Goal: Task Accomplishment & Management: Use online tool/utility

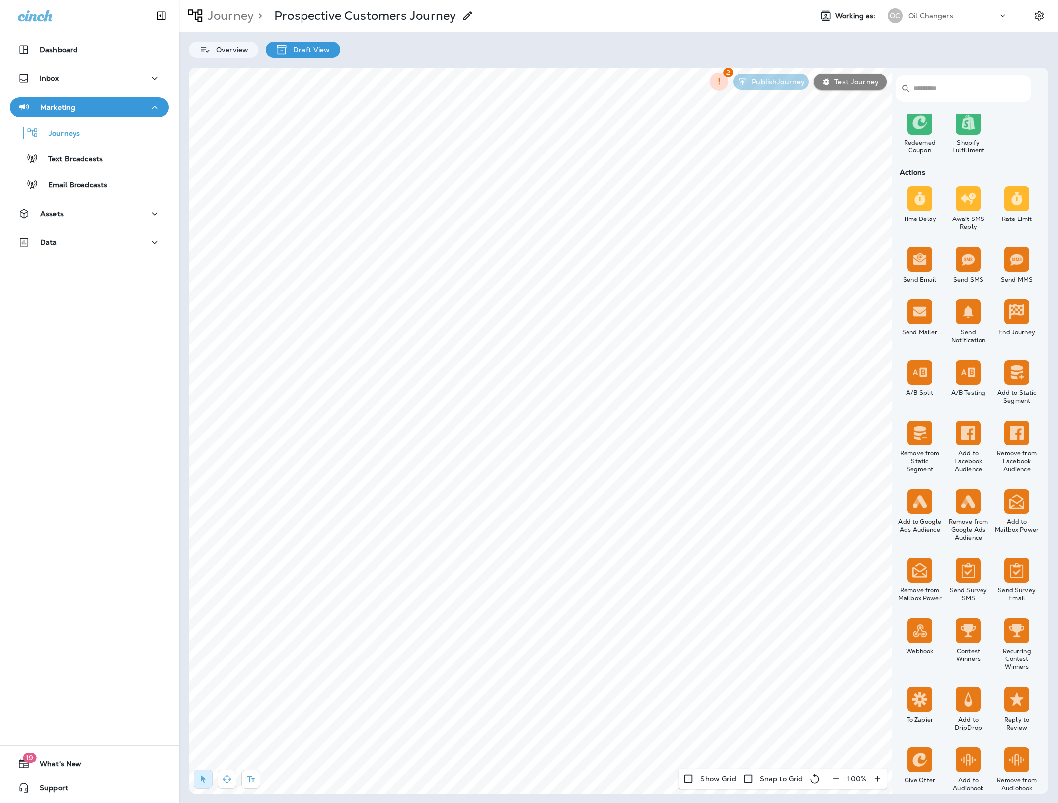
scroll to position [381, 0]
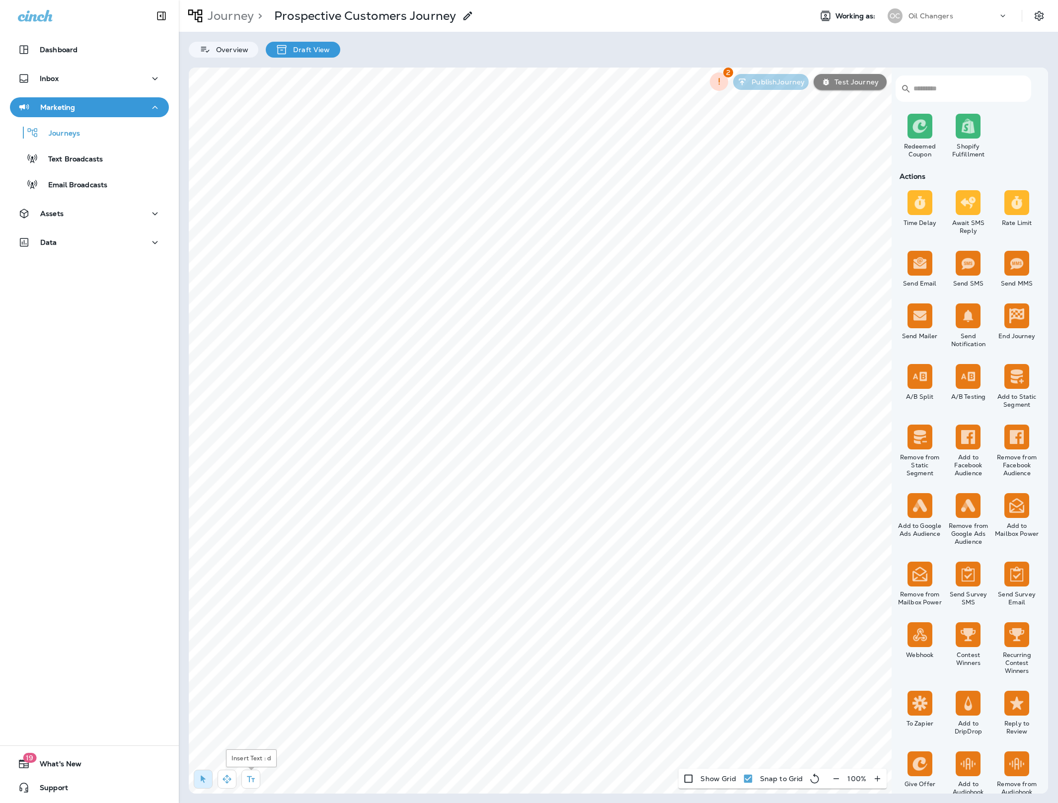
drag, startPoint x: 253, startPoint y: 783, endPoint x: 254, endPoint y: 762, distance: 20.9
click at [253, 782] on icon "button" at bounding box center [251, 779] width 10 height 10
click at [374, 289] on div "rdw-editor" at bounding box center [417, 286] width 161 height 7
click at [485, 332] on span "Apply" at bounding box center [489, 328] width 18 height 7
click at [481, 332] on span "Apply" at bounding box center [489, 328] width 18 height 7
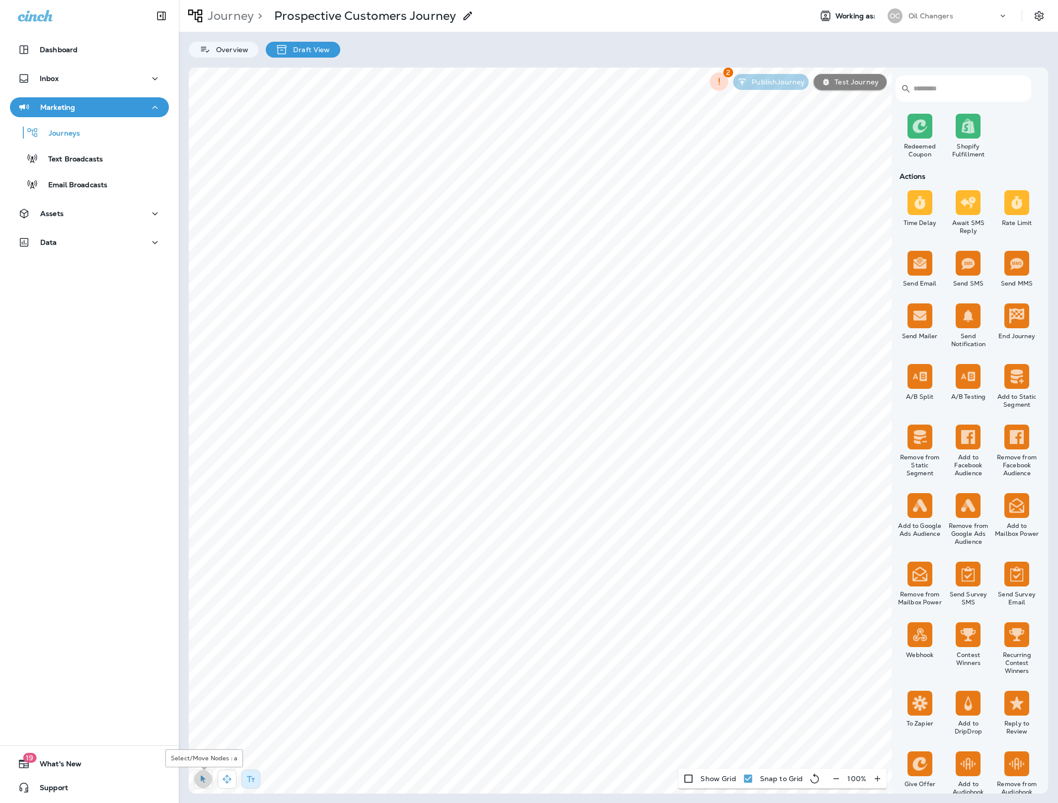
drag, startPoint x: 206, startPoint y: 781, endPoint x: 211, endPoint y: 760, distance: 21.6
click at [206, 780] on icon "button" at bounding box center [203, 779] width 10 height 10
drag, startPoint x: 251, startPoint y: 784, endPoint x: 261, endPoint y: 778, distance: 12.3
click at [251, 784] on button "button" at bounding box center [250, 779] width 19 height 19
click at [556, 315] on div "rdw-wrapper" at bounding box center [619, 319] width 173 height 22
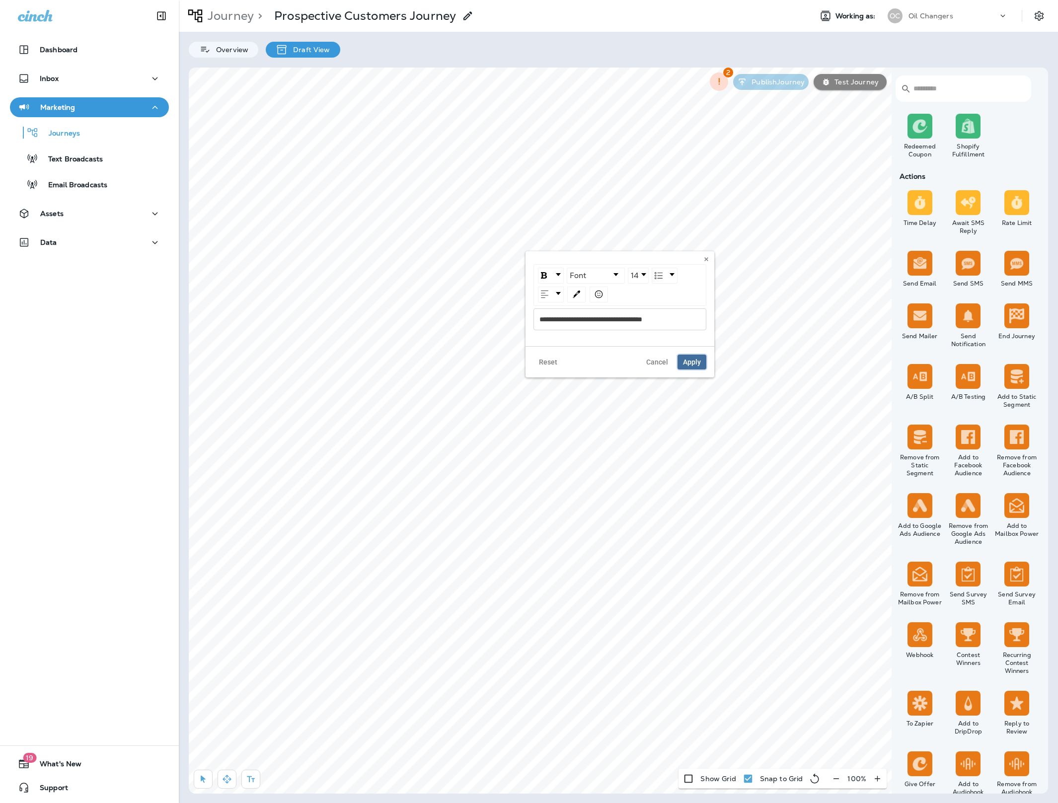
click at [696, 365] on span "Apply" at bounding box center [692, 362] width 18 height 7
drag, startPoint x: 204, startPoint y: 785, endPoint x: 234, endPoint y: 759, distance: 39.4
click at [209, 781] on button "button" at bounding box center [203, 779] width 19 height 19
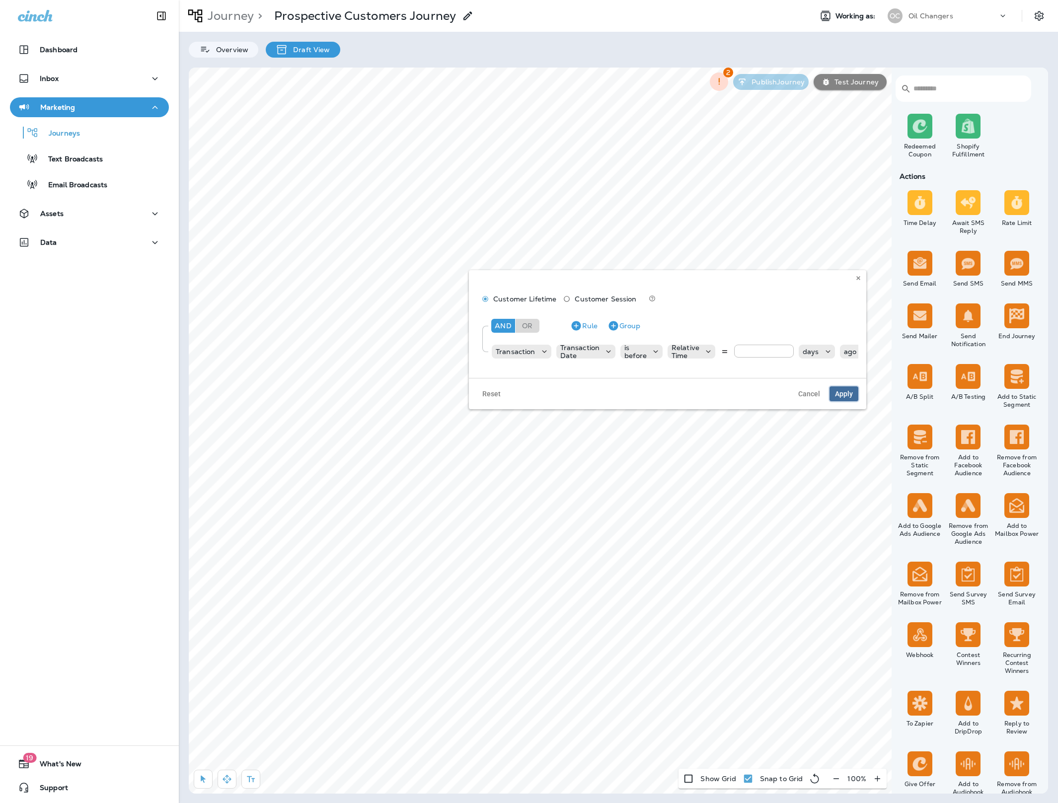
click at [853, 389] on button "Apply" at bounding box center [843, 393] width 29 height 15
click at [488, 293] on label "Yes" at bounding box center [540, 294] width 123 height 8
click at [586, 337] on button "Apply" at bounding box center [588, 342] width 29 height 15
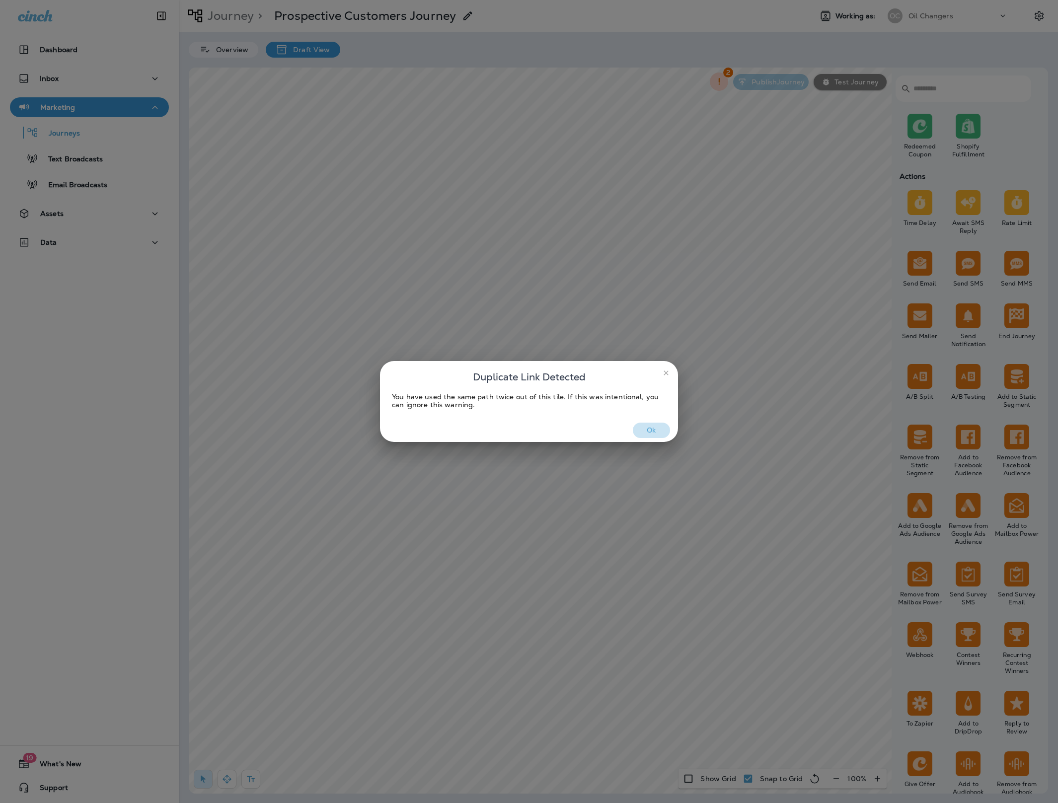
click at [654, 428] on button "Ok" at bounding box center [651, 430] width 37 height 15
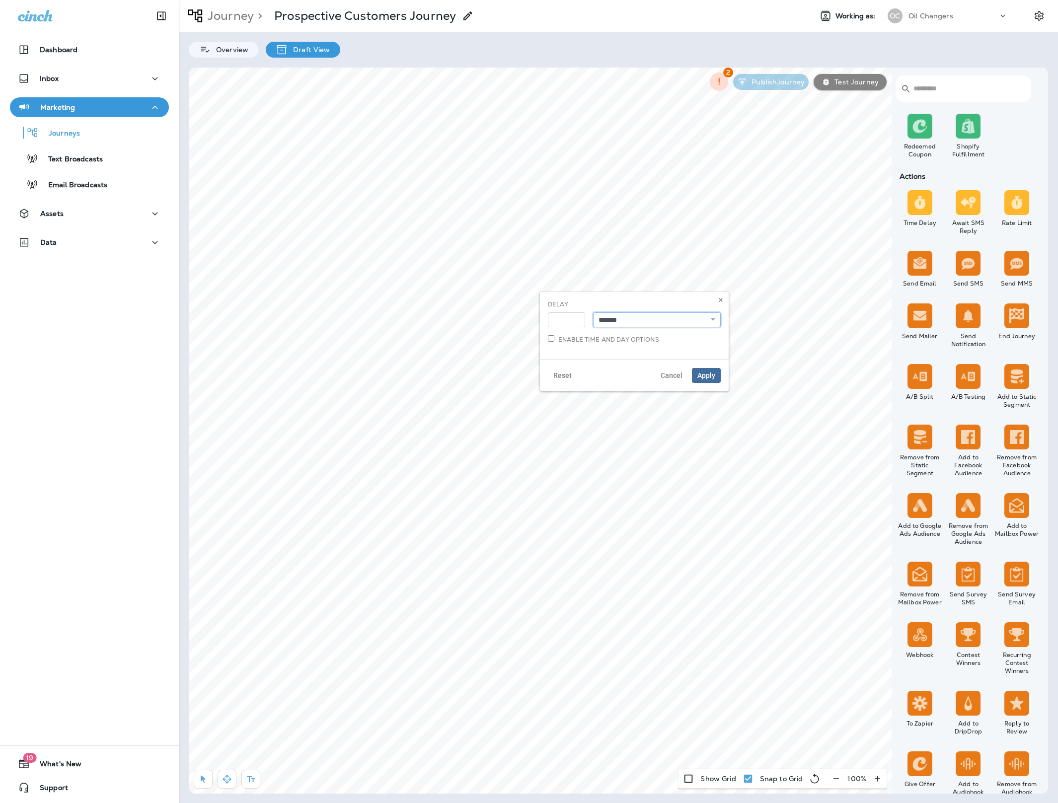
click at [713, 319] on select "**********" at bounding box center [657, 319] width 128 height 15
select select "****"
click at [593, 312] on select "**********" at bounding box center [657, 319] width 128 height 15
click at [566, 320] on input "*" at bounding box center [566, 319] width 37 height 15
click at [575, 317] on input "*" at bounding box center [566, 319] width 37 height 15
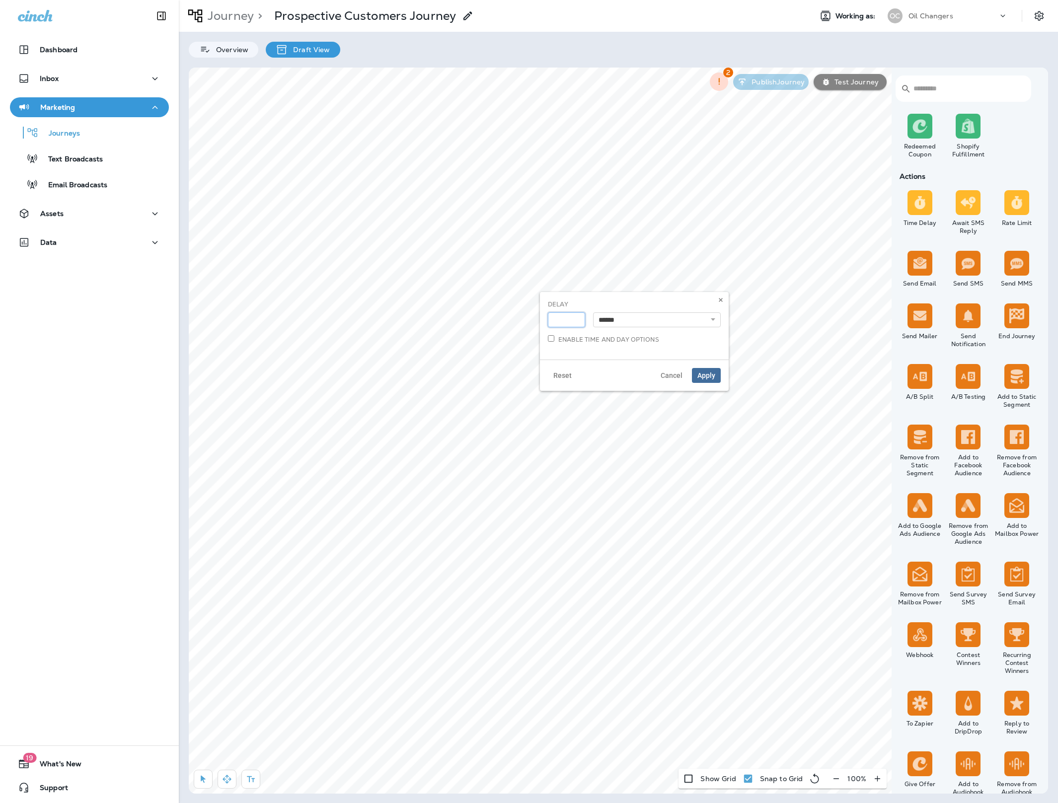
type input "*"
click at [575, 317] on input "*" at bounding box center [566, 319] width 37 height 15
click at [701, 374] on span "Apply" at bounding box center [706, 375] width 18 height 7
click at [401, 306] on span "**********" at bounding box center [389, 303] width 85 height 7
click at [507, 350] on span "Apply" at bounding box center [500, 346] width 18 height 7
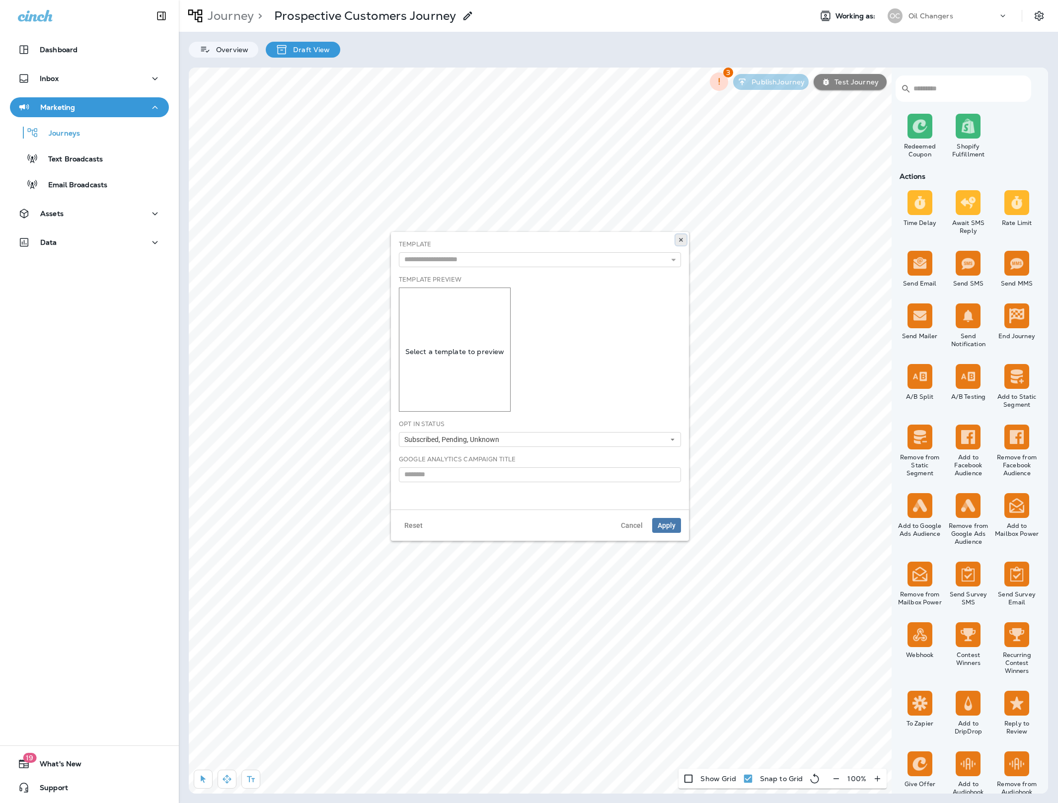
click at [682, 239] on icon at bounding box center [681, 240] width 6 height 6
click at [493, 275] on label "Yes" at bounding box center [541, 276] width 123 height 8
click at [594, 327] on span "Apply" at bounding box center [589, 324] width 18 height 7
click at [497, 287] on label "No" at bounding box center [541, 288] width 123 height 8
click at [588, 326] on span "Apply" at bounding box center [589, 324] width 18 height 7
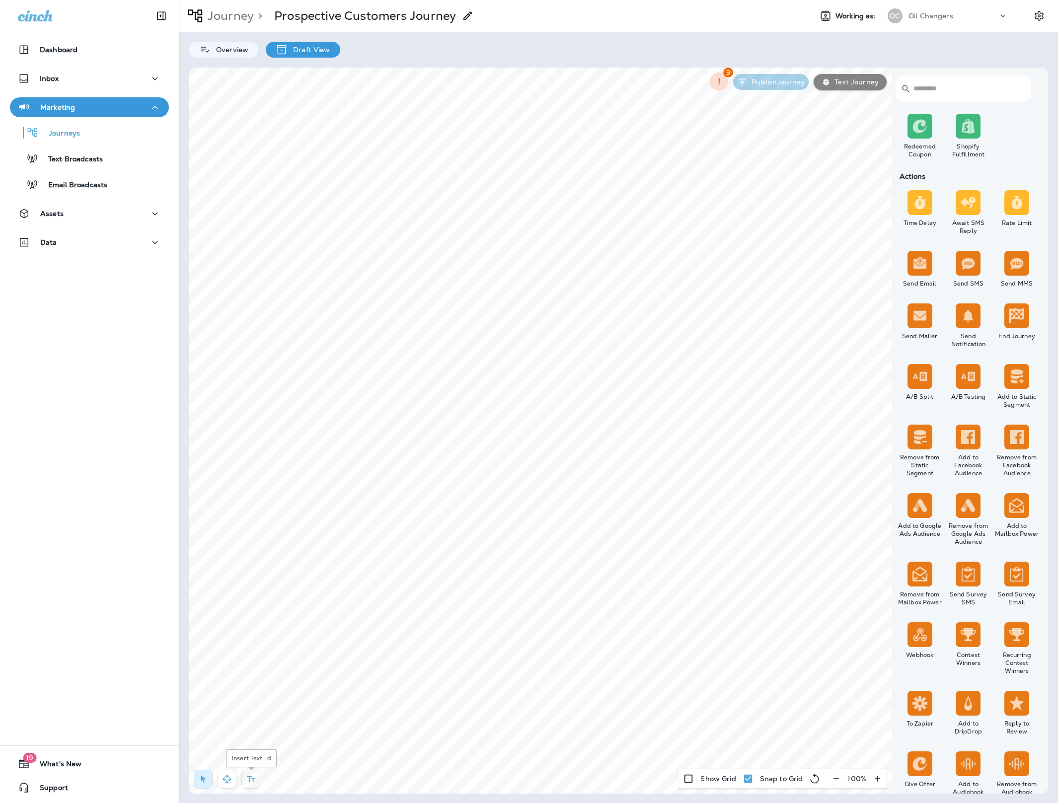
click at [254, 781] on icon "button" at bounding box center [251, 779] width 10 height 10
click at [619, 522] on div "rdw-wrapper" at bounding box center [629, 517] width 173 height 22
click at [622, 516] on div "rdw-editor" at bounding box center [629, 516] width 161 height 7
click at [615, 518] on div "**********" at bounding box center [629, 516] width 161 height 7
click at [597, 516] on span "**********" at bounding box center [613, 516] width 128 height 7
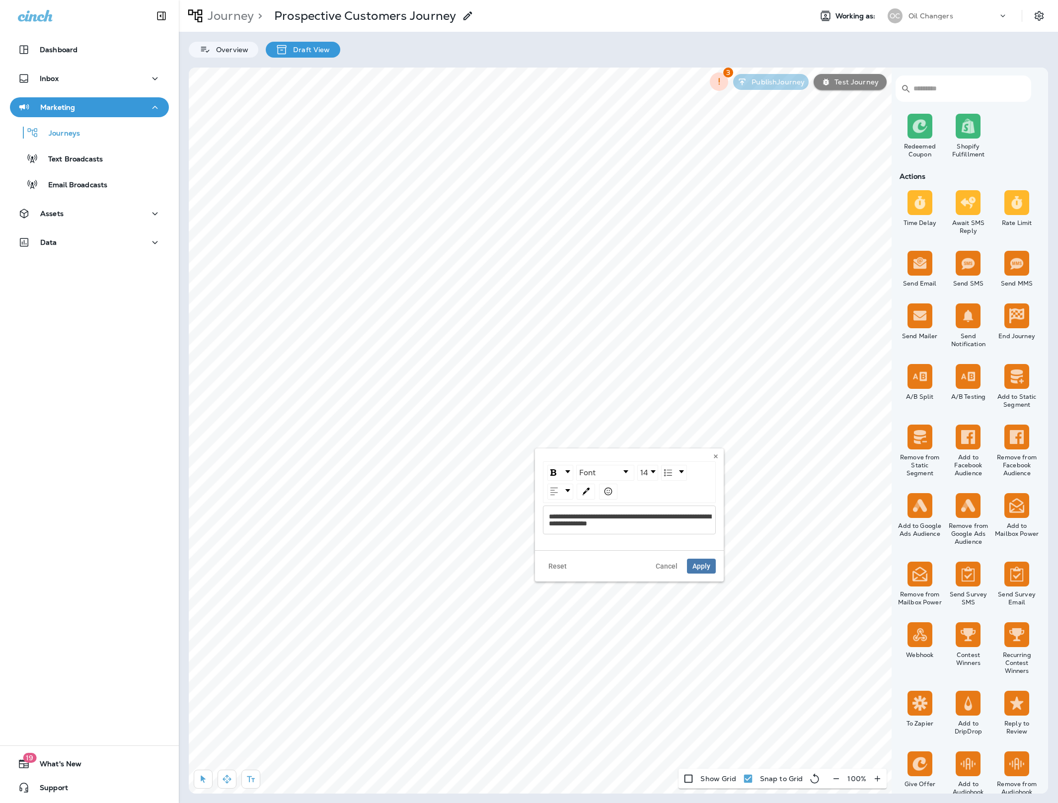
click at [659, 527] on div "**********" at bounding box center [629, 520] width 161 height 14
click at [700, 570] on span "Apply" at bounding box center [701, 566] width 18 height 7
click at [541, 516] on div "**********" at bounding box center [472, 520] width 161 height 14
click at [540, 577] on span "Apply" at bounding box center [545, 573] width 18 height 7
click at [500, 524] on span "**********" at bounding box center [473, 523] width 162 height 21
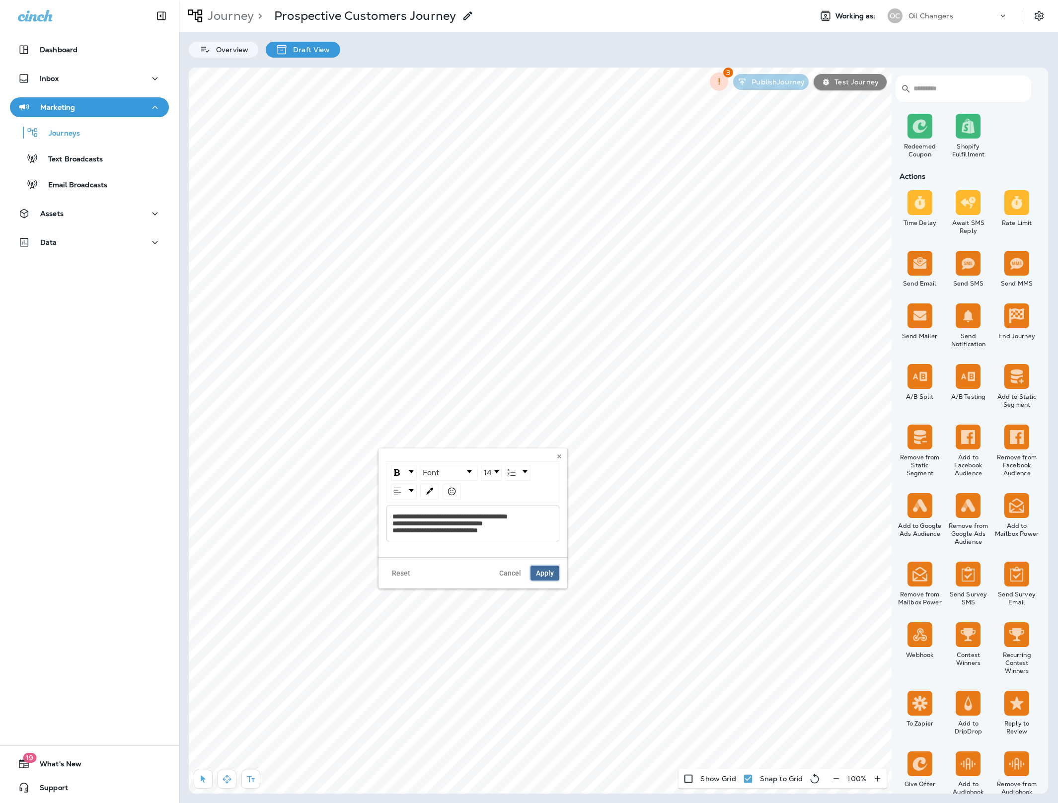
click at [540, 569] on button "Apply" at bounding box center [544, 573] width 29 height 15
click at [551, 567] on button "Apply" at bounding box center [544, 565] width 29 height 15
click at [421, 308] on span "**********" at bounding box center [432, 306] width 103 height 7
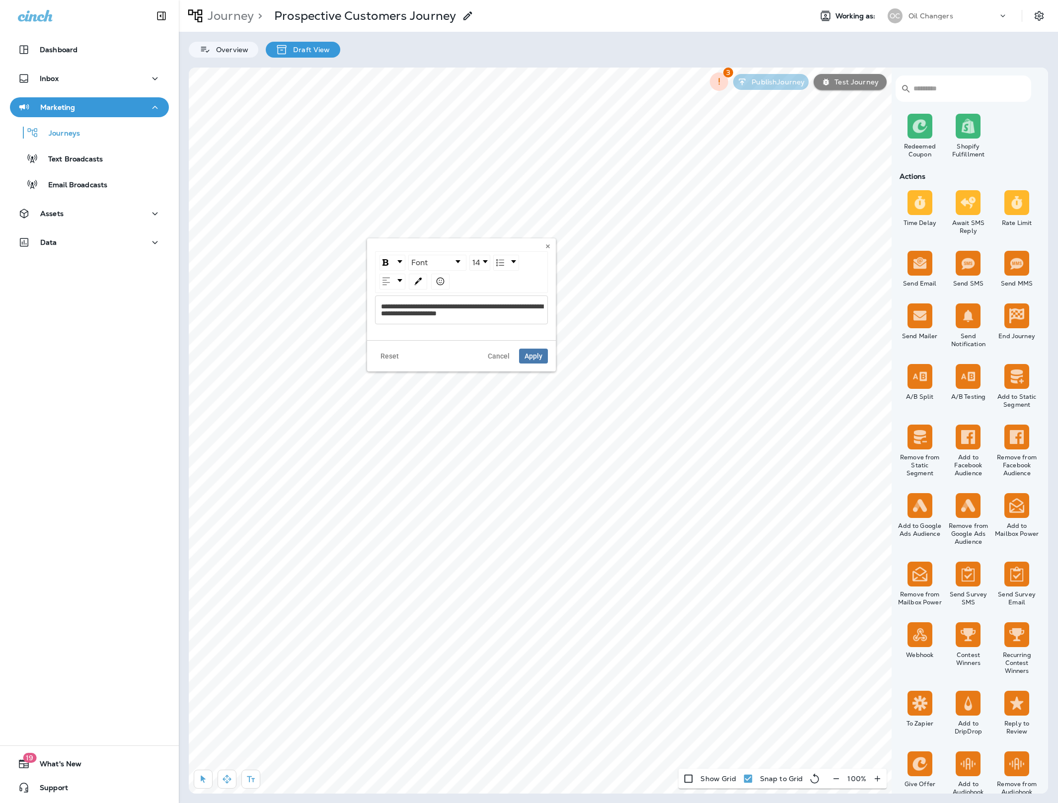
click at [415, 314] on span "**********" at bounding box center [462, 310] width 162 height 14
click at [512, 307] on span "**********" at bounding box center [462, 310] width 162 height 14
click at [543, 355] on button "Apply" at bounding box center [533, 356] width 29 height 15
click at [202, 783] on icon "button" at bounding box center [203, 779] width 10 height 10
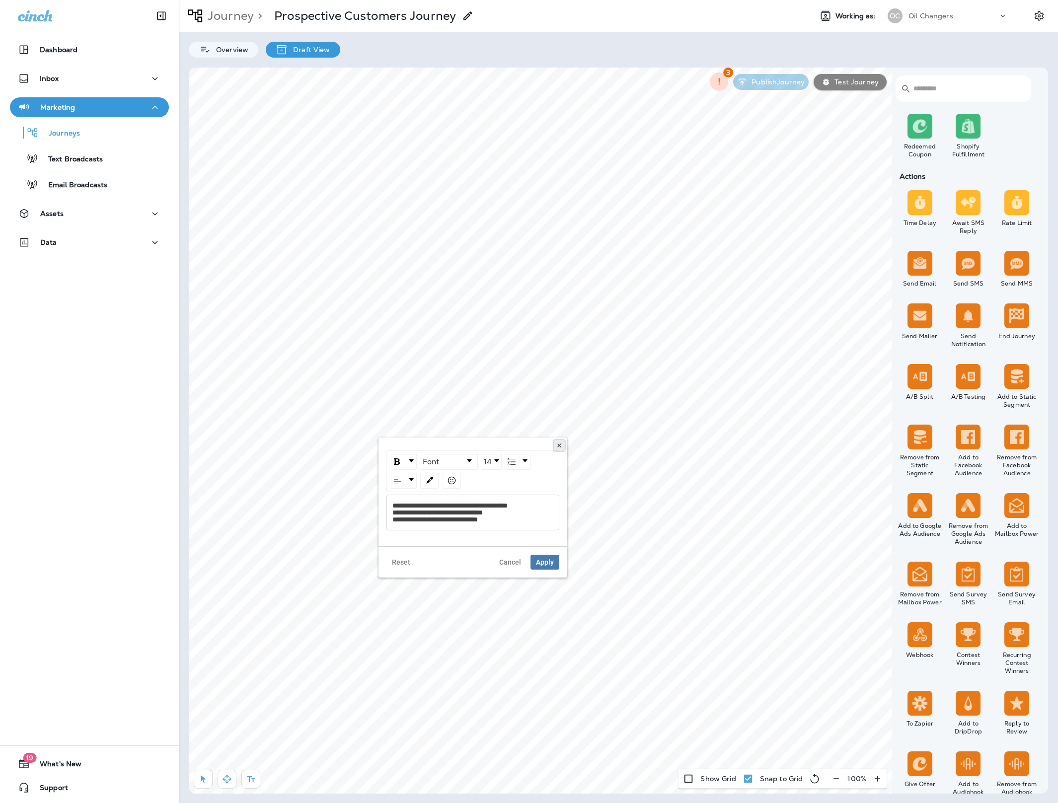
click at [556, 445] on icon at bounding box center [559, 445] width 6 height 6
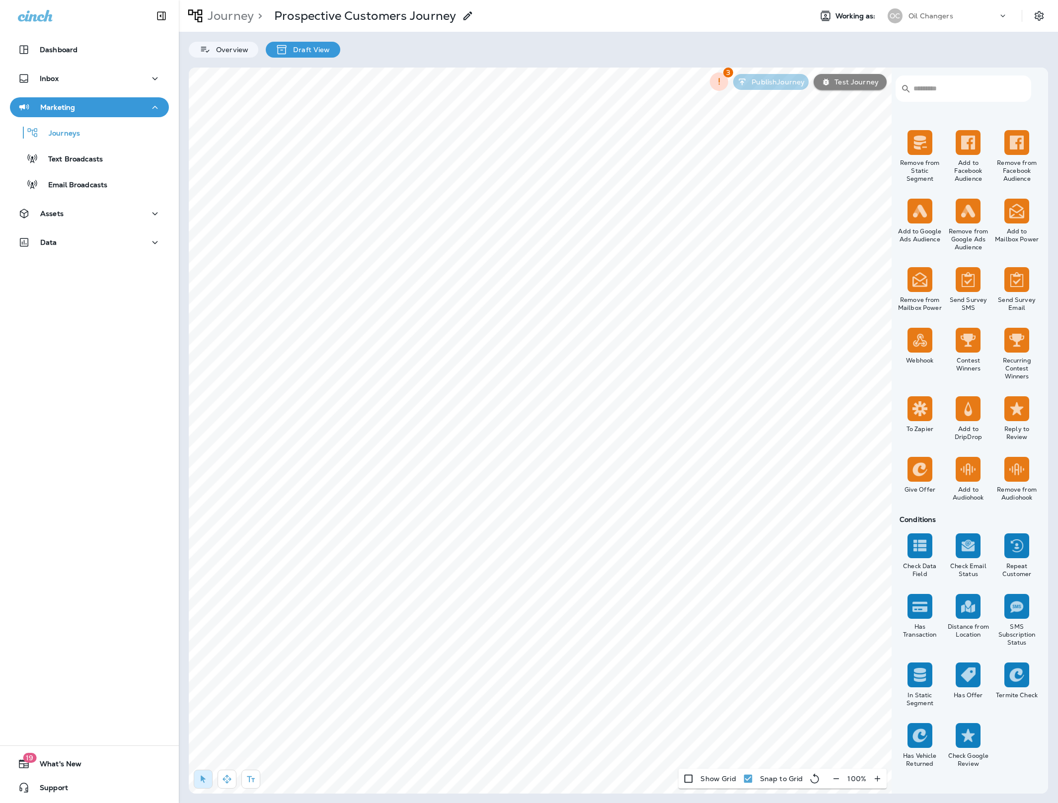
scroll to position [671, 0]
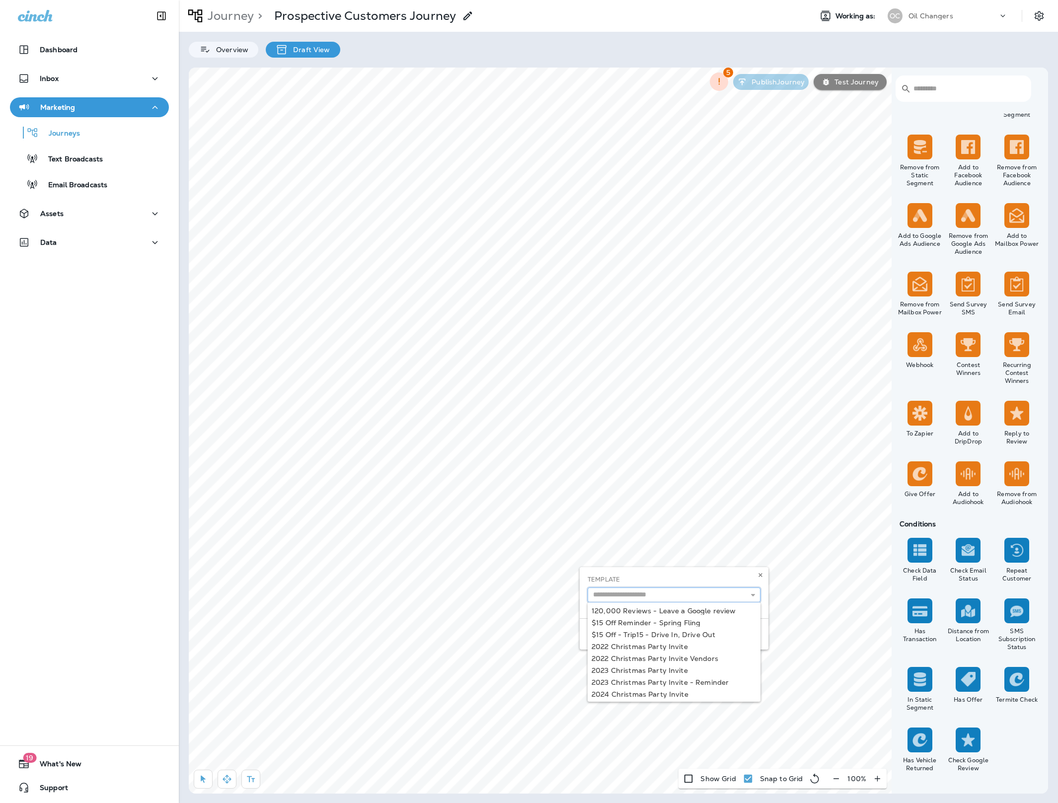
click at [725, 593] on input "text" at bounding box center [673, 594] width 173 height 15
type input "**********"
click at [708, 618] on div "**********" at bounding box center [674, 608] width 189 height 82
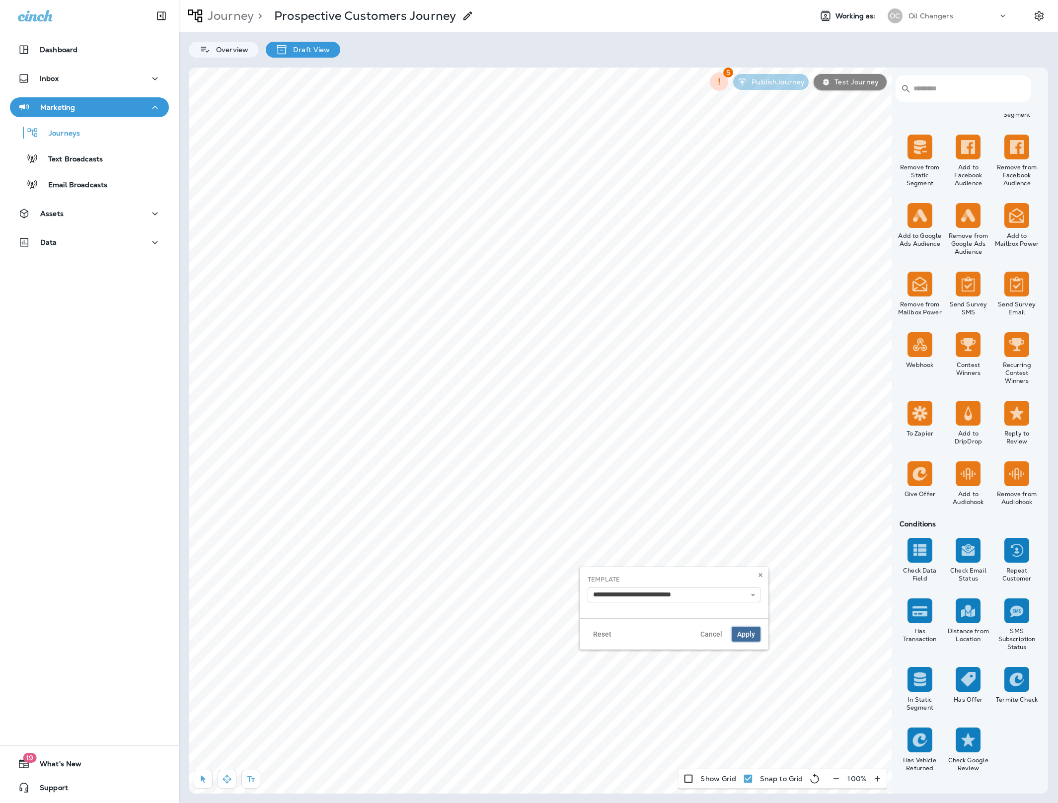
click at [750, 634] on span "Apply" at bounding box center [746, 634] width 18 height 7
click at [567, 501] on div "Apply" at bounding box center [615, 515] width 139 height 31
click at [583, 450] on div "Has Opened Has Not Opened Has Clicked Has Not Clicked Has Sent Has Not Sent Bou…" at bounding box center [615, 442] width 123 height 83
click at [587, 455] on label "Has Sent" at bounding box center [615, 454] width 123 height 8
click at [563, 453] on label "Has Sent" at bounding box center [615, 454] width 123 height 8
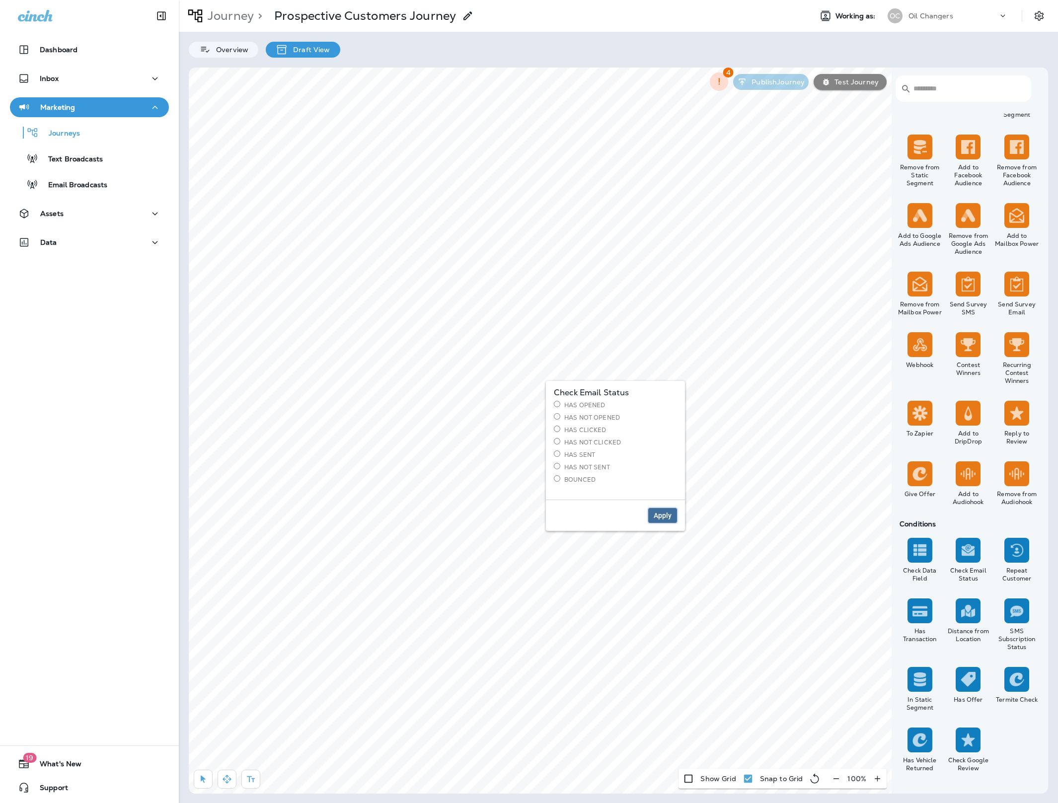
click at [661, 519] on span "Apply" at bounding box center [663, 515] width 18 height 7
click at [545, 335] on icon at bounding box center [545, 334] width 6 height 6
click at [335, 264] on label "No" at bounding box center [385, 263] width 123 height 8
click at [439, 300] on span "Apply" at bounding box center [433, 299] width 18 height 7
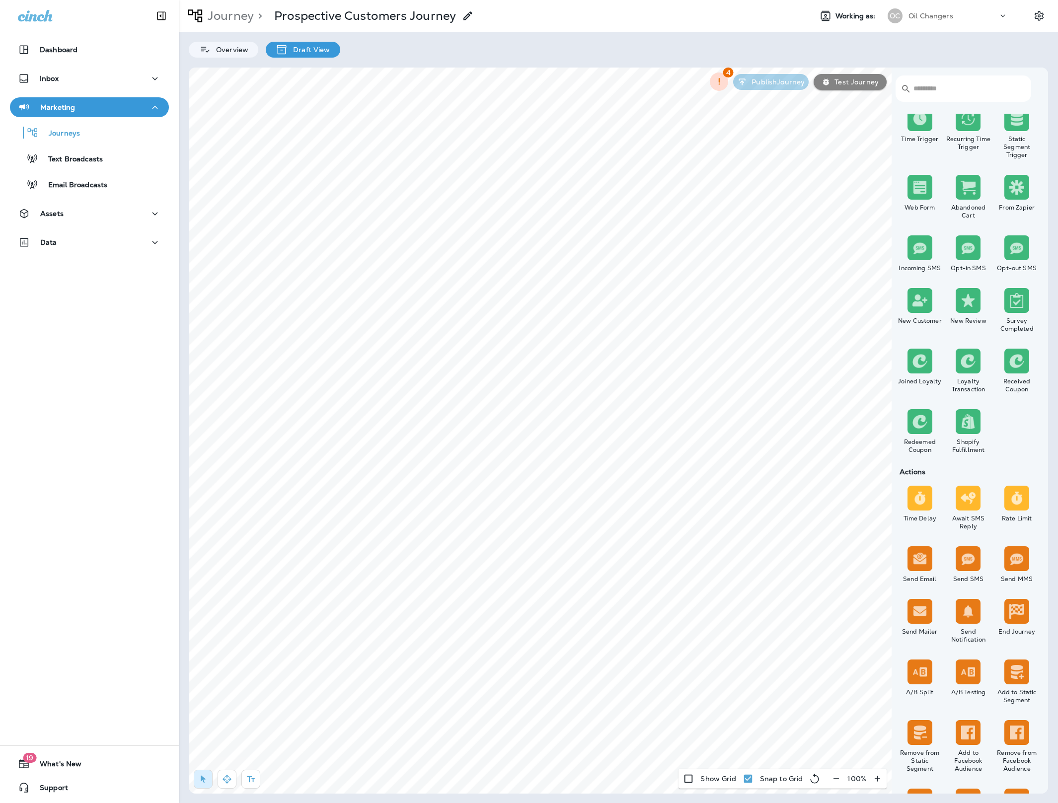
scroll to position [92, 0]
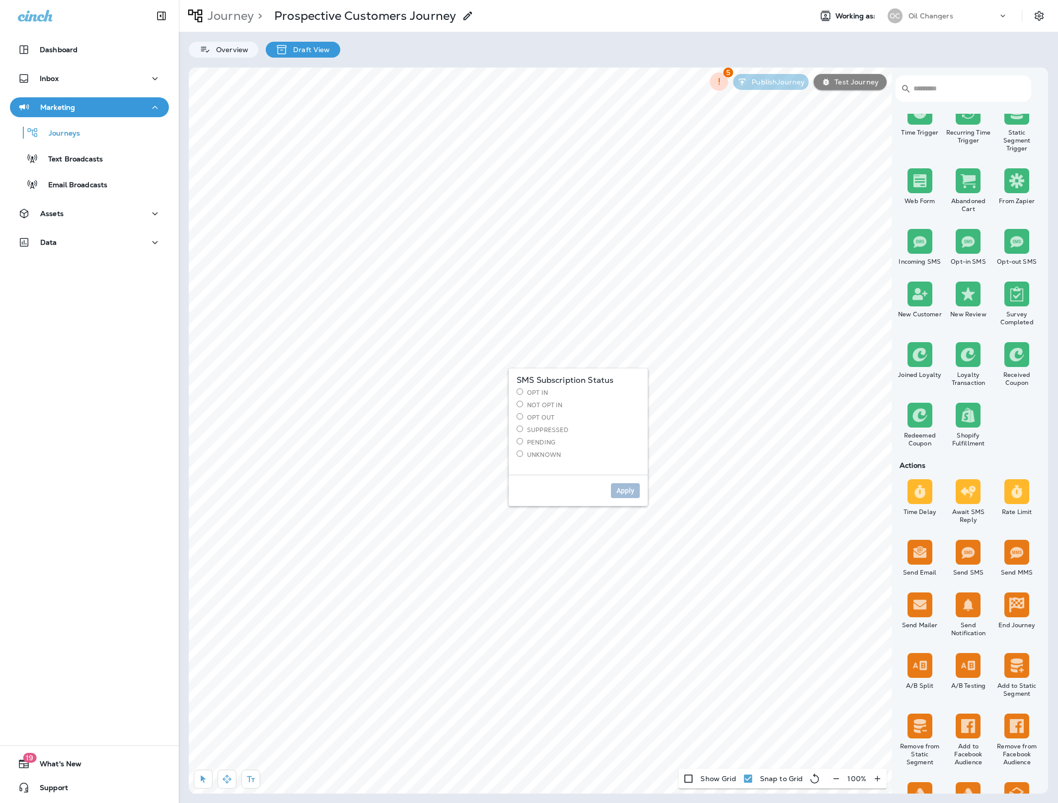
click at [529, 392] on label "Opt In" at bounding box center [577, 392] width 123 height 8
click at [624, 492] on span "Apply" at bounding box center [625, 490] width 18 height 7
click at [548, 405] on label "Not Opt In" at bounding box center [577, 405] width 123 height 8
click at [626, 492] on span "Apply" at bounding box center [625, 490] width 18 height 7
click at [518, 384] on icon "button" at bounding box center [514, 381] width 9 height 9
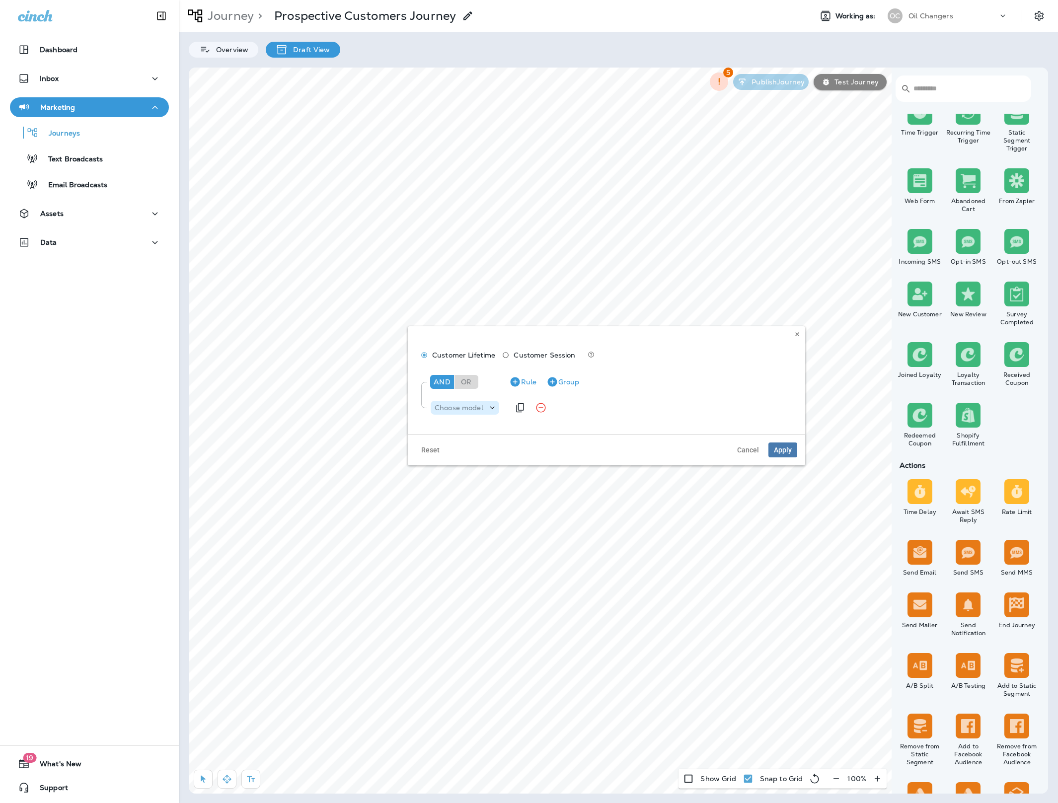
click at [487, 411] on icon at bounding box center [492, 408] width 10 height 10
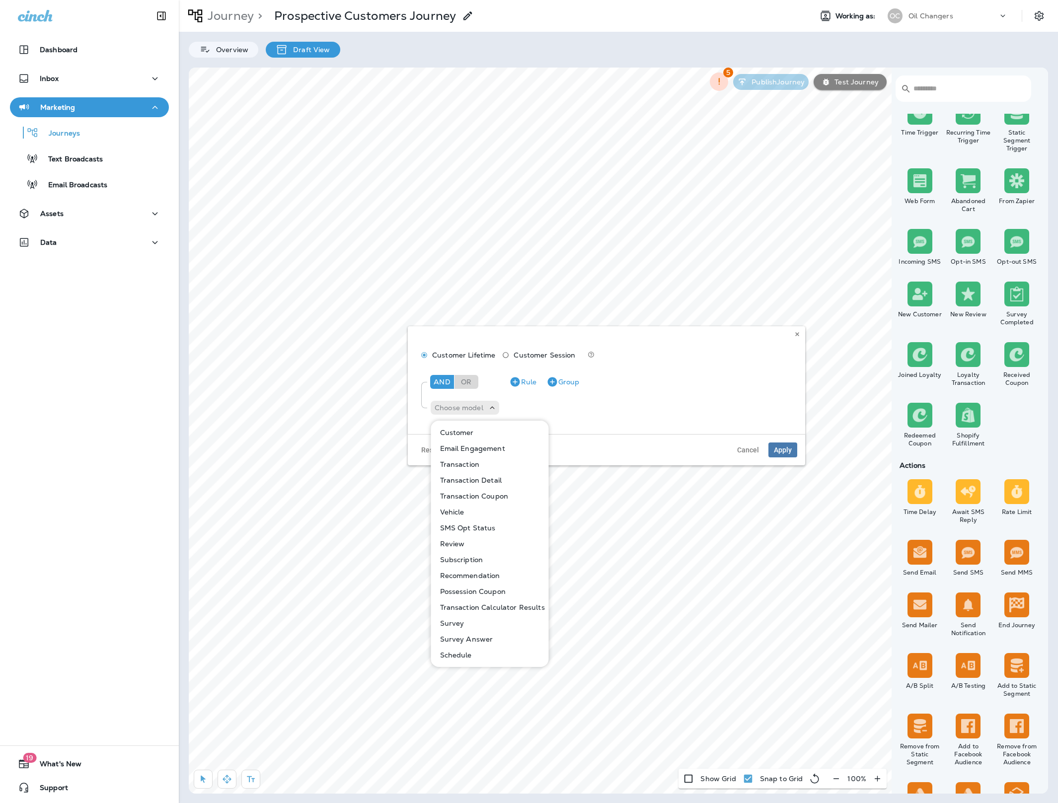
click at [497, 529] on button "SMS Opt Status" at bounding box center [490, 528] width 117 height 16
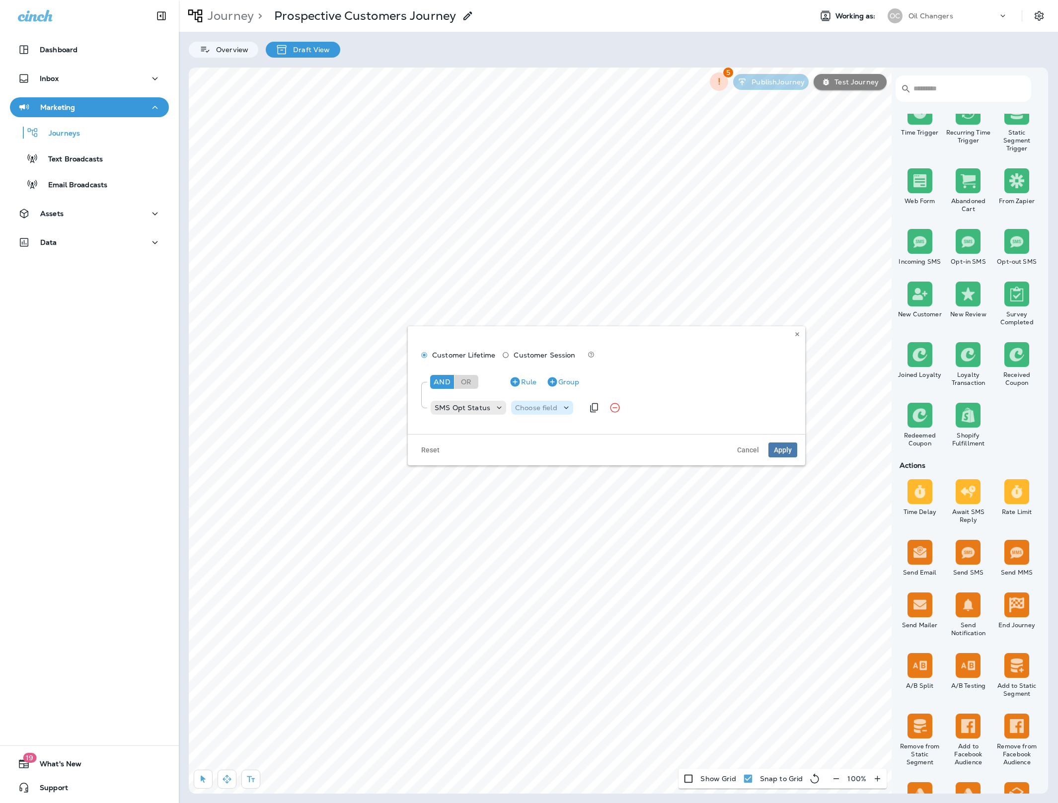
click at [554, 411] on p "Choose field" at bounding box center [536, 408] width 42 height 8
click at [533, 467] on p "Status" at bounding box center [527, 464] width 27 height 8
click at [602, 408] on p "Choose operator" at bounding box center [591, 408] width 57 height 8
click at [545, 406] on icon at bounding box center [547, 408] width 10 height 10
click at [545, 406] on use at bounding box center [546, 407] width 4 height 2
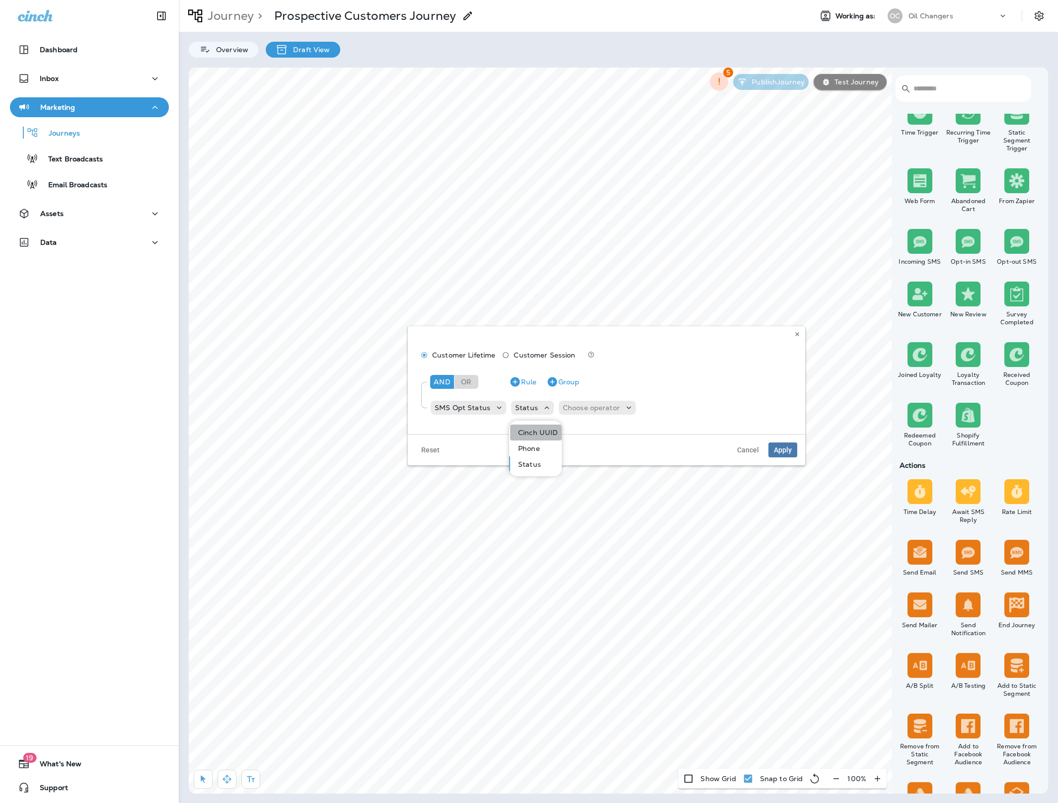
drag, startPoint x: 540, startPoint y: 431, endPoint x: 557, endPoint y: 423, distance: 18.7
click at [540, 431] on p "Cinch UUID" at bounding box center [536, 433] width 44 height 8
click at [593, 406] on p "Choose operator" at bounding box center [608, 408] width 57 height 8
click at [559, 405] on icon at bounding box center [564, 408] width 10 height 10
click at [555, 401] on div "Cinch UUID Choose operator" at bounding box center [582, 408] width 142 height 14
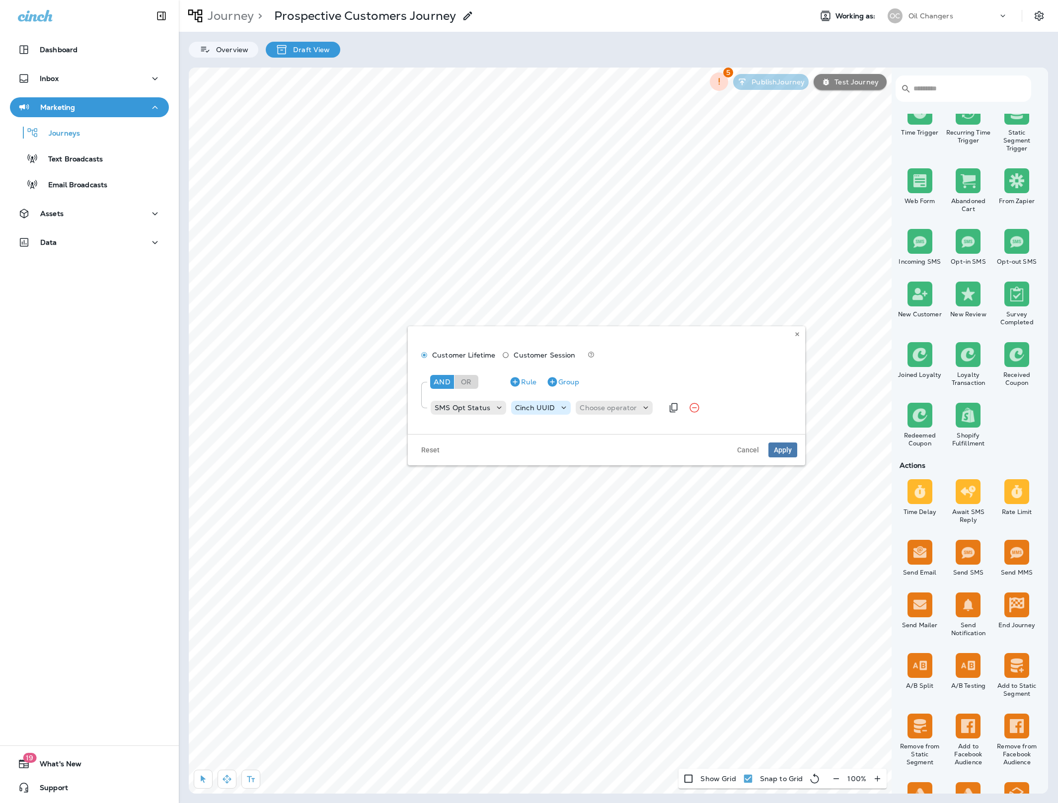
click at [554, 410] on div "Cinch UUID" at bounding box center [535, 408] width 48 height 8
click at [542, 448] on button "Phone" at bounding box center [536, 448] width 52 height 16
click at [601, 408] on p "Choose operator" at bounding box center [590, 408] width 57 height 8
drag, startPoint x: 560, startPoint y: 404, endPoint x: 545, endPoint y: 404, distance: 14.9
click at [562, 404] on p "Choose operator" at bounding box center [590, 408] width 57 height 8
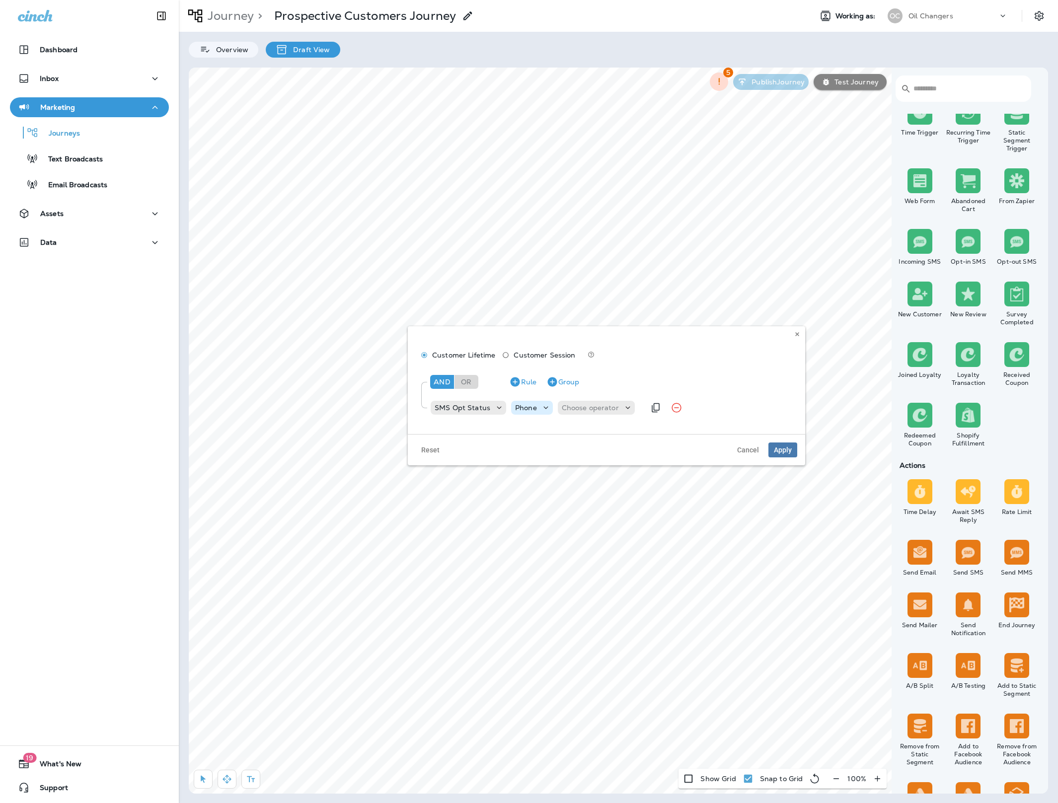
click at [545, 404] on icon at bounding box center [546, 408] width 10 height 10
click at [536, 460] on p "Status" at bounding box center [527, 464] width 27 height 8
click at [610, 404] on p "Choose operator" at bounding box center [591, 408] width 57 height 8
click at [582, 593] on p "in list" at bounding box center [572, 591] width 22 height 8
click at [664, 411] on p "Choose query type" at bounding box center [638, 408] width 65 height 8
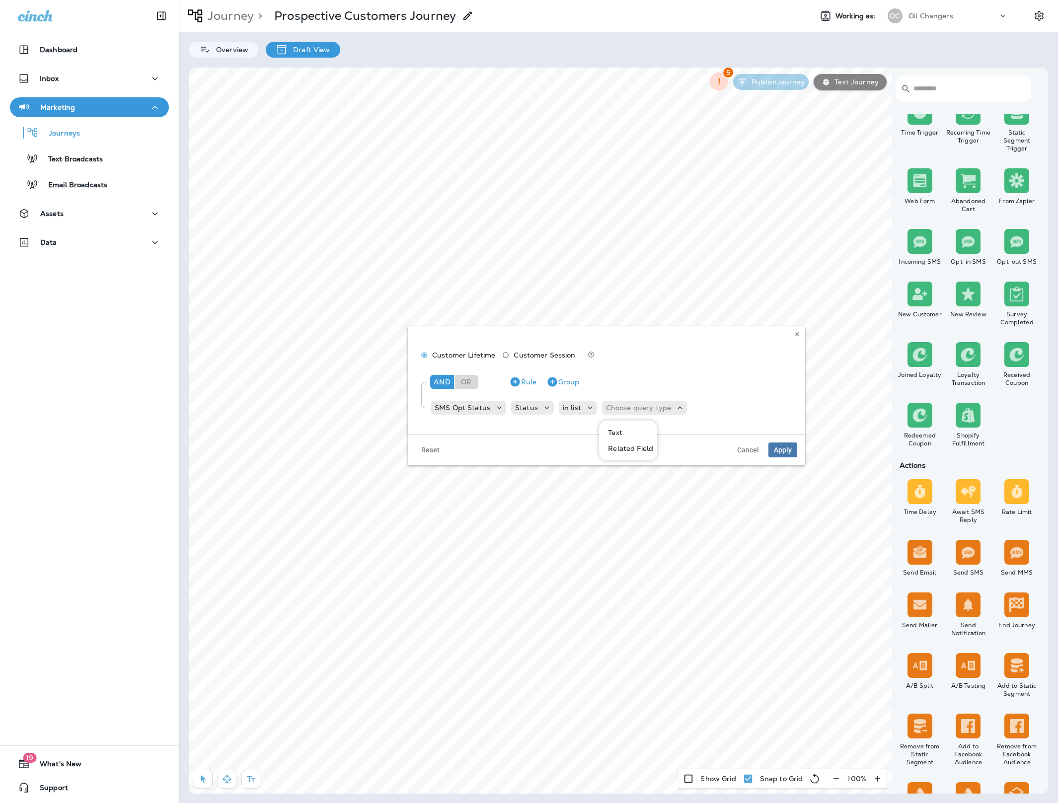
click at [627, 430] on button "Text" at bounding box center [628, 433] width 57 height 16
click at [693, 407] on p "Select options" at bounding box center [686, 408] width 49 height 8
click at [728, 412] on button "Apply" at bounding box center [740, 410] width 32 height 15
click at [780, 449] on span "Apply" at bounding box center [783, 449] width 18 height 7
click at [332, 264] on label "No" at bounding box center [385, 263] width 123 height 8
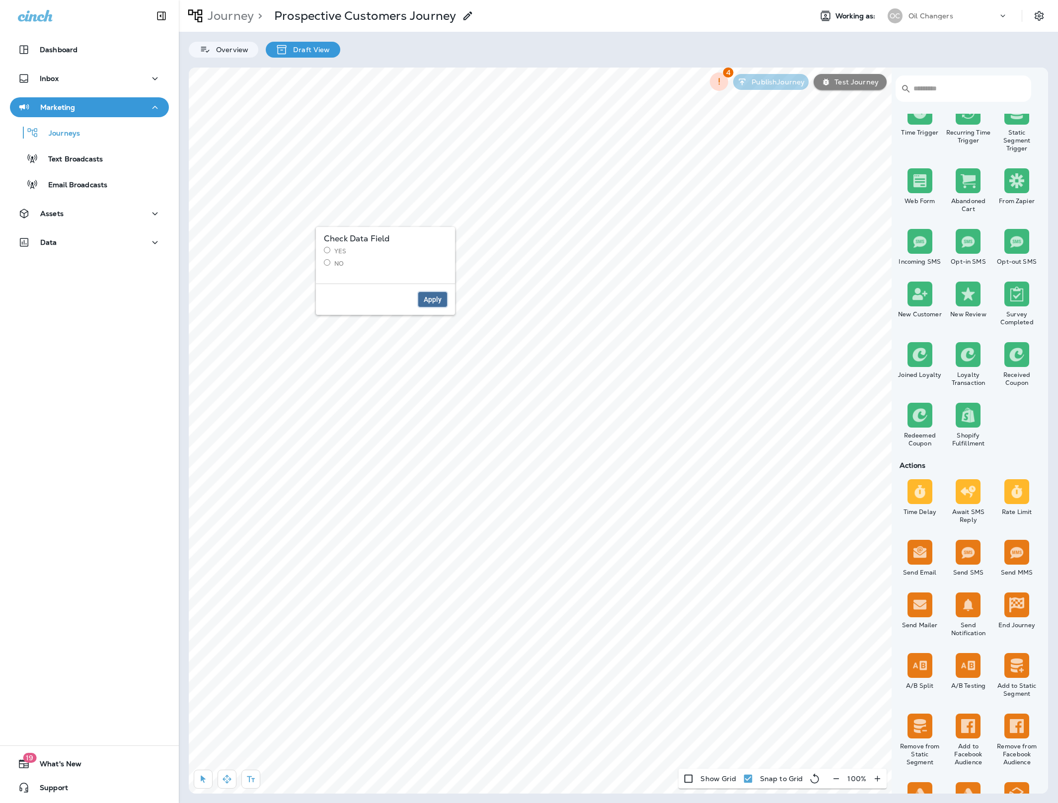
click at [429, 302] on span "Apply" at bounding box center [433, 299] width 18 height 7
click at [577, 528] on label "Continue" at bounding box center [615, 529] width 123 height 8
click at [659, 655] on span "Apply" at bounding box center [663, 652] width 18 height 7
click at [826, 722] on span "Apply" at bounding box center [821, 720] width 18 height 7
click at [581, 531] on label "Continue" at bounding box center [615, 529] width 123 height 8
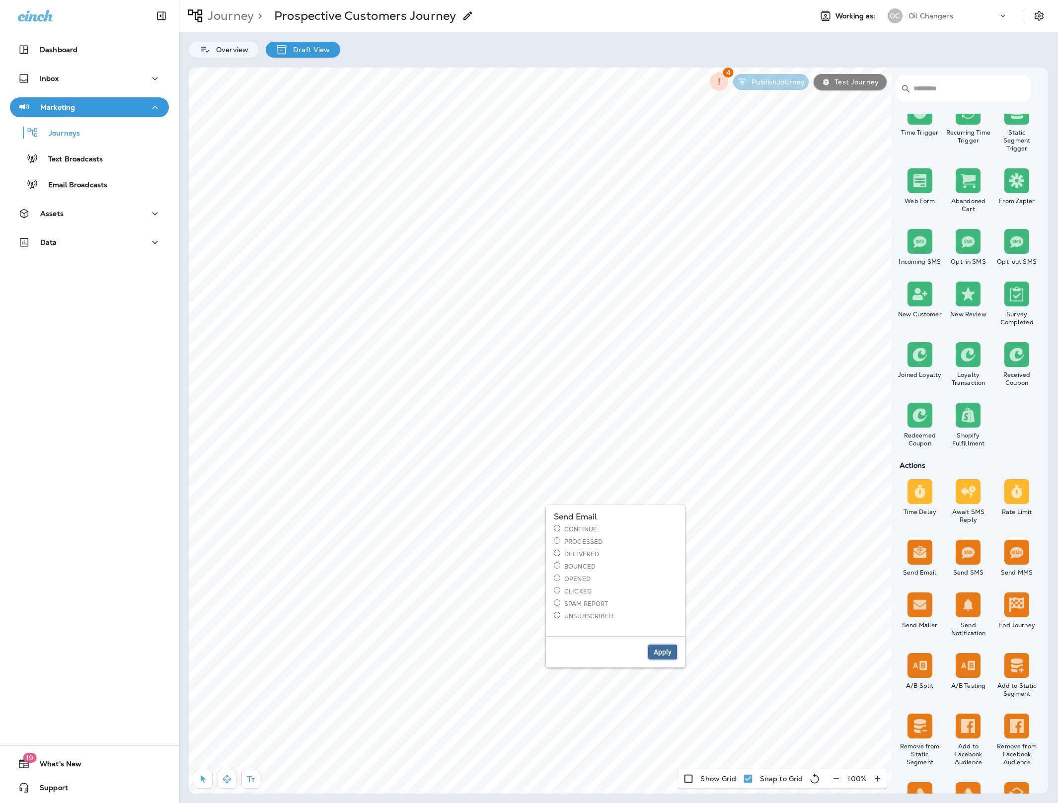
click at [665, 655] on span "Apply" at bounding box center [663, 652] width 18 height 7
select select "***"
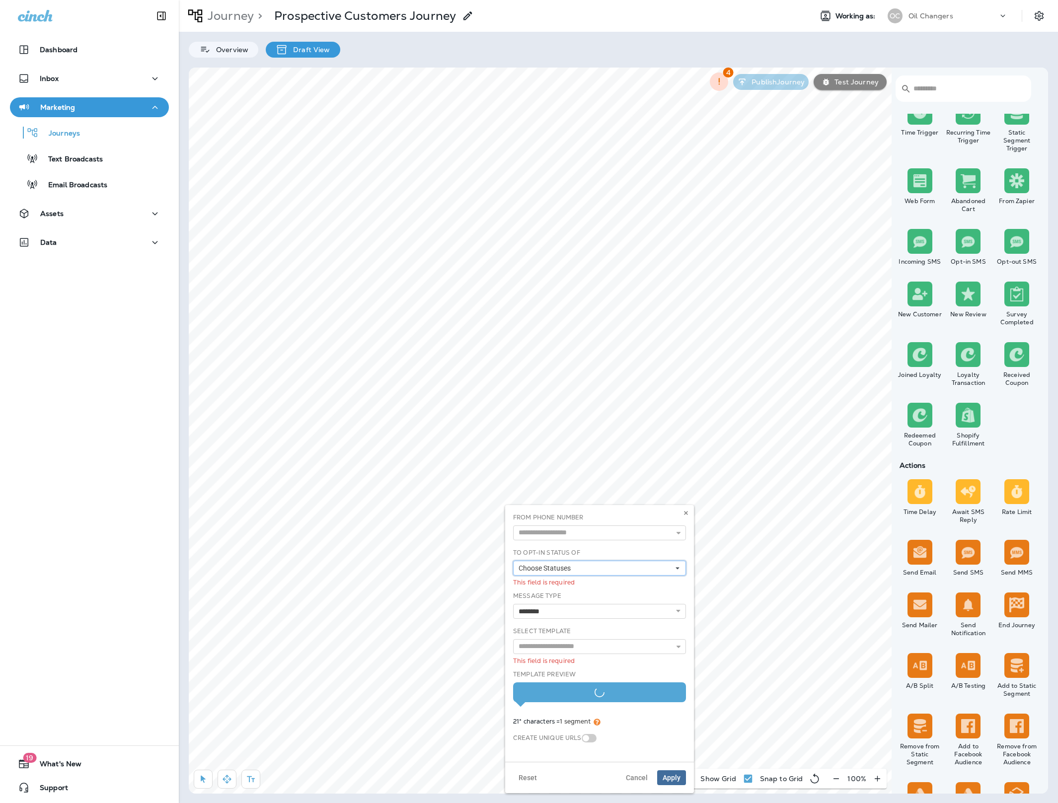
click at [626, 572] on button "Choose Statuses" at bounding box center [599, 568] width 173 height 15
click at [571, 582] on div "Opt In" at bounding box center [599, 584] width 165 height 8
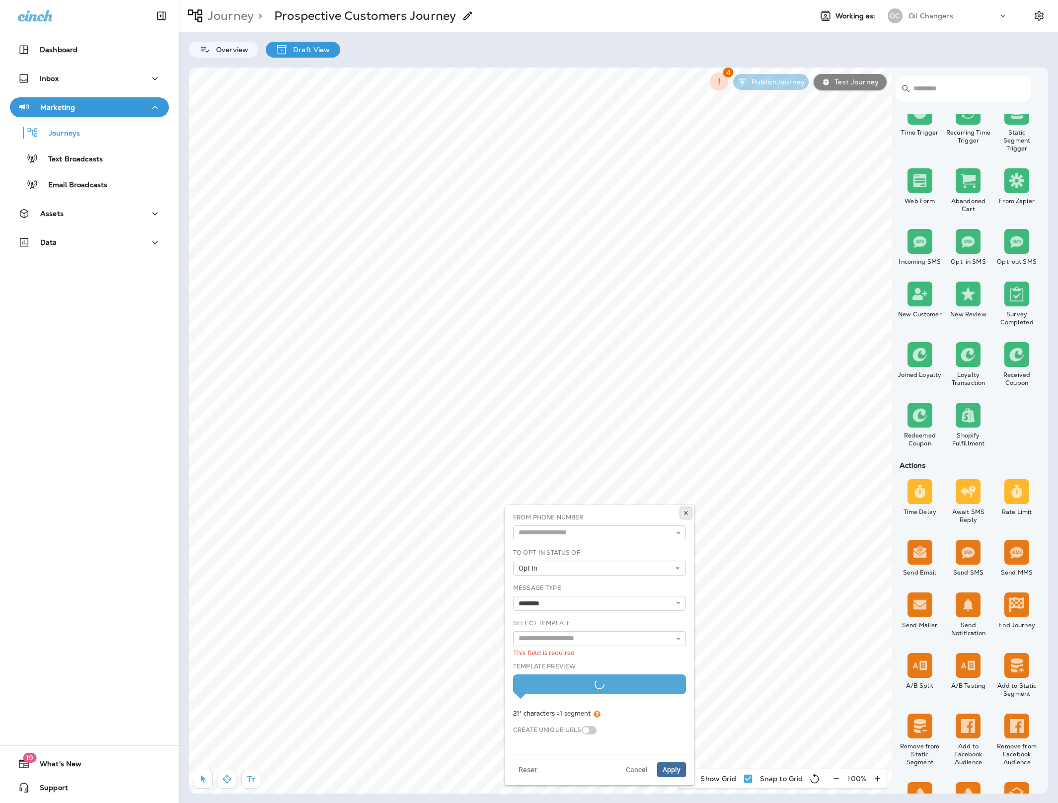
click at [688, 512] on icon at bounding box center [686, 513] width 6 height 6
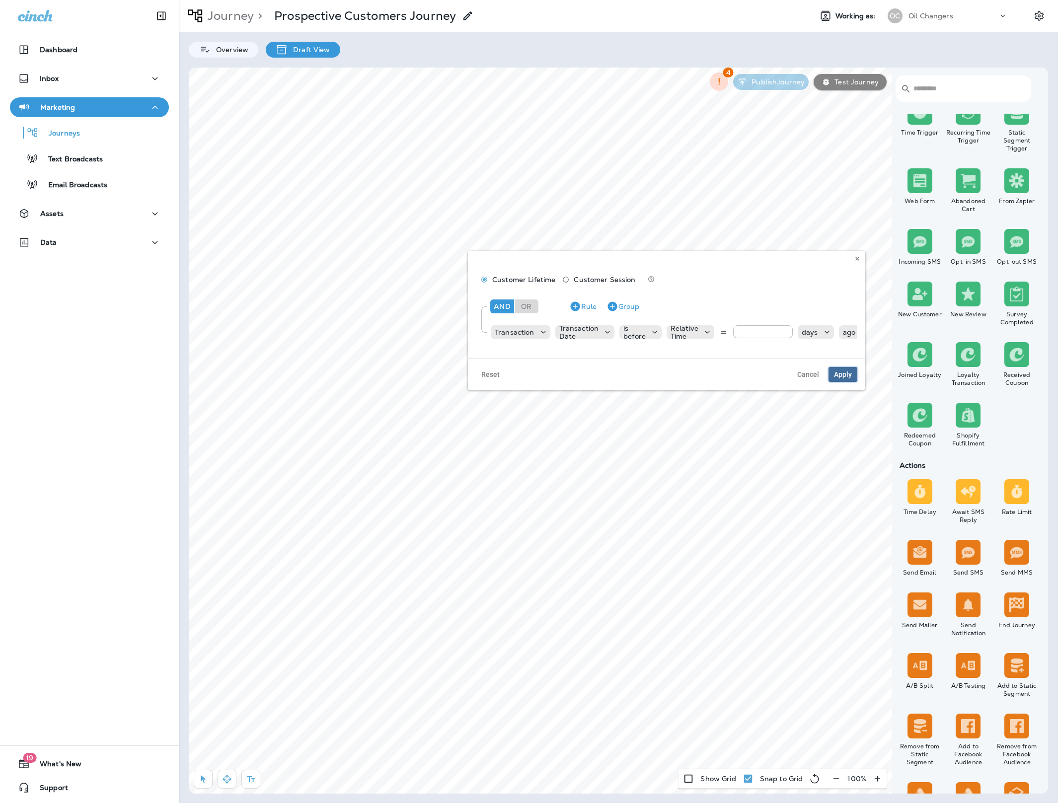
click at [836, 375] on span "Apply" at bounding box center [843, 374] width 18 height 7
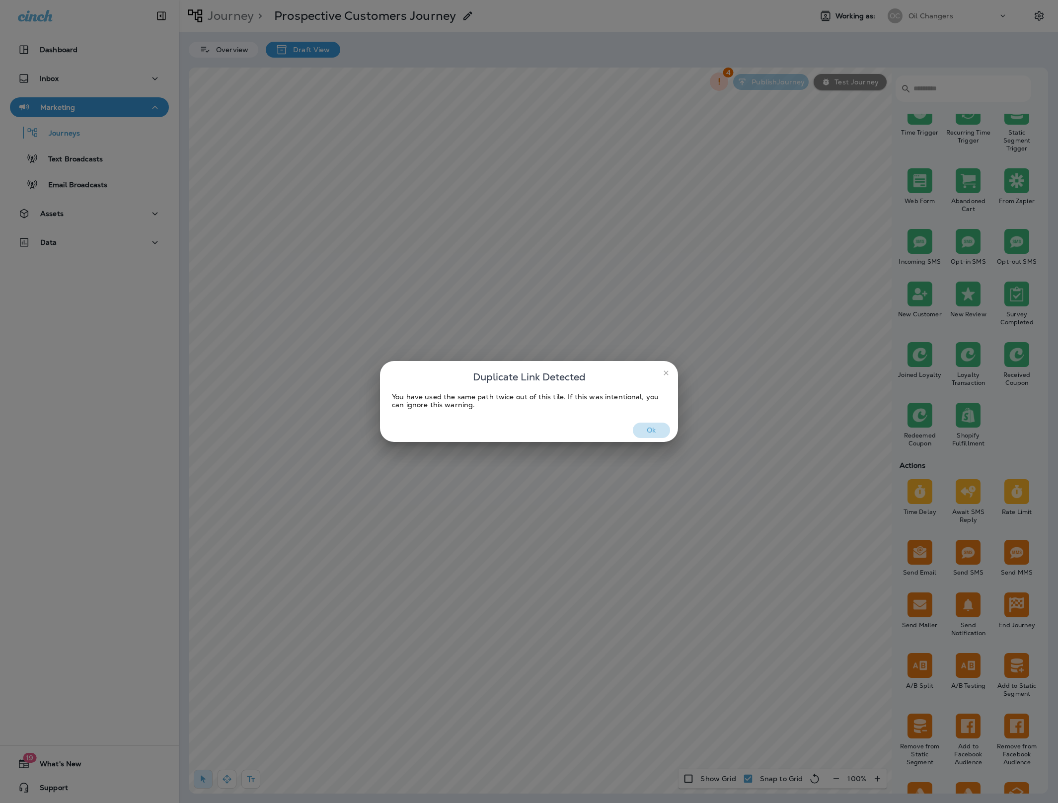
click at [654, 427] on button "Ok" at bounding box center [651, 430] width 37 height 15
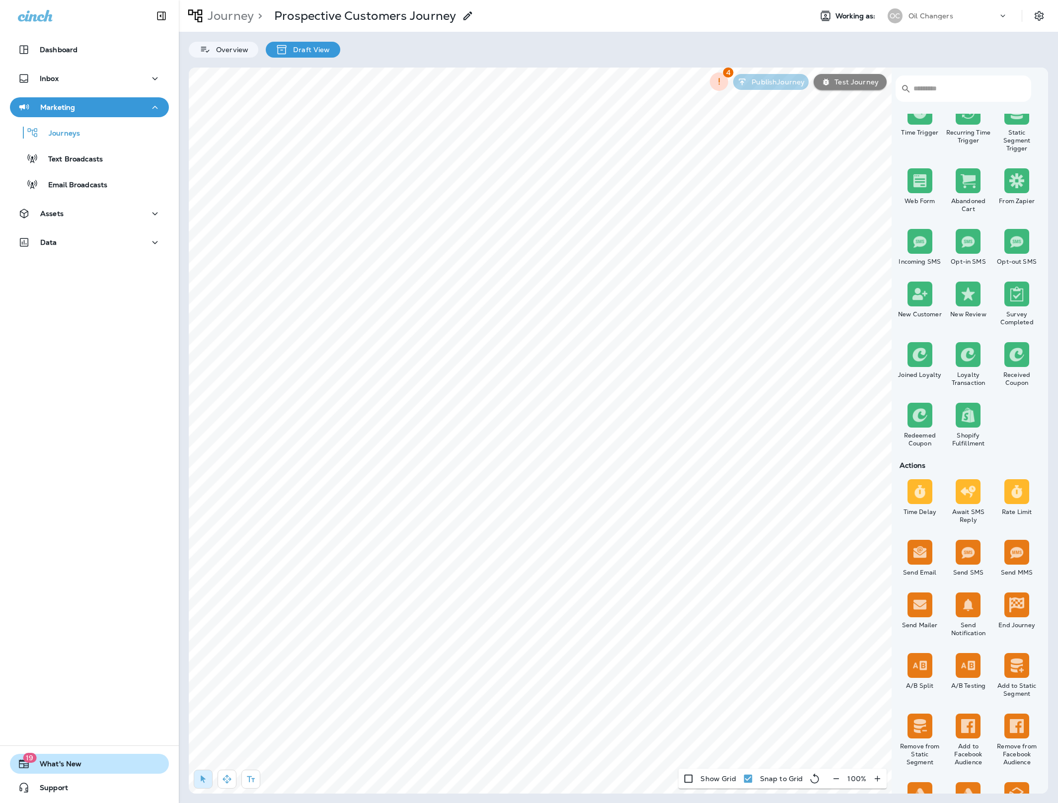
click at [52, 762] on span "What's New" at bounding box center [56, 766] width 52 height 12
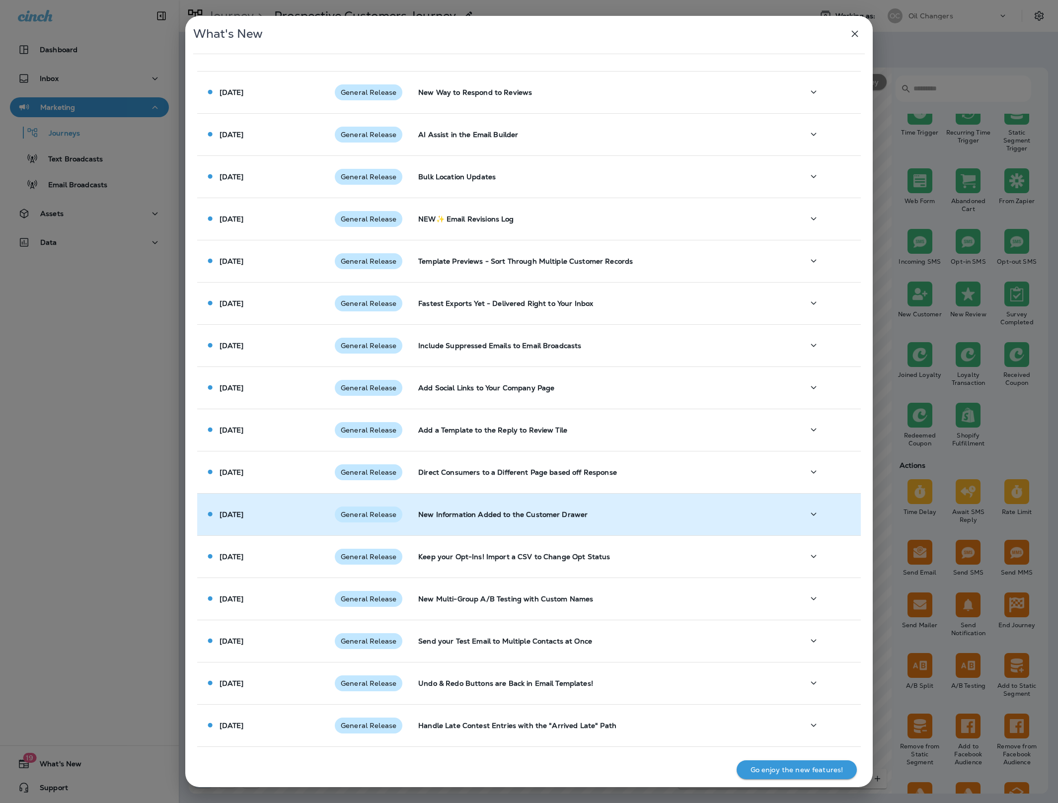
scroll to position [0, 0]
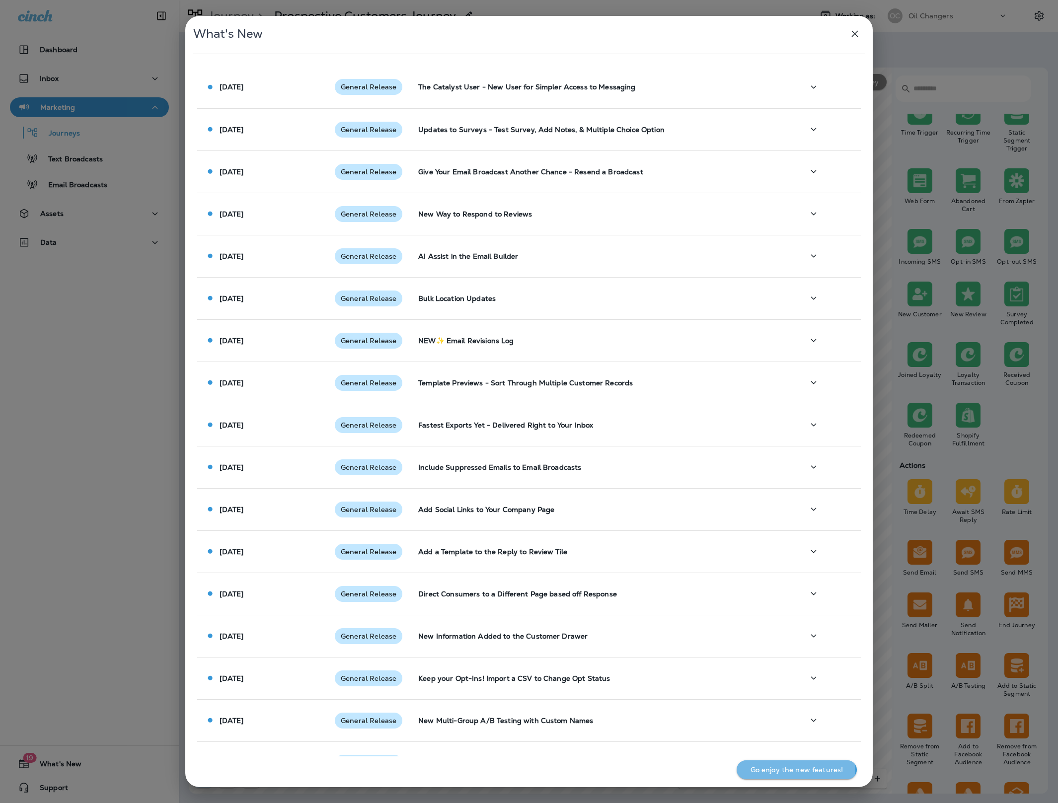
click at [775, 771] on p "Go enjoy the new features!" at bounding box center [796, 770] width 93 height 8
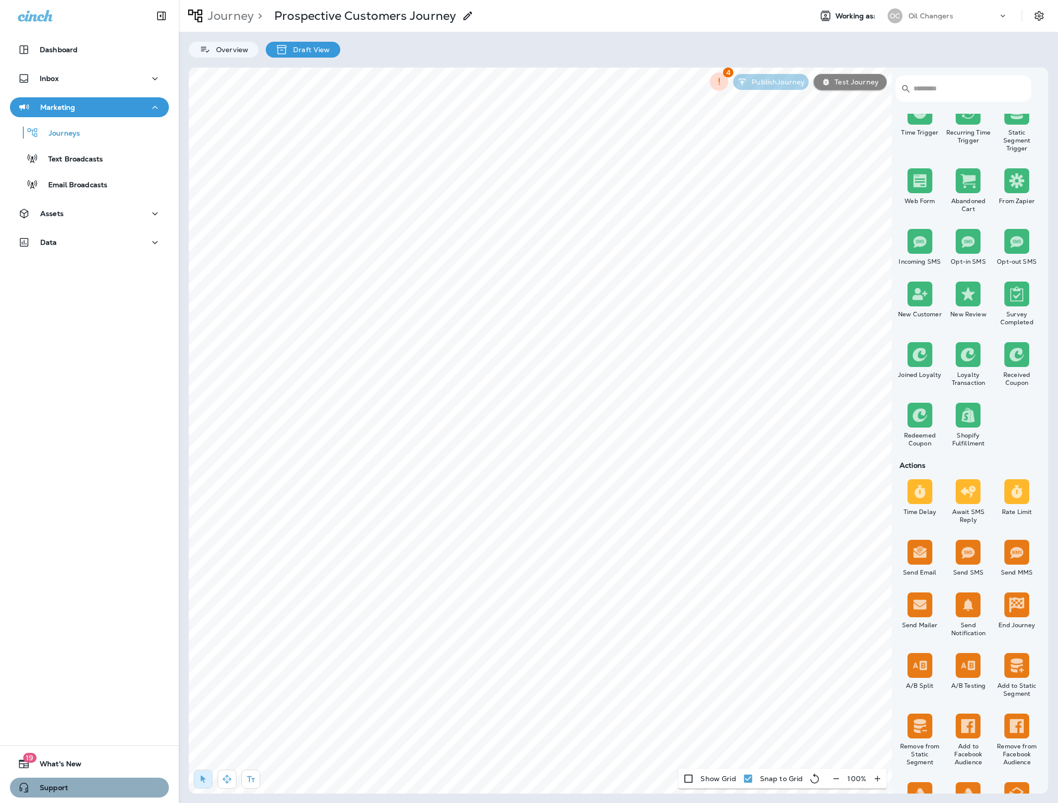
click at [45, 790] on span "Support" at bounding box center [49, 790] width 38 height 12
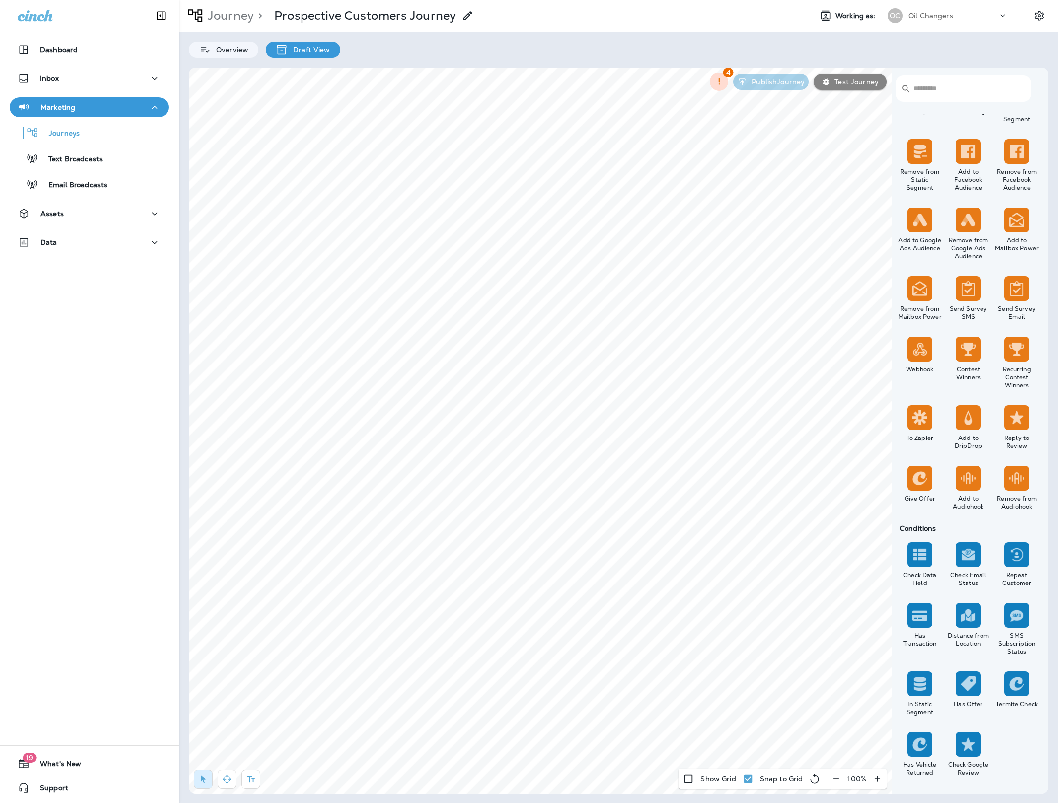
scroll to position [676, 0]
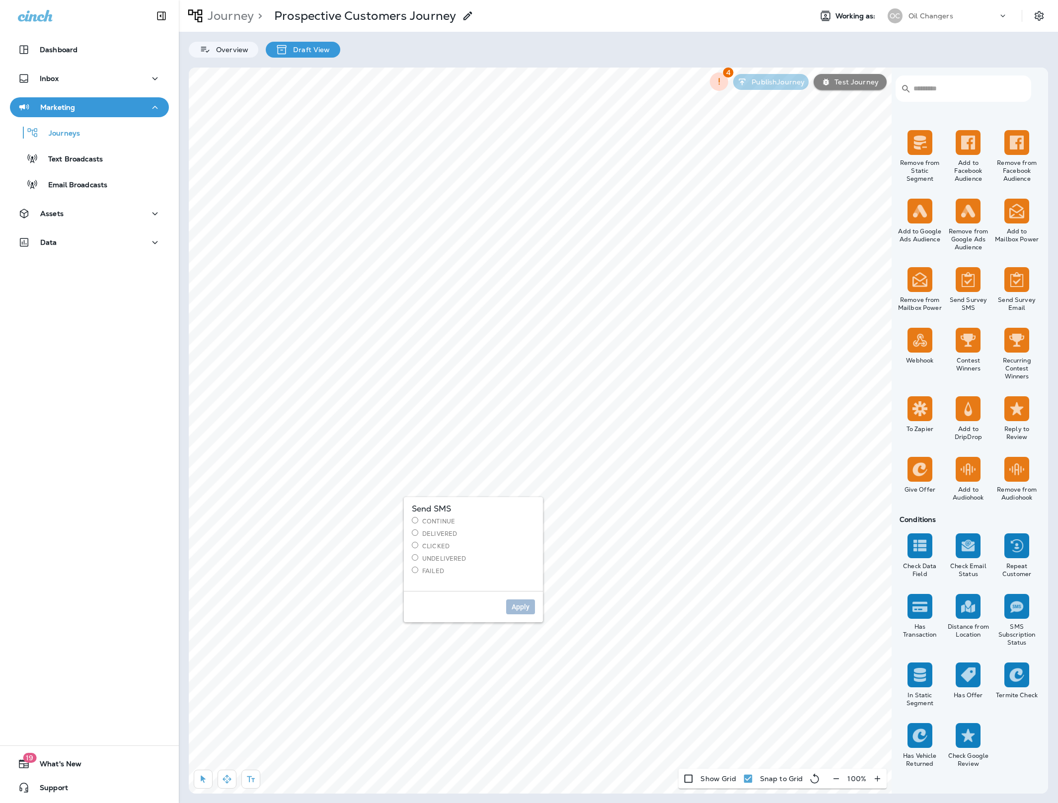
drag, startPoint x: 442, startPoint y: 519, endPoint x: 498, endPoint y: 526, distance: 56.5
click at [442, 519] on label "Continue" at bounding box center [473, 521] width 123 height 8
click at [516, 614] on button "Apply" at bounding box center [520, 606] width 29 height 15
click at [493, 681] on div "Has Transaction Yes No" at bounding box center [485, 661] width 139 height 57
click at [446, 670] on label "No" at bounding box center [485, 669] width 123 height 8
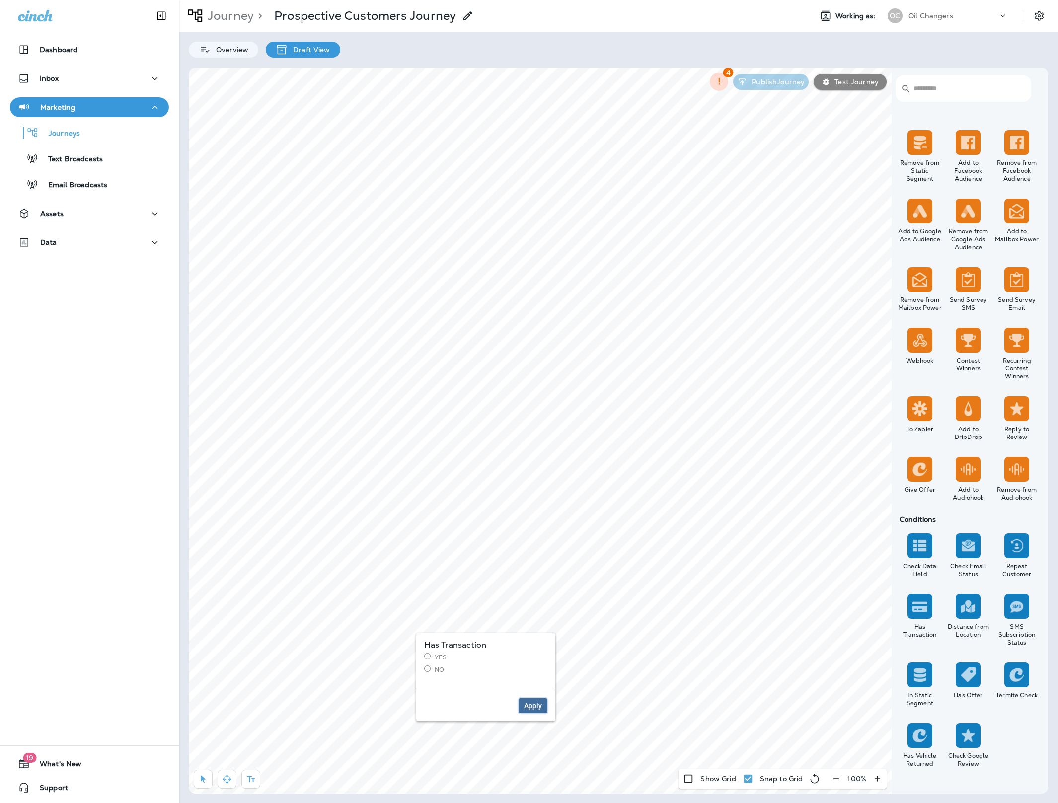
click at [527, 708] on span "Apply" at bounding box center [533, 705] width 18 height 7
click at [415, 471] on p "Transaction Date" at bounding box center [400, 470] width 40 height 16
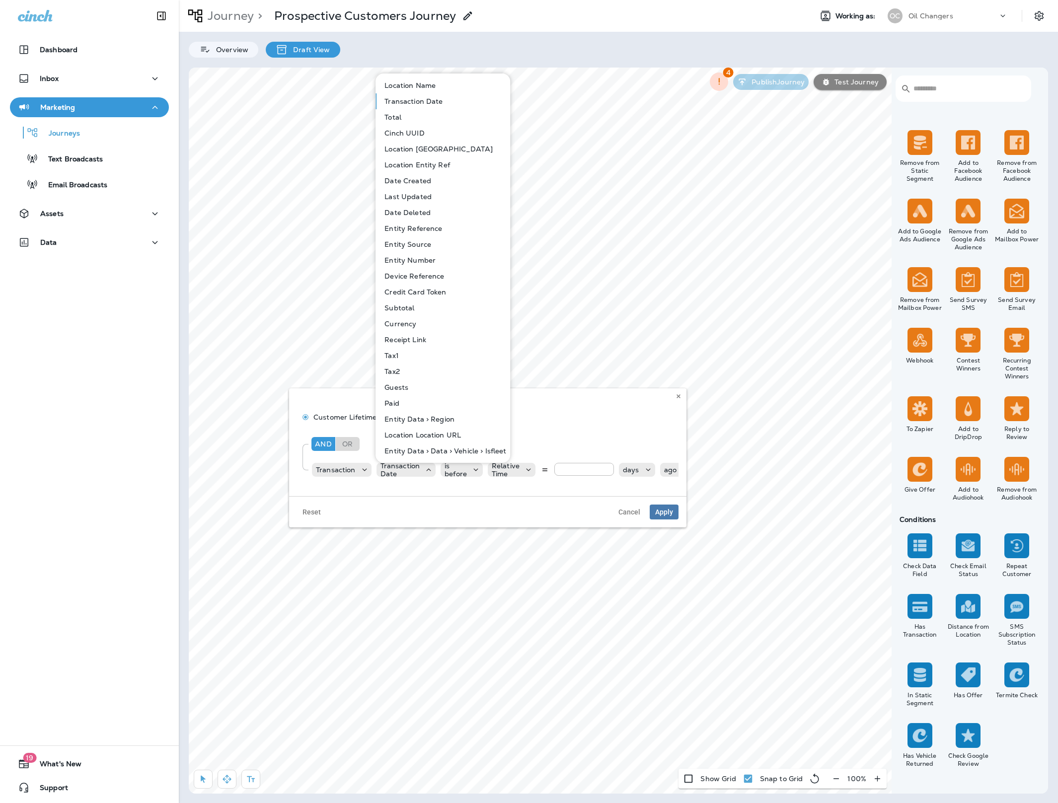
click at [551, 437] on div "And Or Rule Group" at bounding box center [491, 444] width 365 height 24
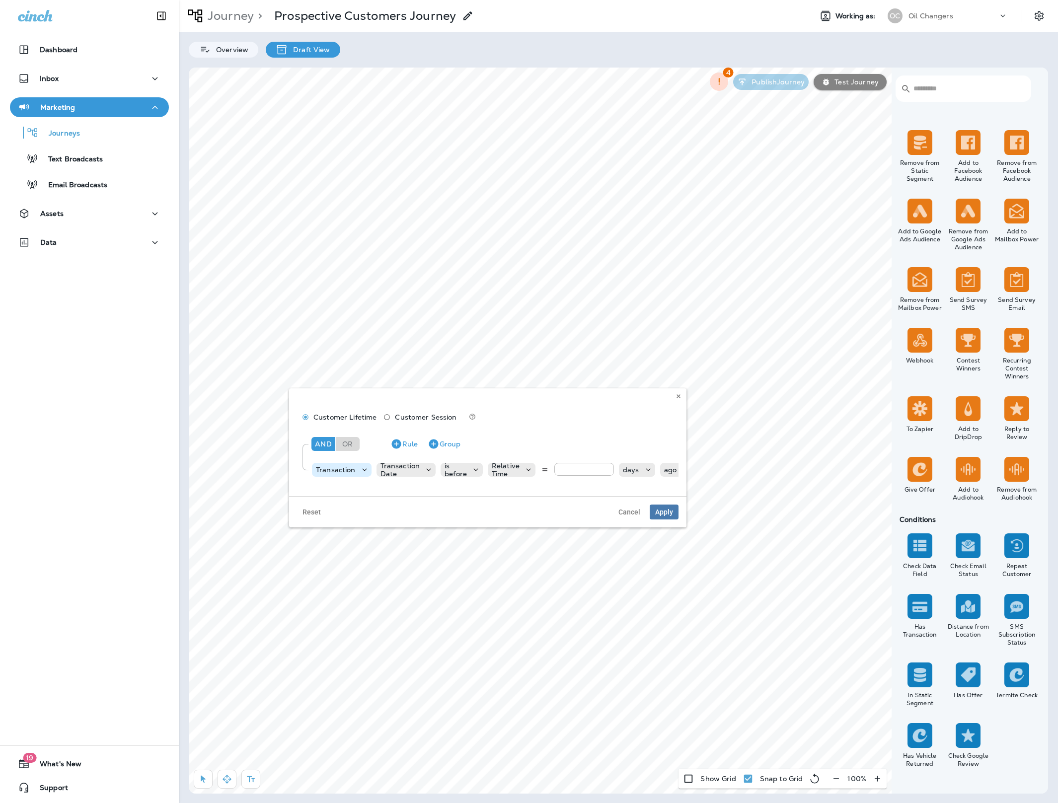
click at [349, 474] on div "Transaction" at bounding box center [342, 470] width 60 height 10
click at [350, 491] on p "Customer" at bounding box center [336, 495] width 38 height 8
click at [403, 466] on p "Choose field" at bounding box center [395, 470] width 42 height 8
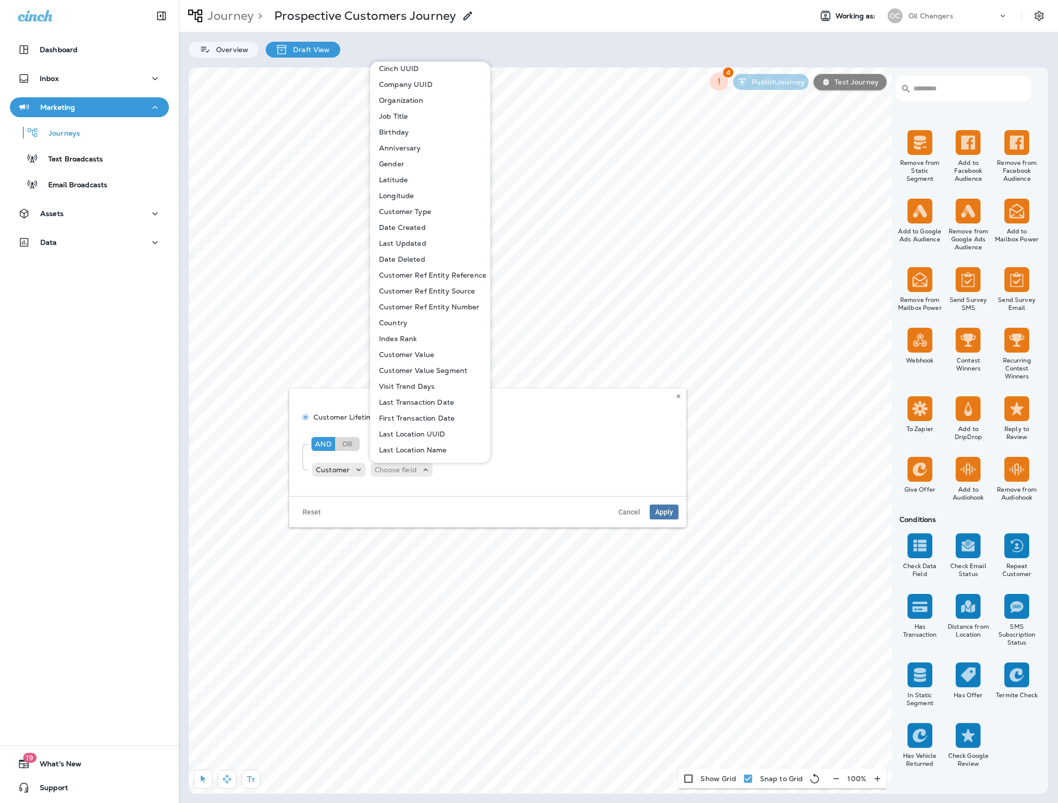
scroll to position [192, 0]
click at [432, 375] on p "Last Transaction Date" at bounding box center [414, 374] width 79 height 8
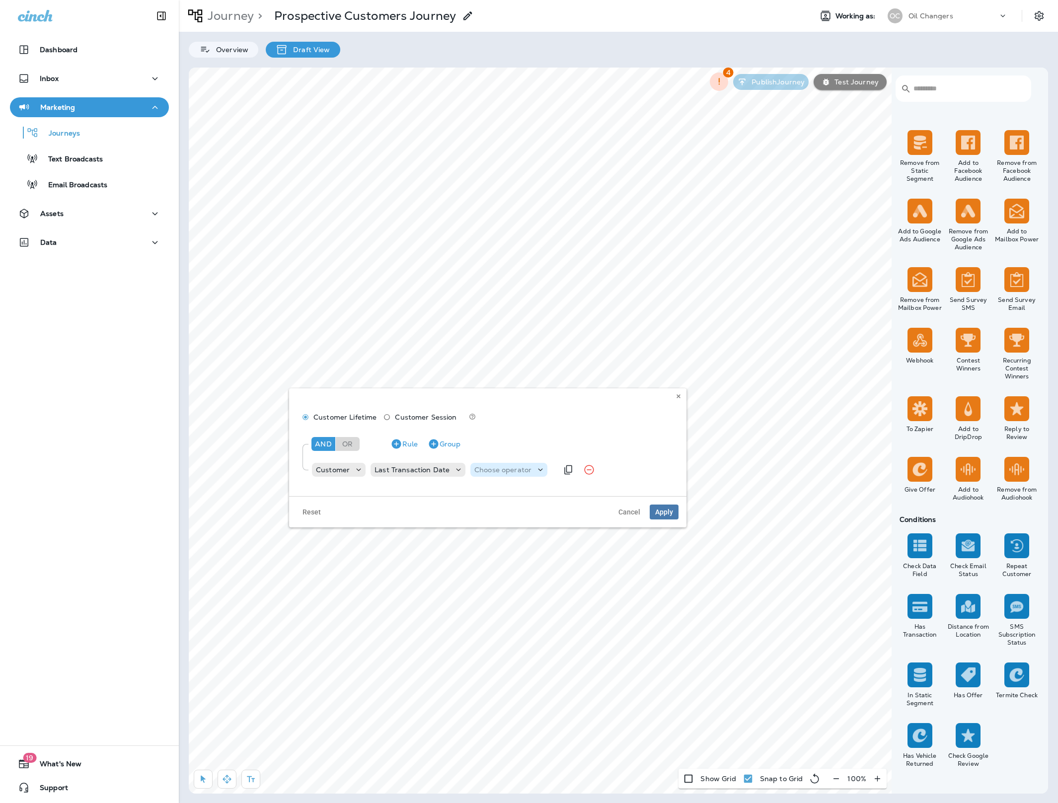
click at [526, 472] on p "Choose operator" at bounding box center [502, 470] width 57 height 8
click at [514, 493] on button "is before" at bounding box center [504, 495] width 72 height 16
click at [563, 471] on p "Choose query type" at bounding box center [560, 470] width 65 height 8
click at [563, 525] on p "Relative Time" at bounding box center [551, 526] width 50 height 8
type input "*"
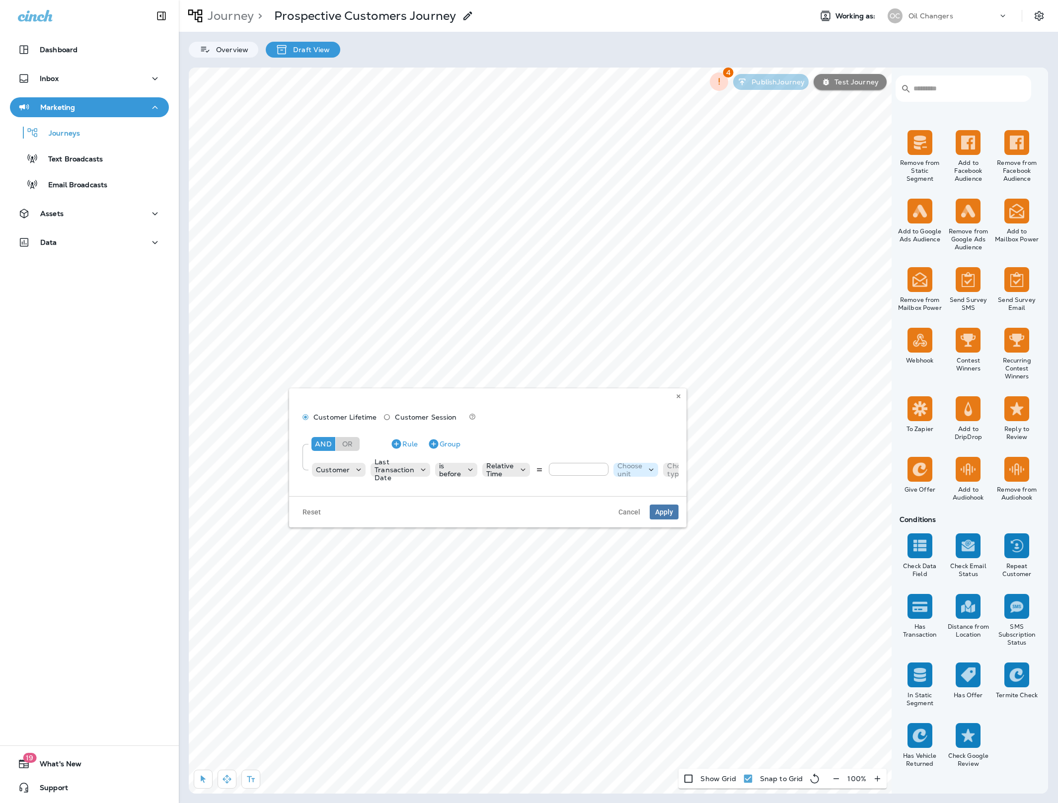
click at [631, 469] on p "Choose unit" at bounding box center [629, 470] width 25 height 16
click at [631, 491] on p "days" at bounding box center [626, 495] width 20 height 8
click at [666, 469] on p "Choose type" at bounding box center [670, 470] width 25 height 16
click at [668, 491] on p "ago" at bounding box center [664, 495] width 16 height 8
click at [665, 512] on span "Apply" at bounding box center [664, 511] width 18 height 7
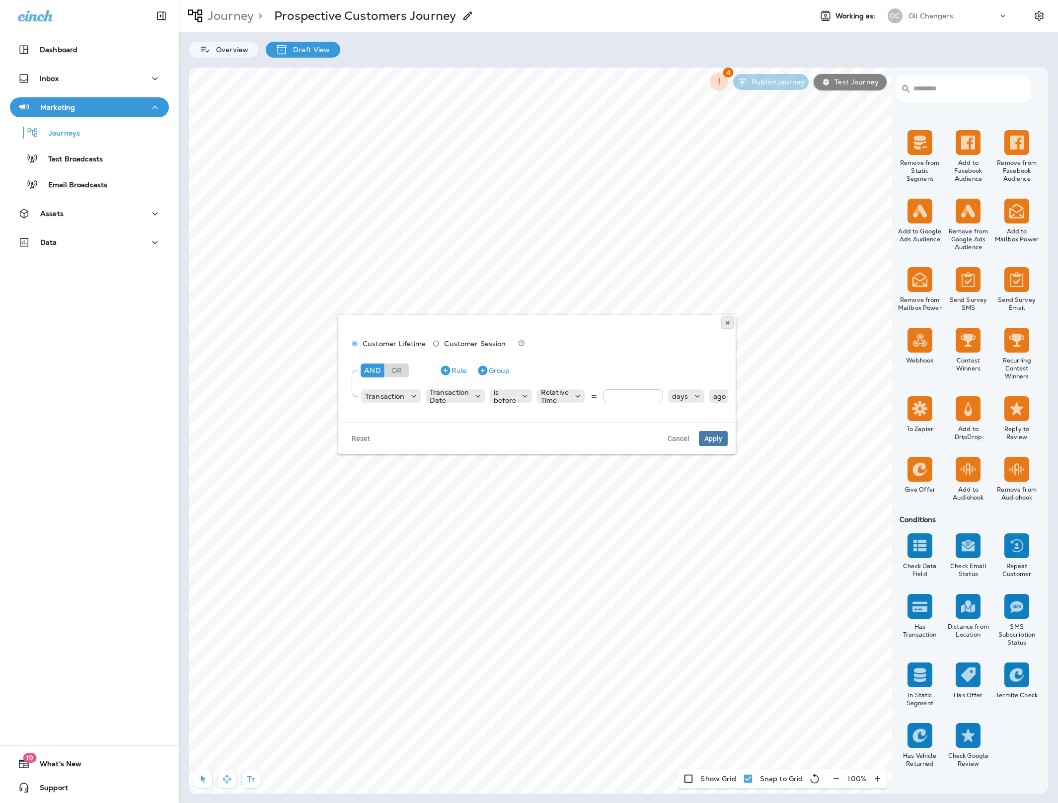
click at [728, 323] on icon at bounding box center [728, 323] width 6 height 6
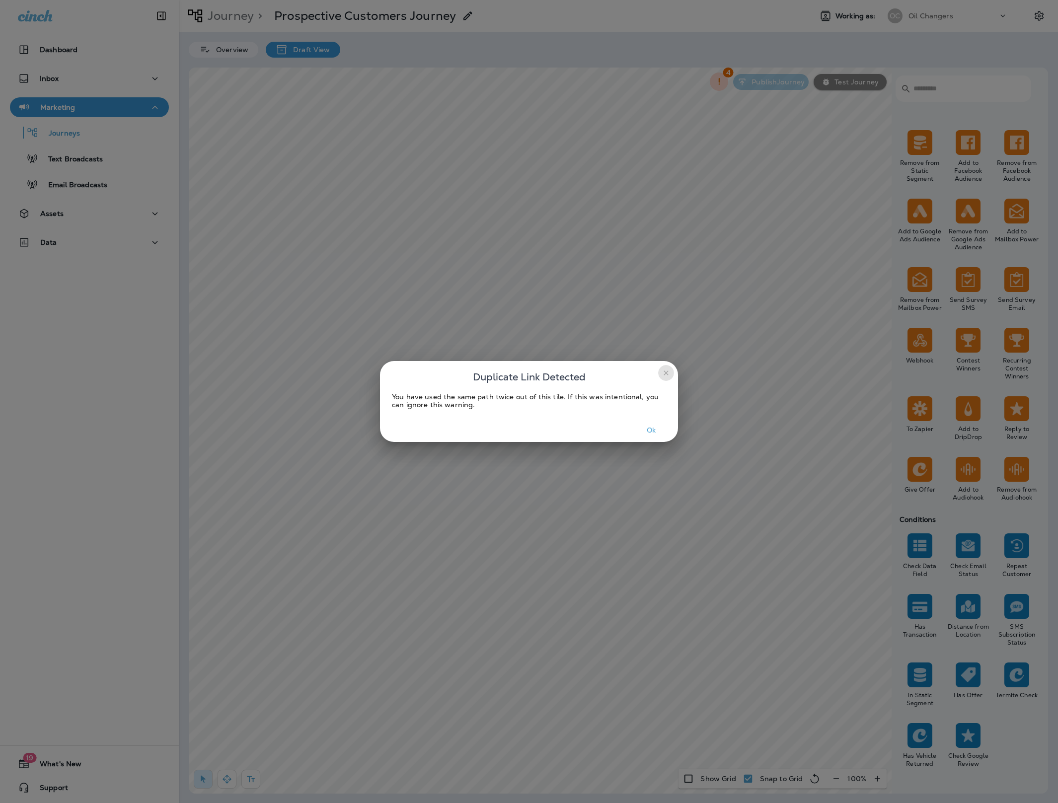
click at [667, 373] on icon "close" at bounding box center [666, 373] width 8 height 8
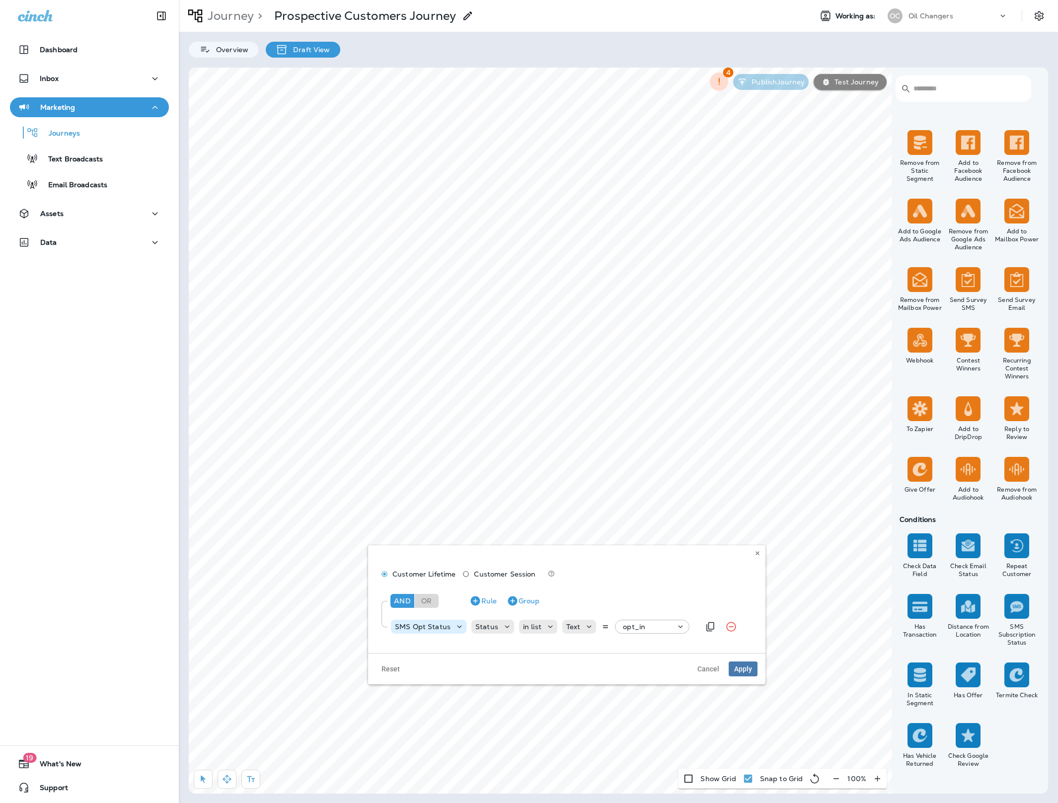
click at [451, 626] on div "SMS Opt Status" at bounding box center [423, 627] width 64 height 8
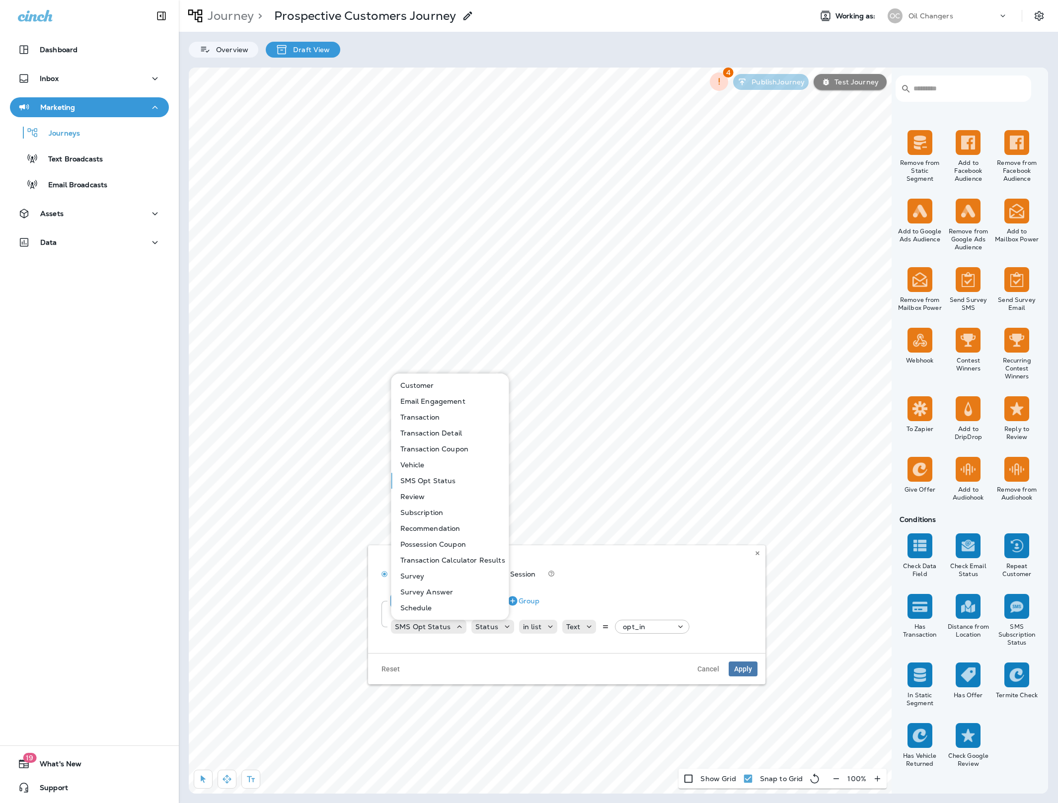
click at [431, 387] on p "Customer" at bounding box center [415, 385] width 38 height 8
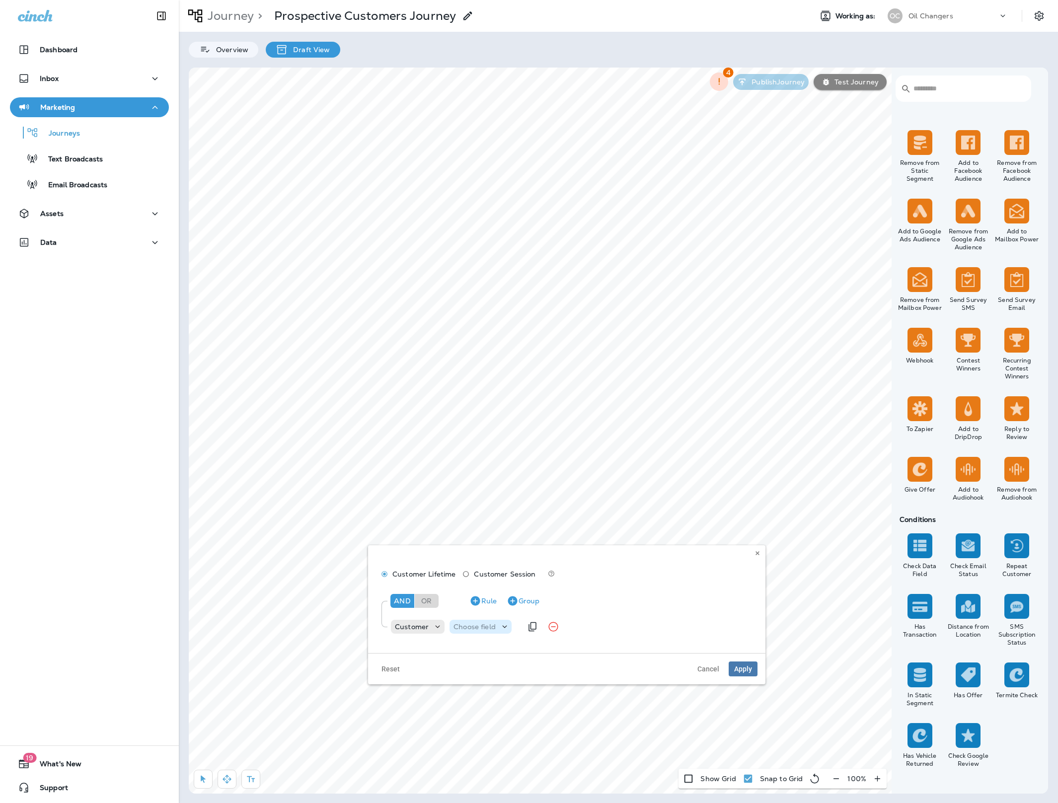
click at [492, 628] on p "Choose field" at bounding box center [474, 627] width 42 height 8
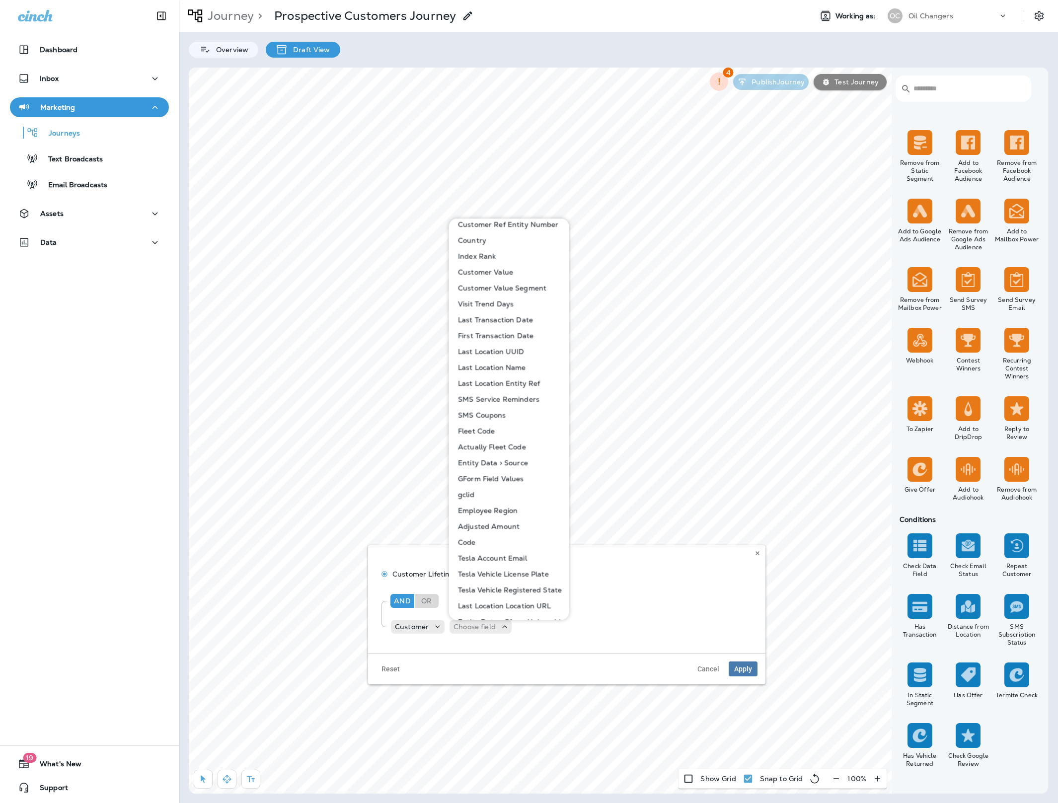
scroll to position [416, 0]
click at [502, 305] on p "Last Transaction Date" at bounding box center [493, 307] width 79 height 8
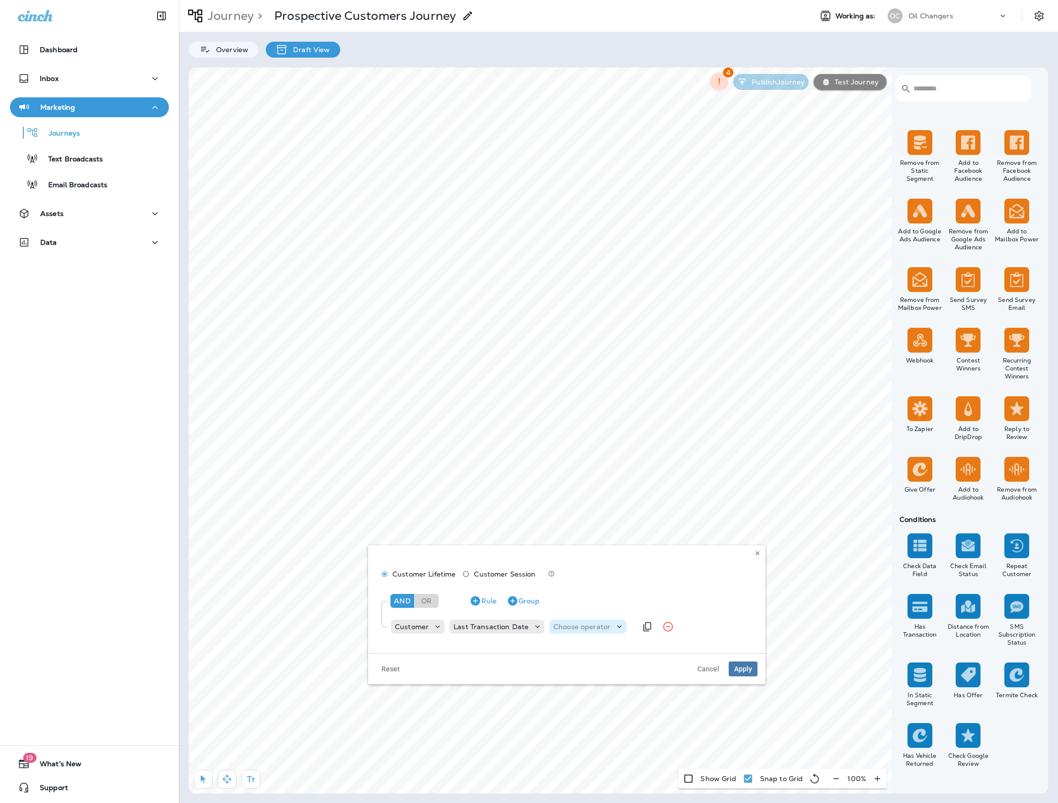
click at [601, 628] on p "Choose operator" at bounding box center [581, 627] width 57 height 8
click at [527, 630] on div "Last Transaction Date" at bounding box center [490, 627] width 83 height 8
click at [526, 629] on div "Last Transaction Date" at bounding box center [490, 627] width 83 height 8
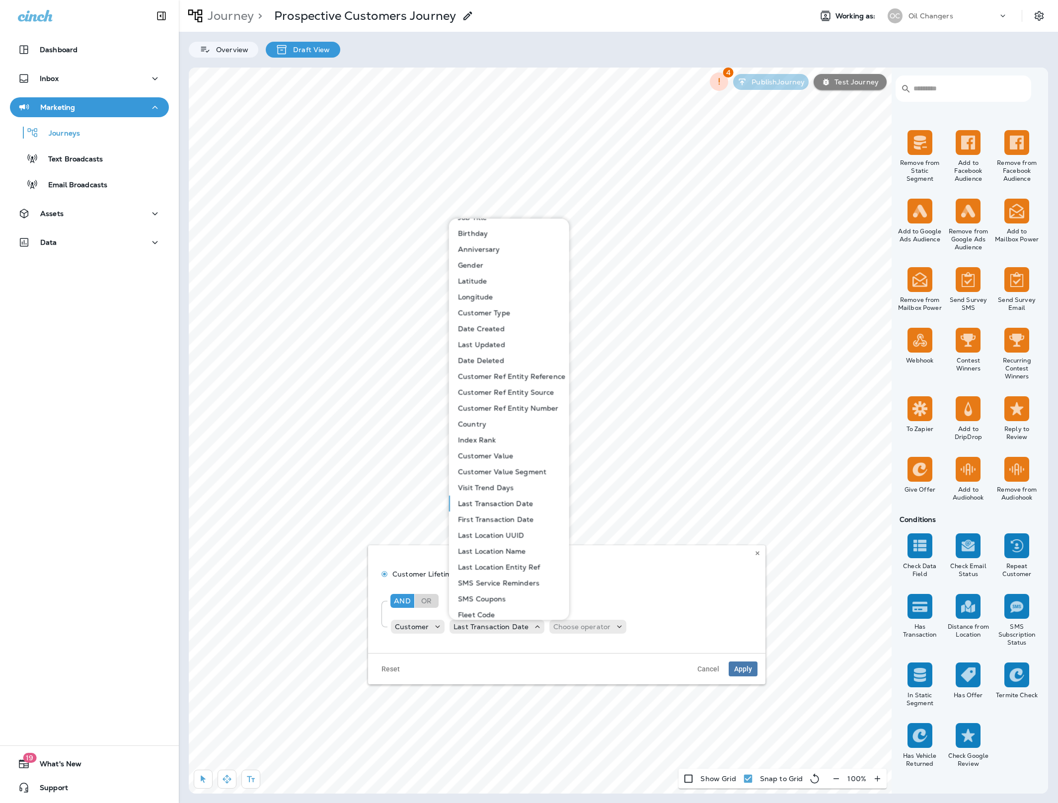
scroll to position [219, 0]
click at [512, 521] on p "First Transaction Date" at bounding box center [493, 519] width 79 height 8
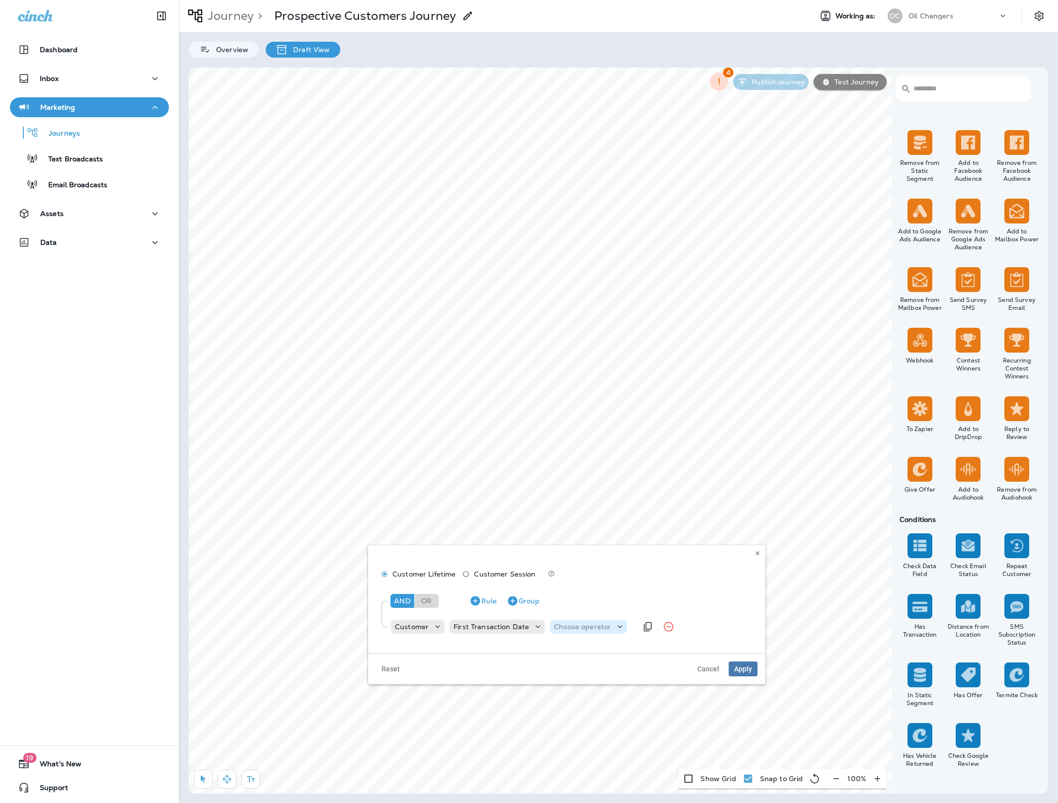
click at [603, 626] on p "Choose operator" at bounding box center [582, 627] width 57 height 8
click at [589, 749] on button "is null" at bounding box center [585, 747] width 72 height 16
click at [747, 666] on span "Apply" at bounding box center [743, 668] width 18 height 7
click at [741, 670] on span "Apply" at bounding box center [743, 668] width 18 height 7
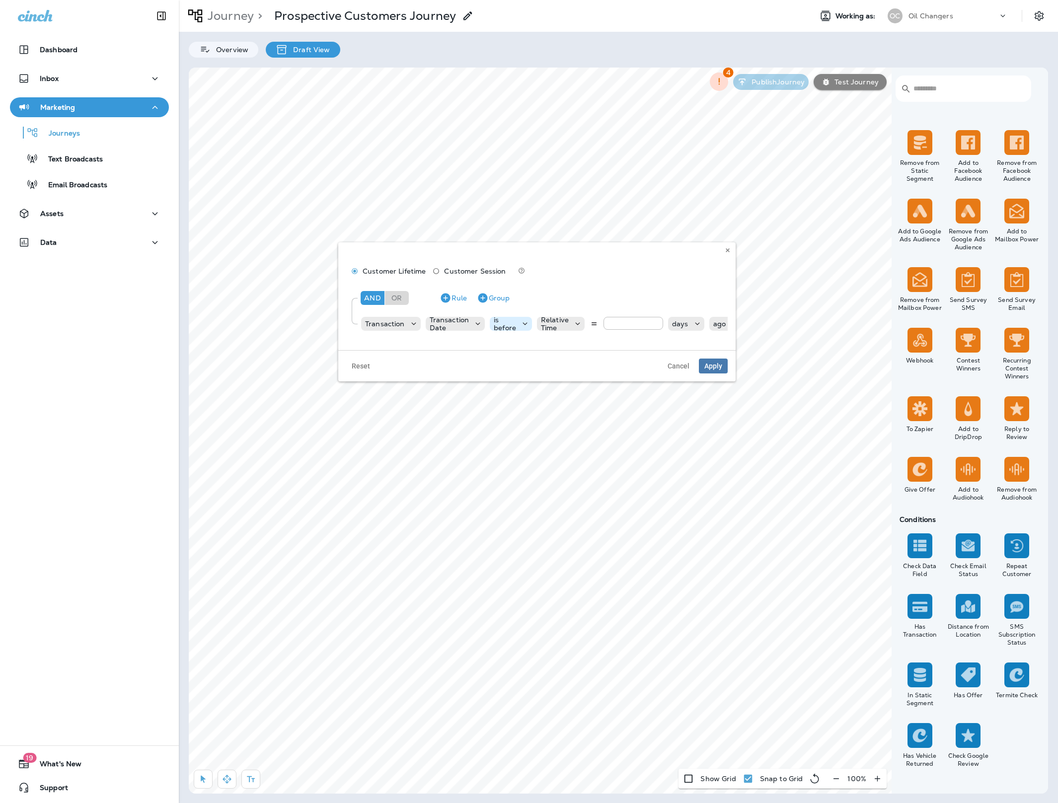
click at [510, 326] on p "is before" at bounding box center [505, 324] width 22 height 16
click at [452, 326] on p "Transaction Date" at bounding box center [450, 324] width 40 height 16
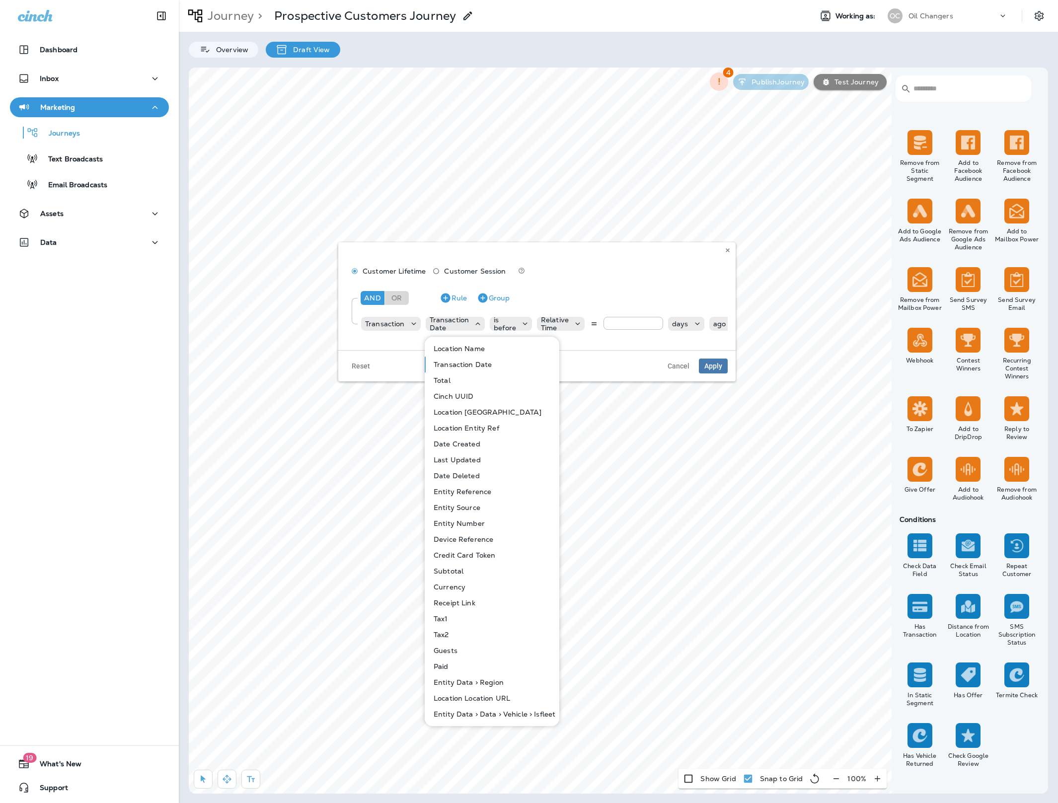
click at [406, 332] on div "Transaction Transaction Date is before Relative Time * days ago" at bounding box center [555, 324] width 391 height 20
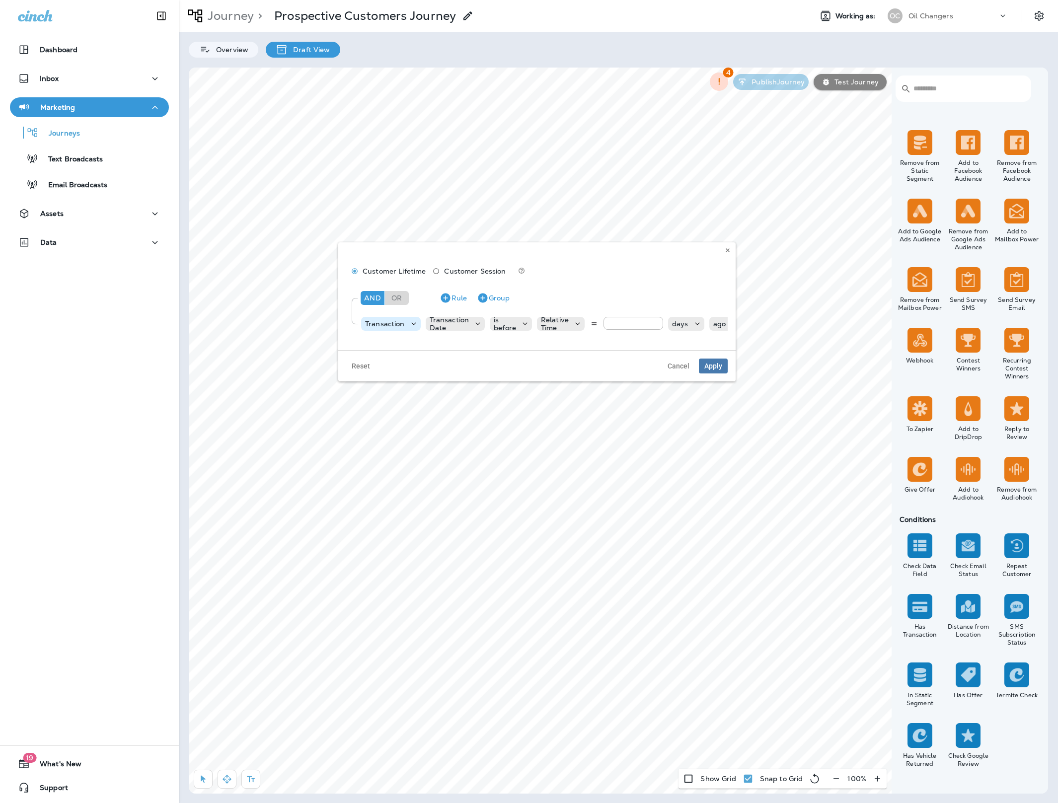
click at [403, 328] on div "Transaction" at bounding box center [391, 324] width 60 height 10
click at [401, 347] on p "Customer" at bounding box center [385, 349] width 38 height 8
click at [451, 320] on p "Choose field" at bounding box center [445, 324] width 42 height 8
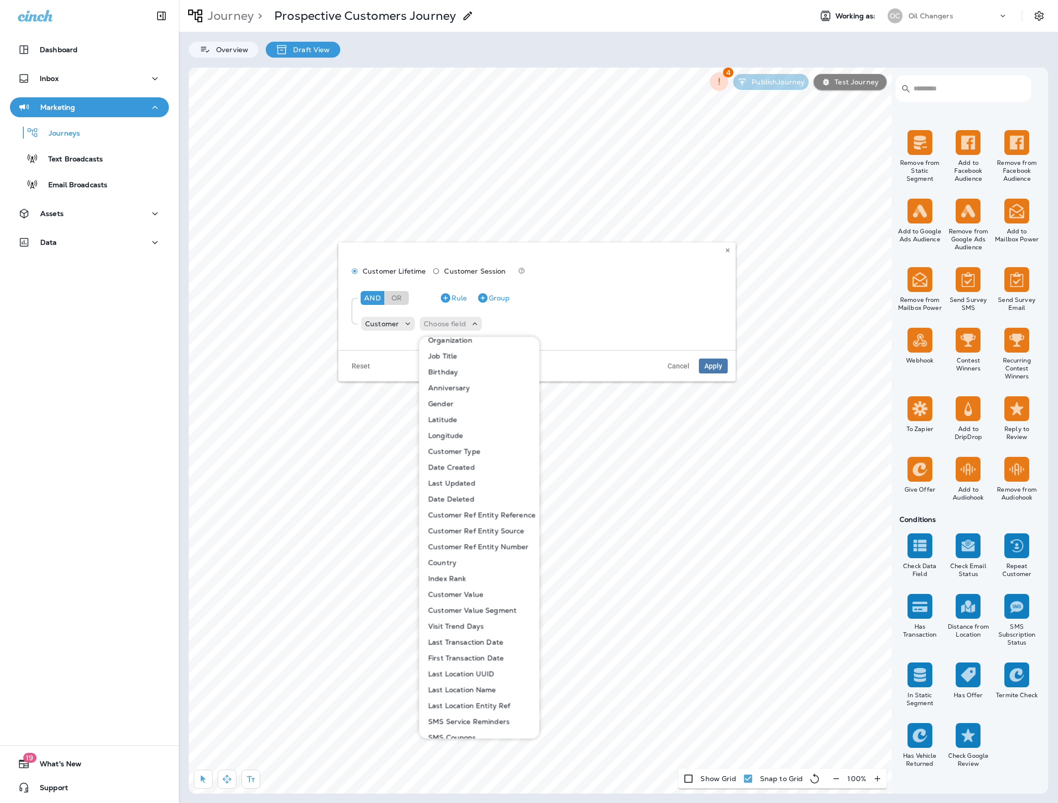
scroll to position [222, 0]
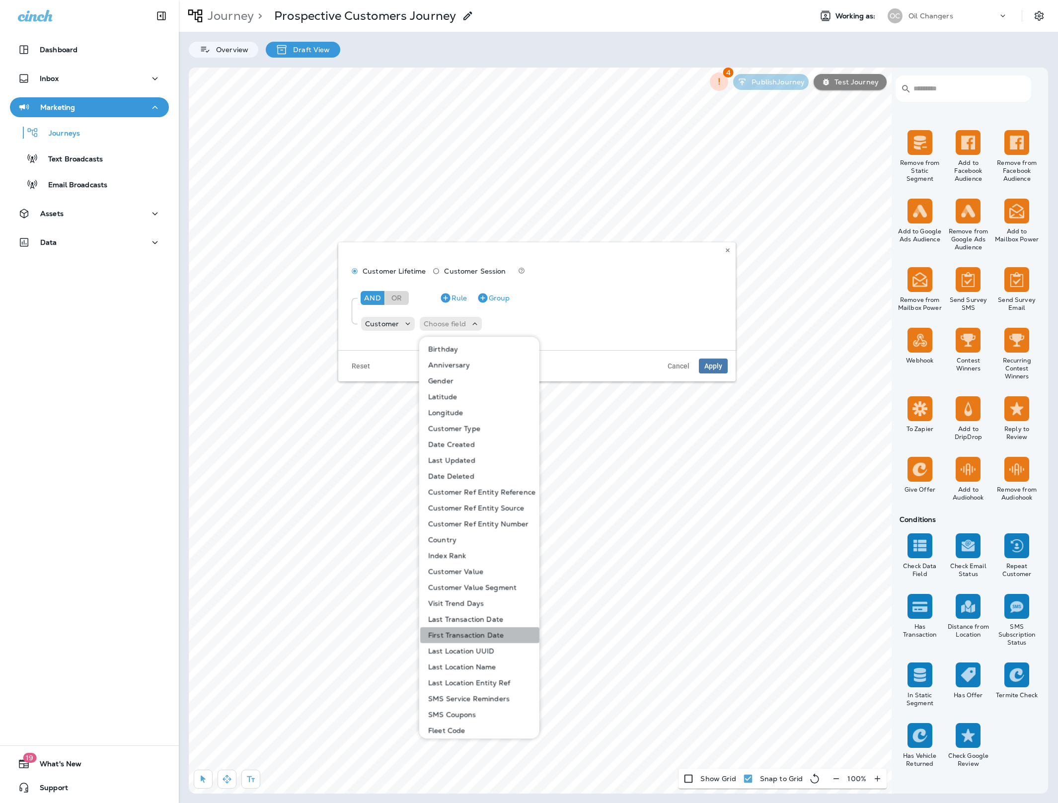
click at [483, 634] on p "First Transaction Date" at bounding box center [463, 635] width 79 height 8
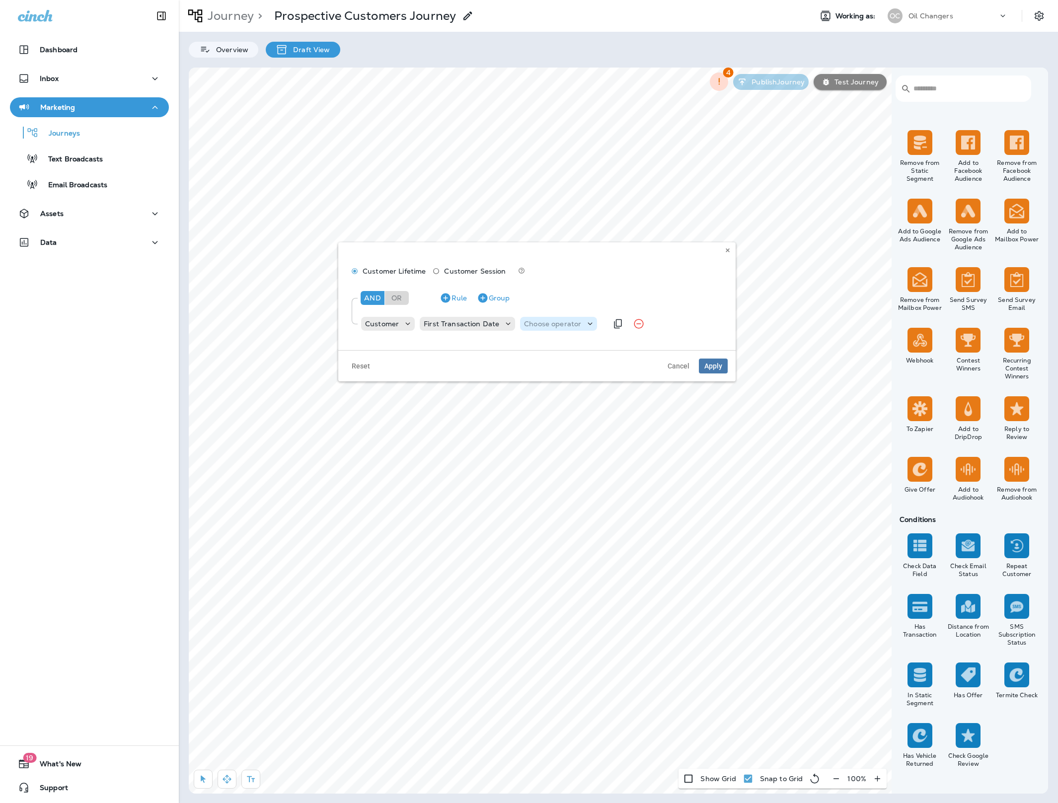
click at [562, 326] on p "Choose operator" at bounding box center [552, 324] width 57 height 8
click at [550, 442] on button "is null" at bounding box center [555, 444] width 72 height 16
click at [713, 366] on span "Apply" at bounding box center [713, 366] width 18 height 7
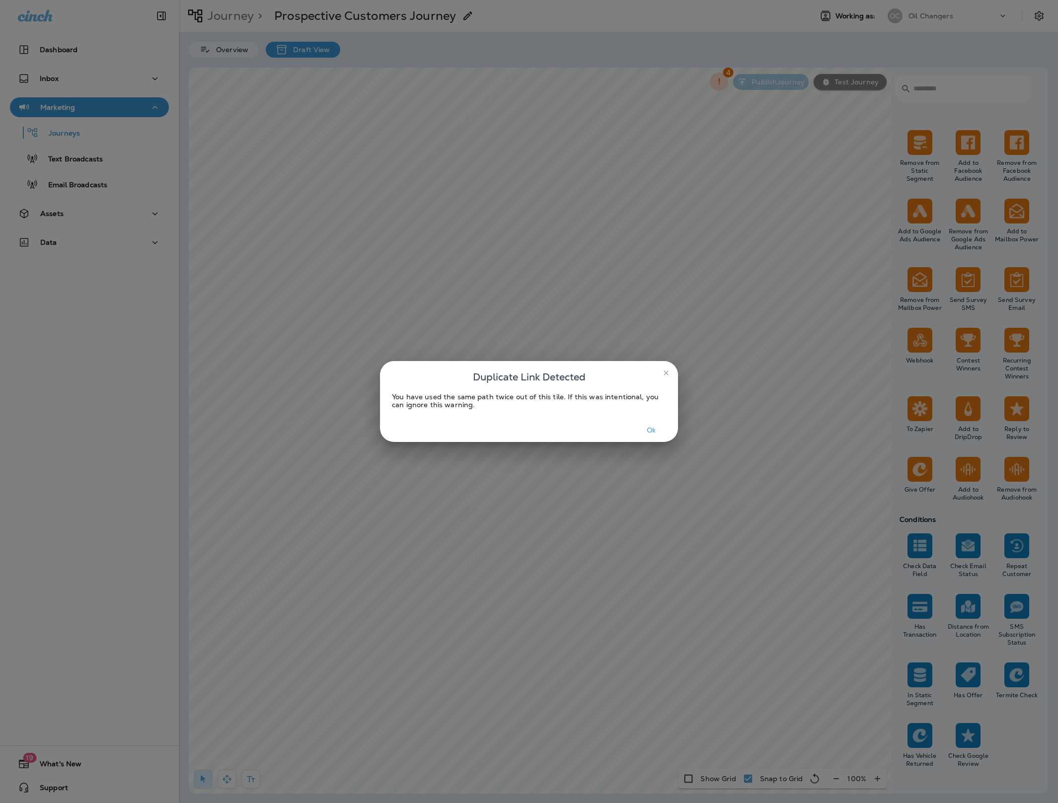
click at [647, 433] on button "Ok" at bounding box center [651, 430] width 37 height 15
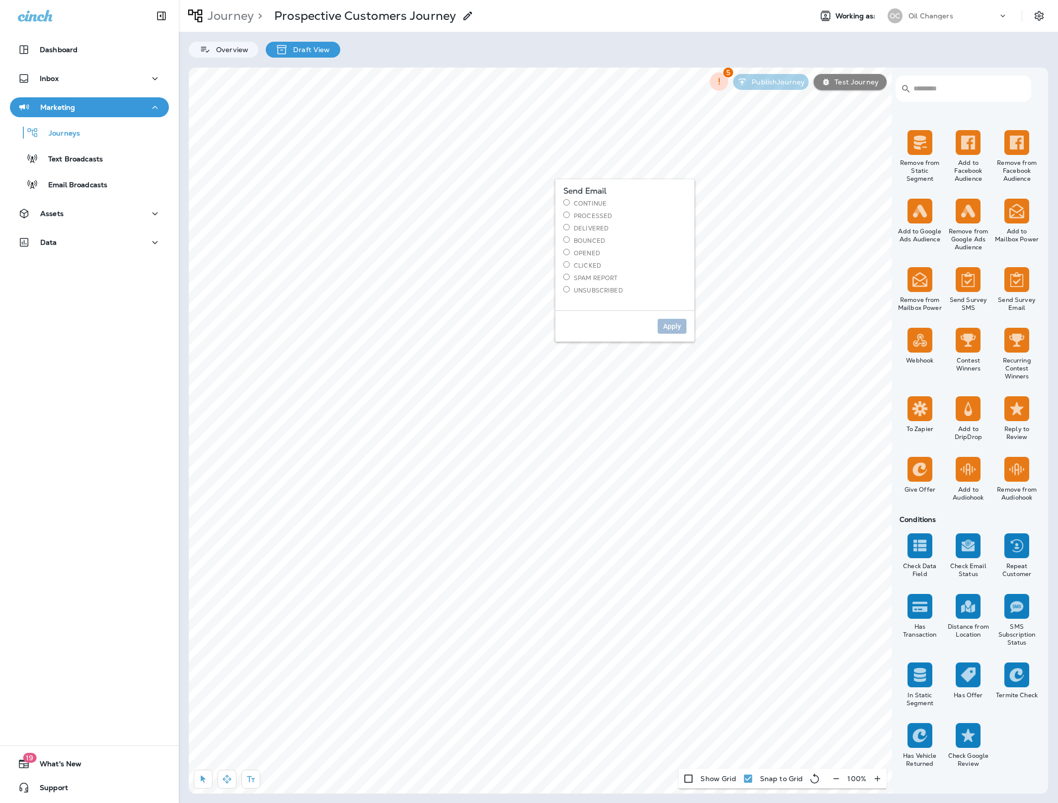
click at [599, 203] on label "Continue" at bounding box center [624, 203] width 123 height 8
click at [670, 327] on span "Apply" at bounding box center [672, 326] width 18 height 7
select select "***"
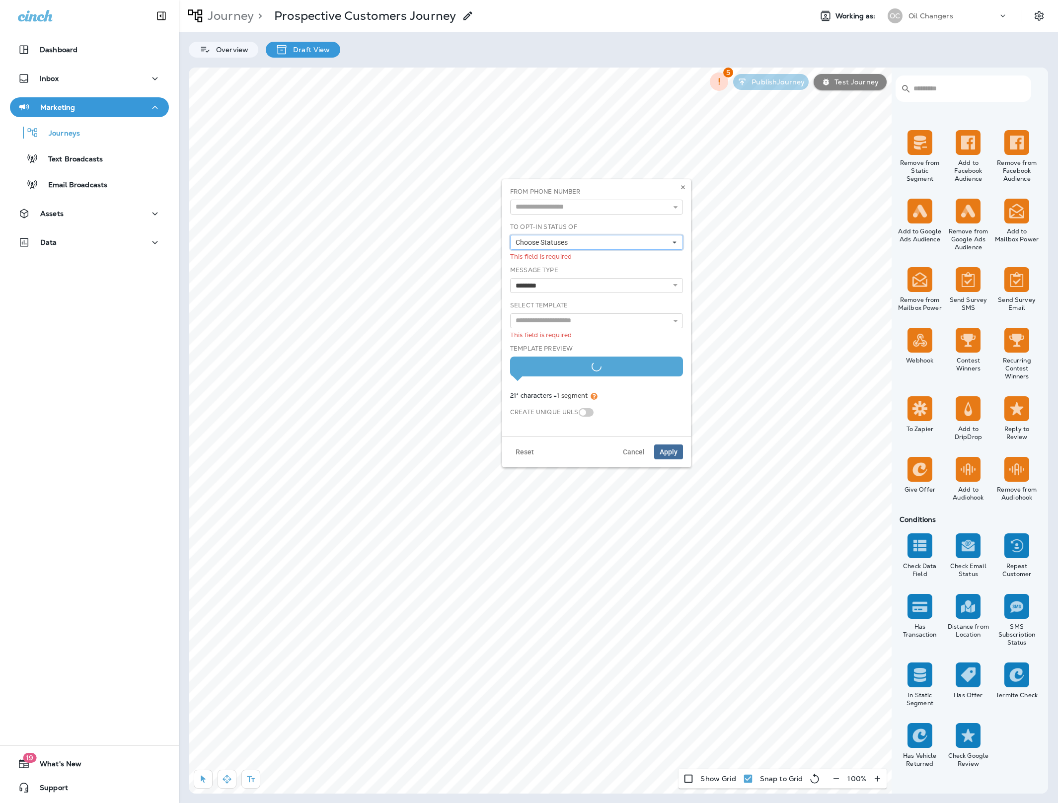
click at [598, 242] on button "Choose Statuses" at bounding box center [596, 242] width 173 height 15
click at [567, 254] on div "Opt In" at bounding box center [596, 258] width 165 height 8
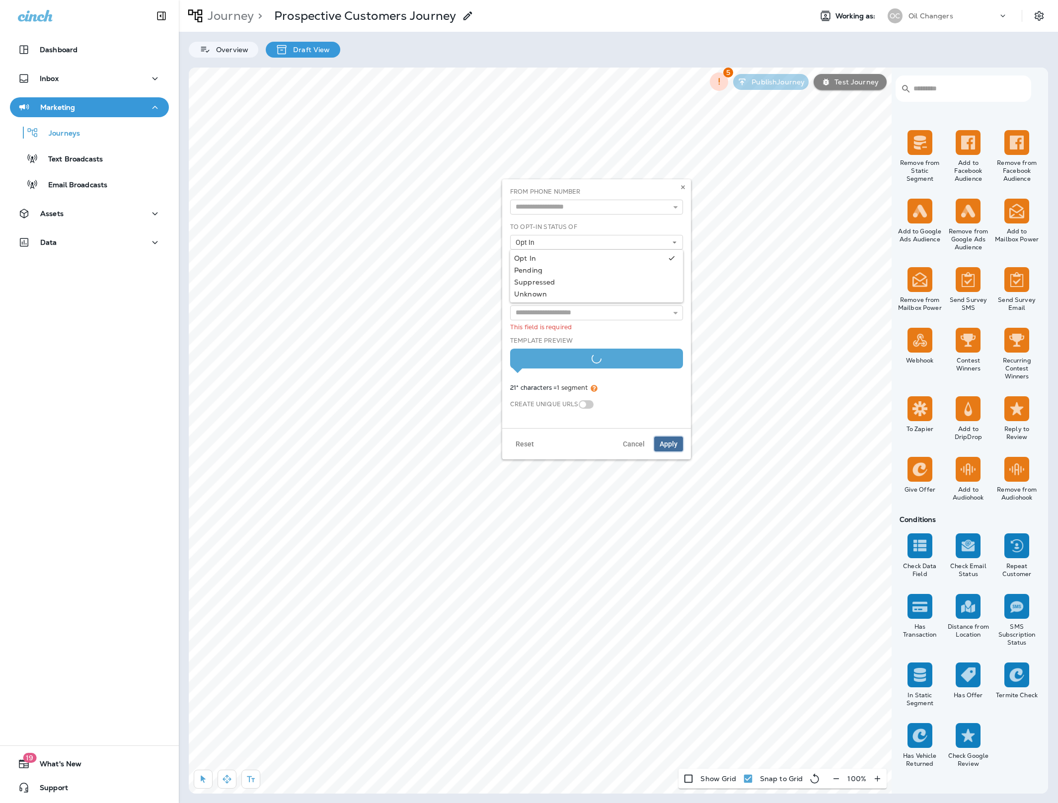
click at [672, 446] on span "Apply" at bounding box center [668, 443] width 18 height 7
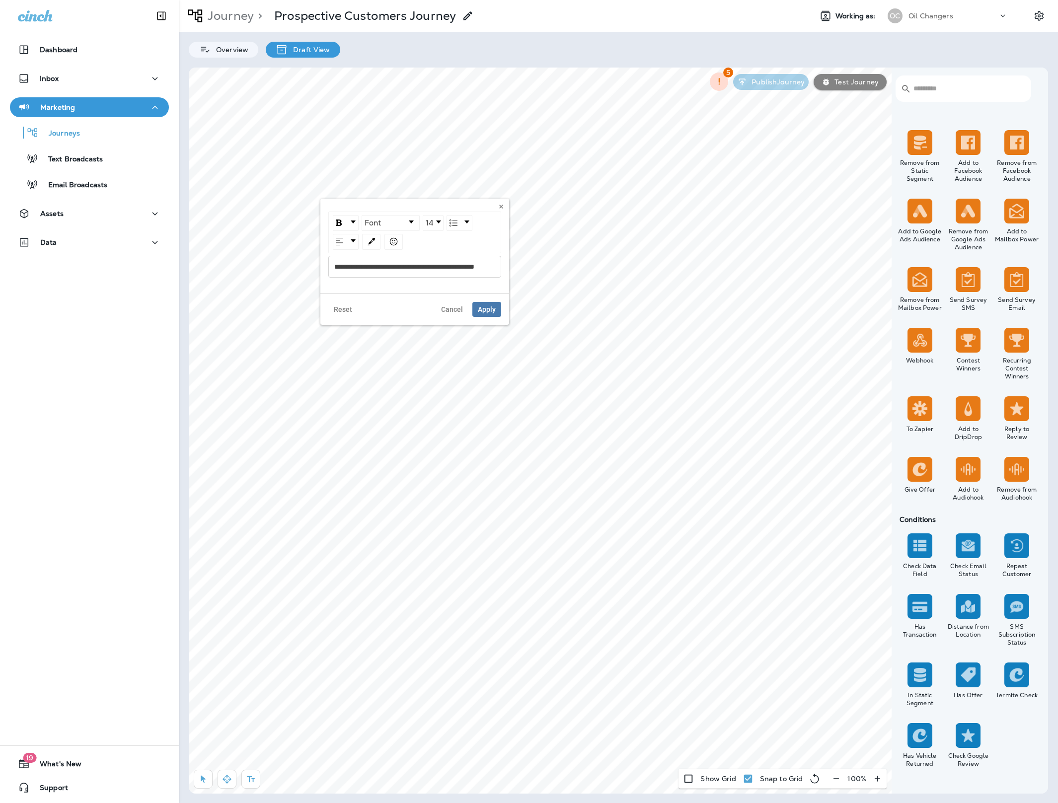
click at [426, 269] on span "**********" at bounding box center [404, 266] width 140 height 7
click at [486, 319] on span "Apply" at bounding box center [487, 316] width 18 height 7
click at [298, 270] on label "Yes" at bounding box center [352, 271] width 123 height 8
click at [401, 323] on span "Apply" at bounding box center [400, 319] width 18 height 7
select select "*******"
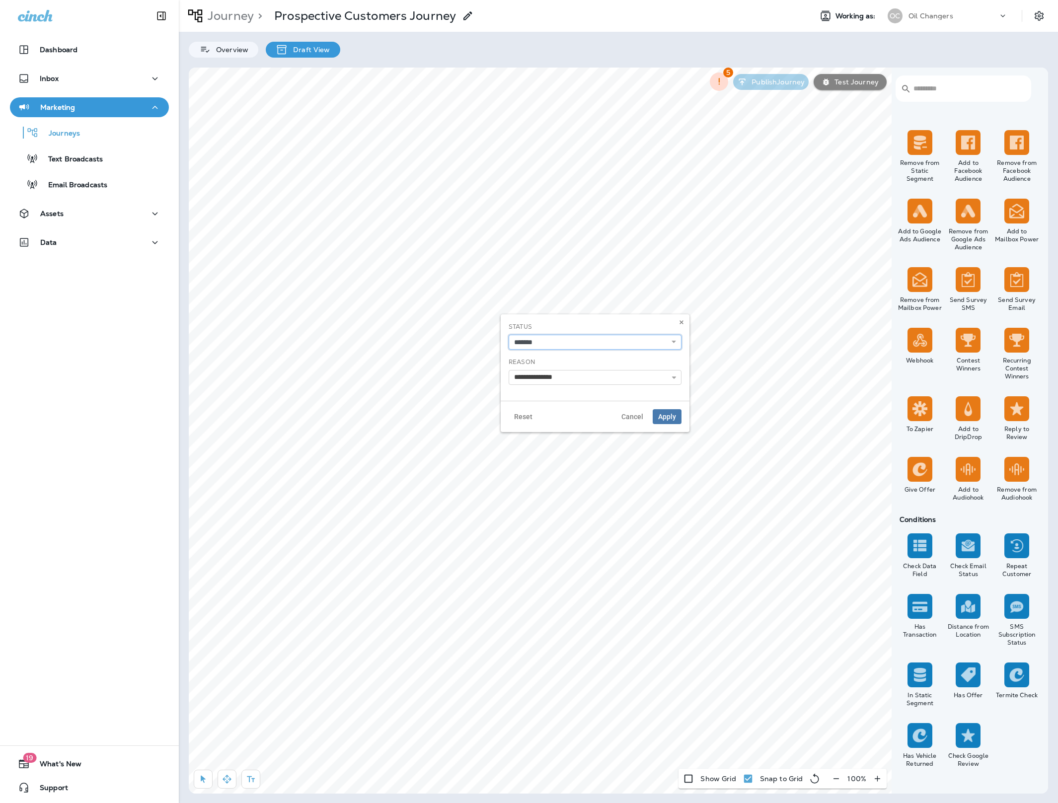
click at [545, 342] on select "**********" at bounding box center [594, 342] width 173 height 15
click at [508, 335] on select "**********" at bounding box center [594, 342] width 173 height 15
click at [619, 373] on input "**********" at bounding box center [594, 377] width 173 height 15
click at [675, 378] on use at bounding box center [674, 377] width 4 height 4
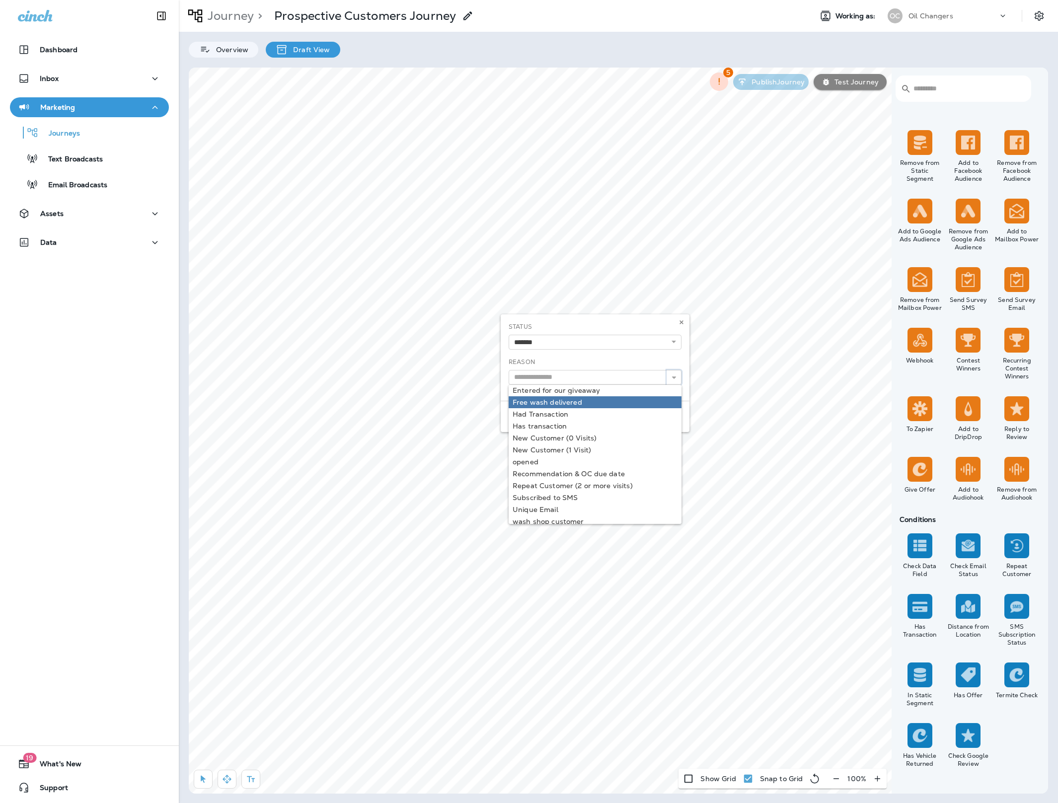
scroll to position [56, 0]
type input "**********"
click at [561, 410] on div "**********" at bounding box center [595, 373] width 189 height 118
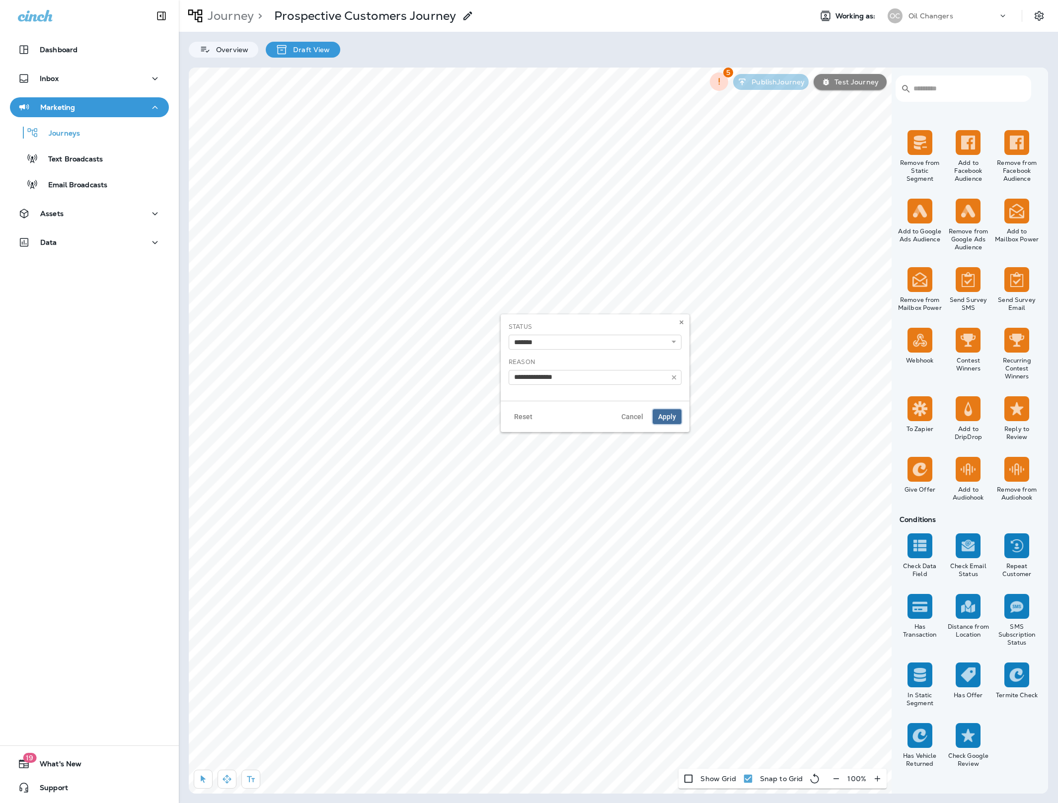
click at [666, 419] on span "Apply" at bounding box center [667, 416] width 18 height 7
click at [312, 410] on label "Yes" at bounding box center [360, 413] width 123 height 8
click at [416, 461] on span "Apply" at bounding box center [408, 461] width 18 height 7
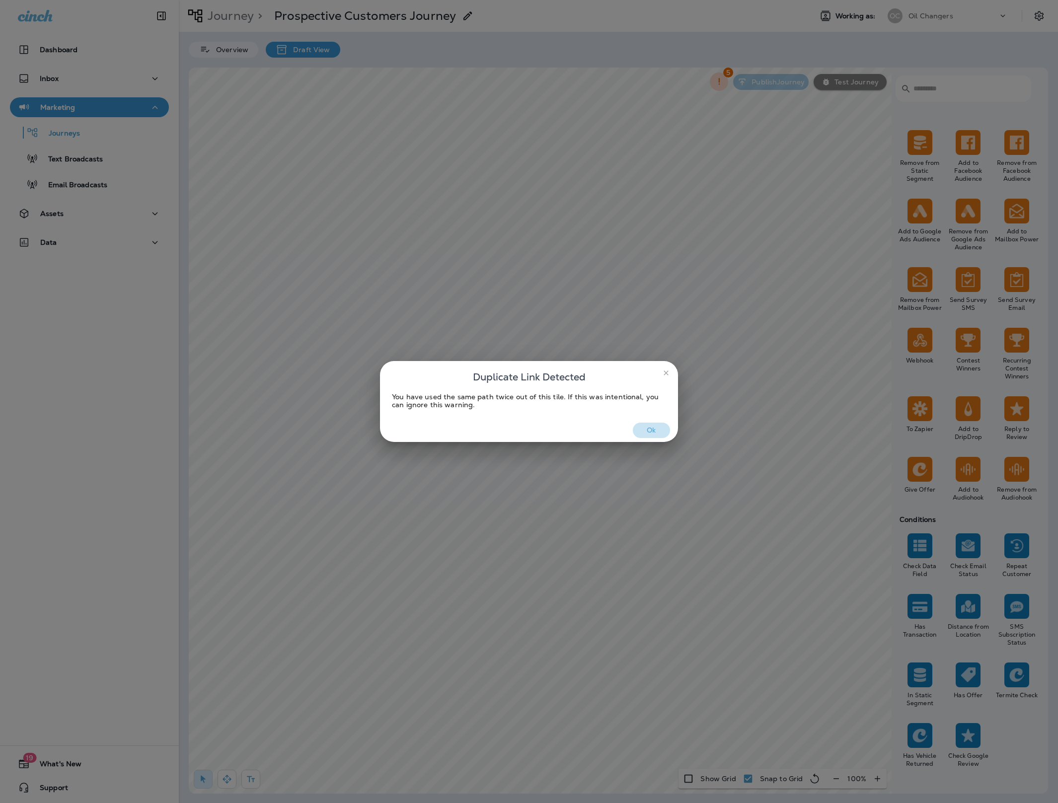
click at [654, 432] on button "Ok" at bounding box center [651, 430] width 37 height 15
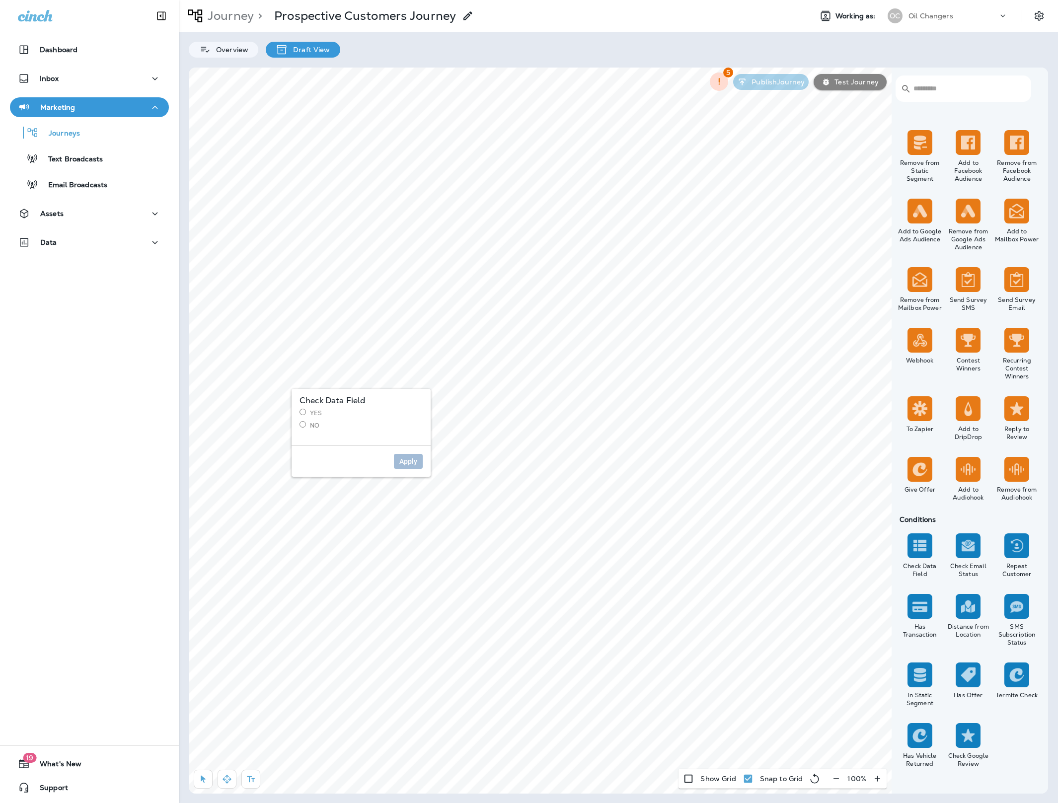
click at [319, 424] on label "No" at bounding box center [360, 425] width 123 height 8
click at [402, 468] on button "Apply" at bounding box center [408, 461] width 29 height 15
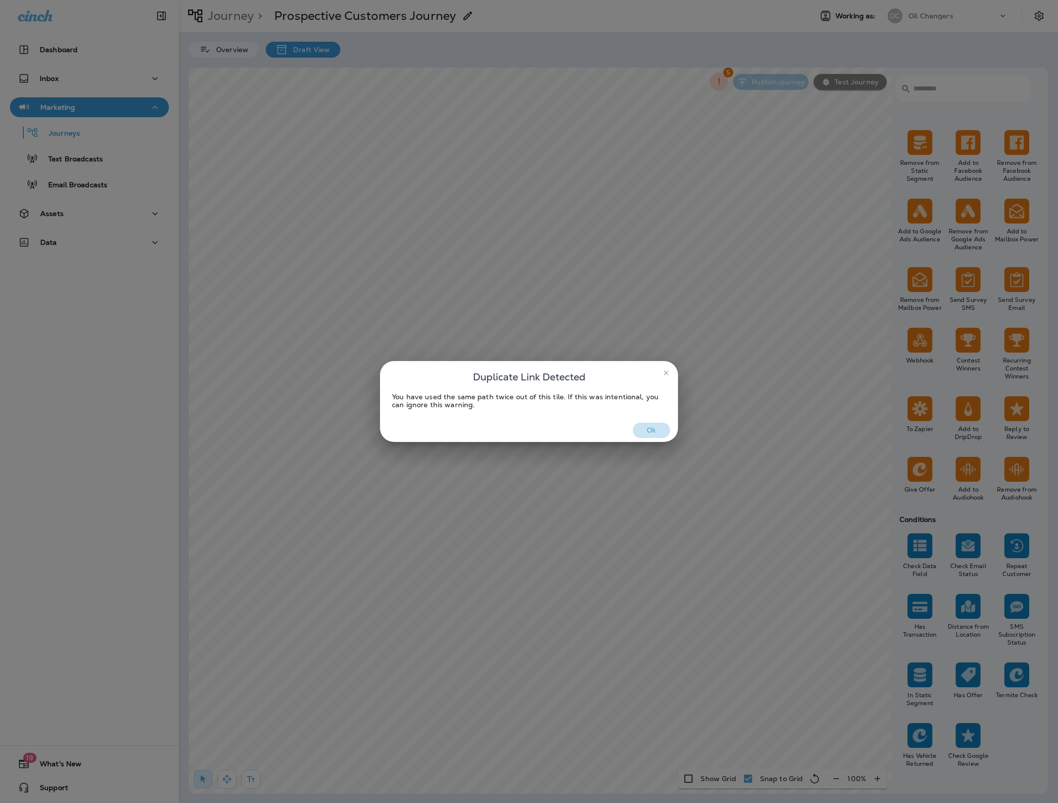
click at [657, 433] on button "Ok" at bounding box center [651, 430] width 37 height 15
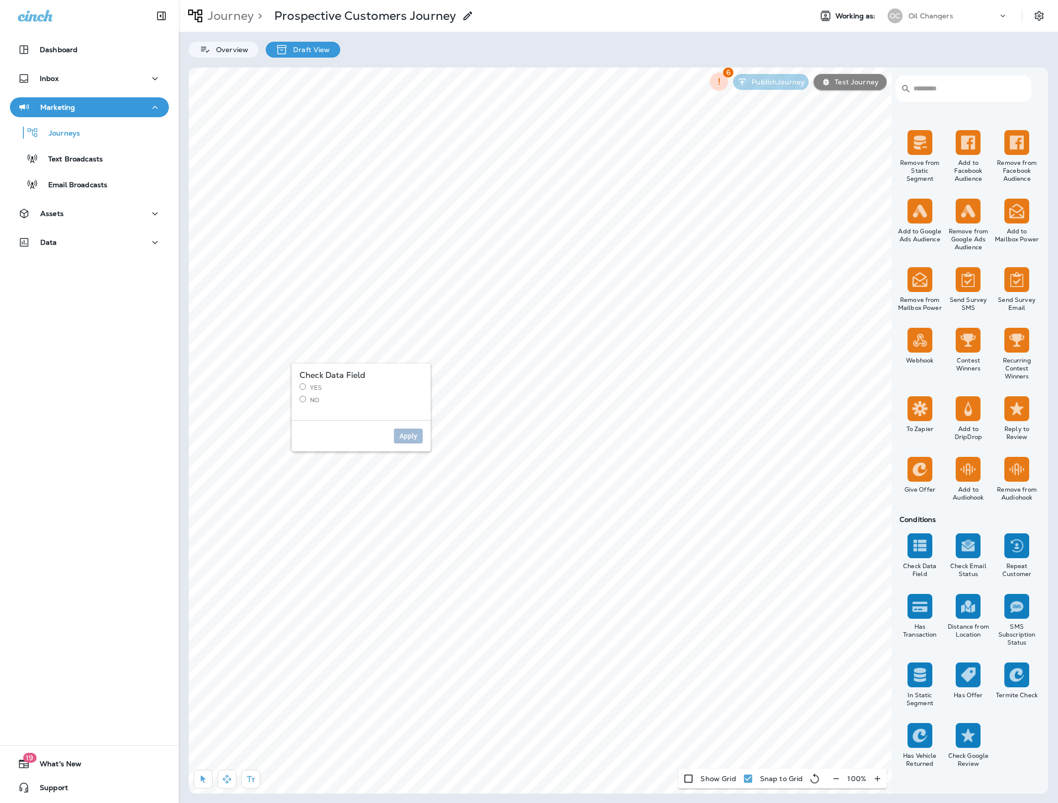
click at [314, 388] on label "Yes" at bounding box center [360, 387] width 123 height 8
click at [405, 436] on span "Apply" at bounding box center [408, 436] width 18 height 7
click at [311, 399] on label "No" at bounding box center [360, 400] width 123 height 8
click at [406, 437] on span "Apply" at bounding box center [408, 436] width 18 height 7
click at [518, 581] on label "Continue" at bounding box center [566, 579] width 123 height 8
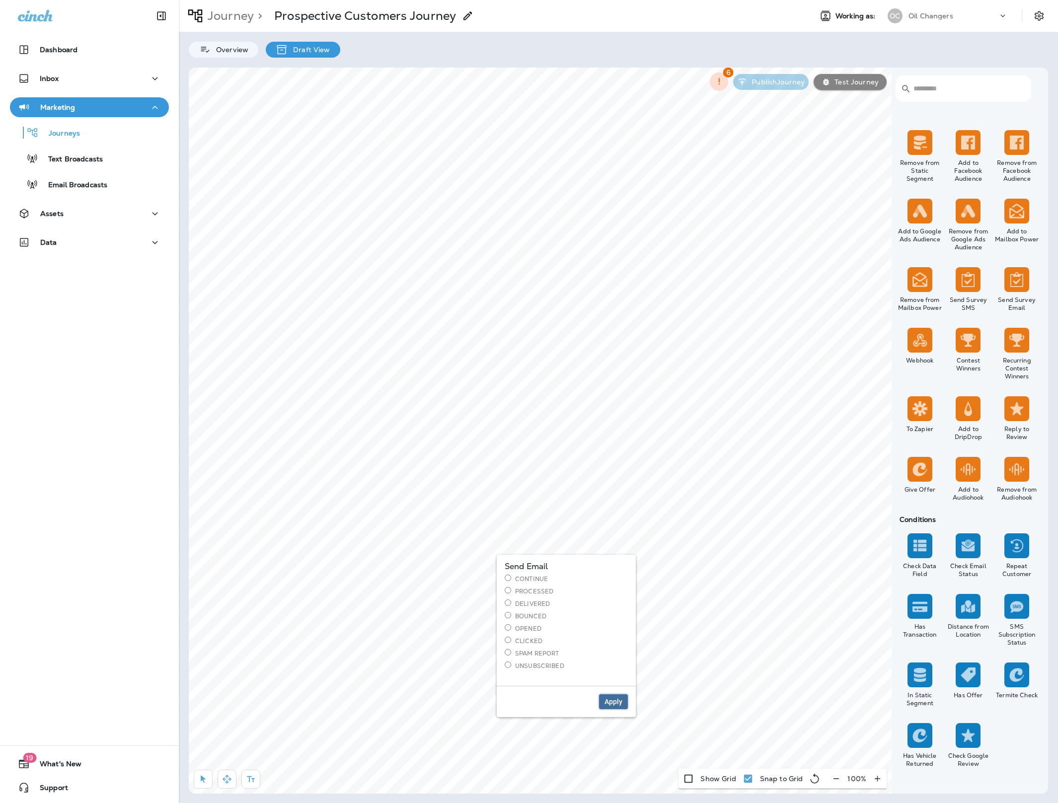
click at [613, 699] on button "Apply" at bounding box center [613, 701] width 29 height 15
select select "***"
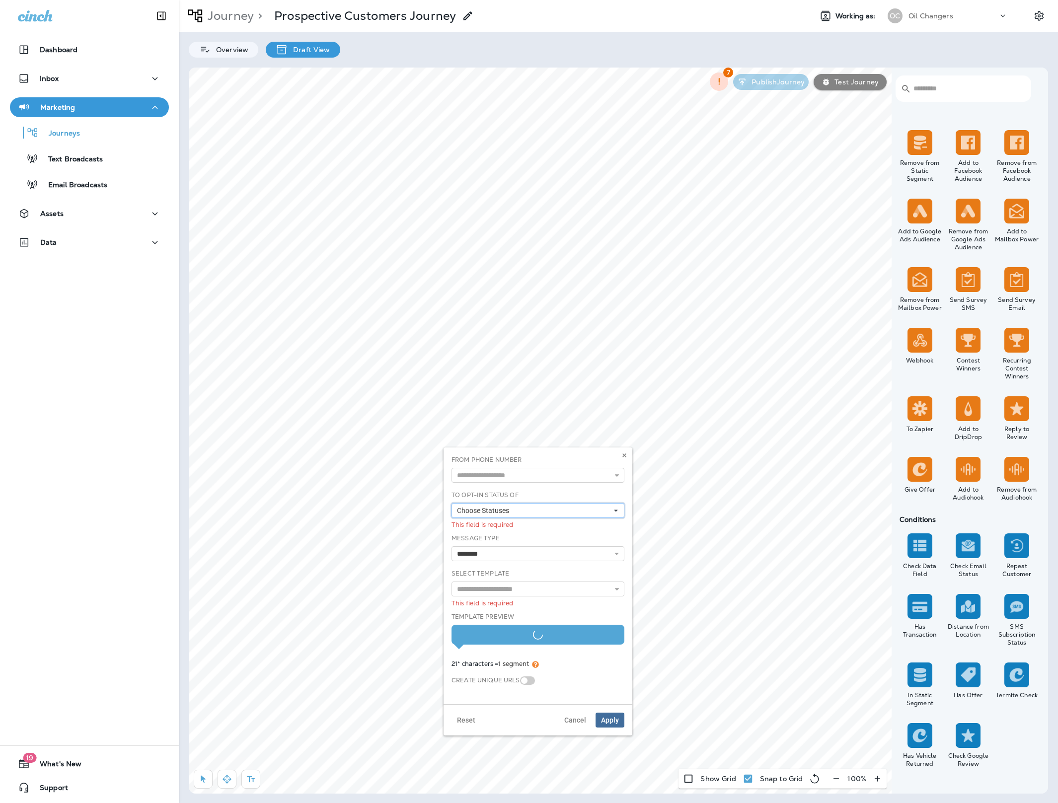
click at [524, 509] on button "Choose Statuses" at bounding box center [537, 510] width 173 height 15
click at [491, 526] on div "Opt In" at bounding box center [537, 526] width 165 height 8
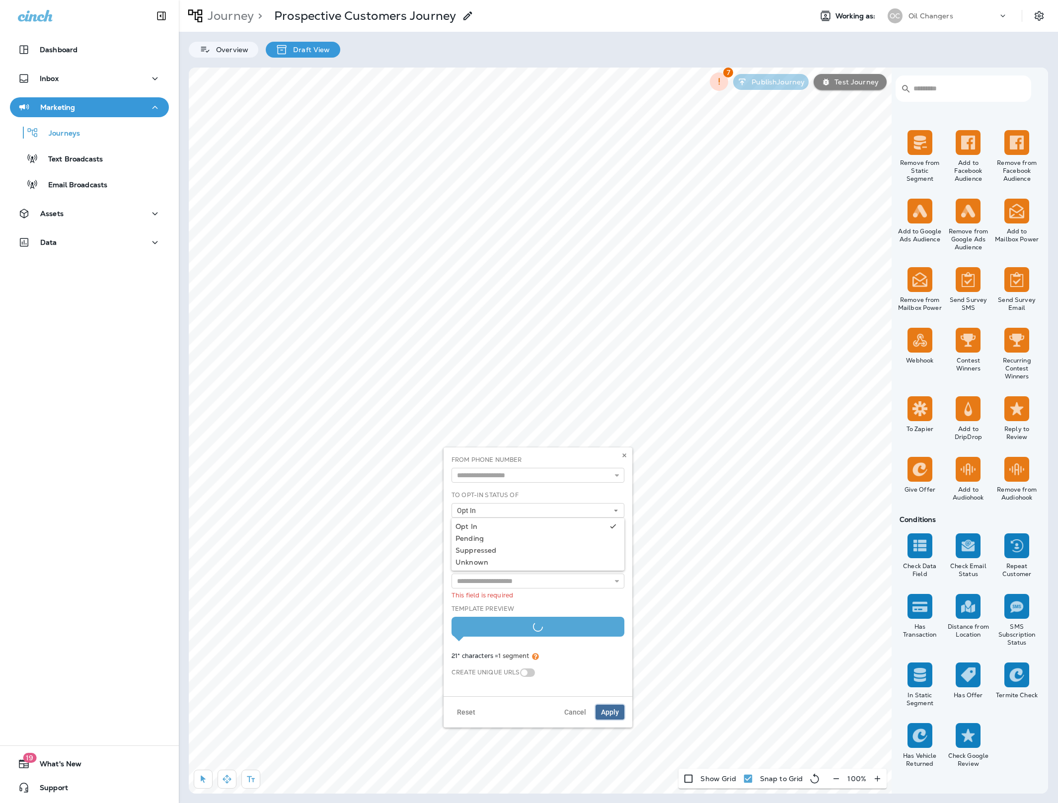
click at [610, 713] on span "Apply" at bounding box center [610, 712] width 18 height 7
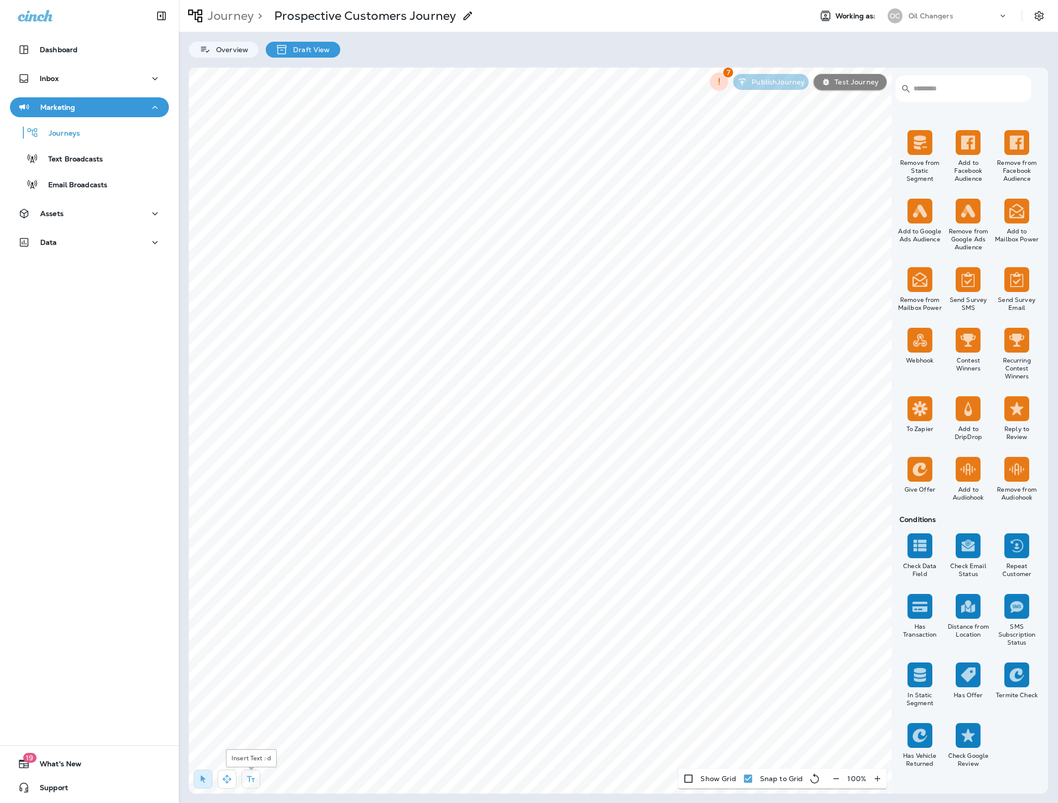
click at [249, 780] on icon "button" at bounding box center [251, 779] width 10 height 10
click at [542, 581] on div "rdw-editor" at bounding box center [582, 582] width 161 height 7
click at [623, 594] on div "**********" at bounding box center [582, 586] width 173 height 29
click at [544, 593] on span "**********" at bounding box center [557, 586] width 110 height 14
click at [534, 591] on span "**********" at bounding box center [557, 586] width 110 height 14
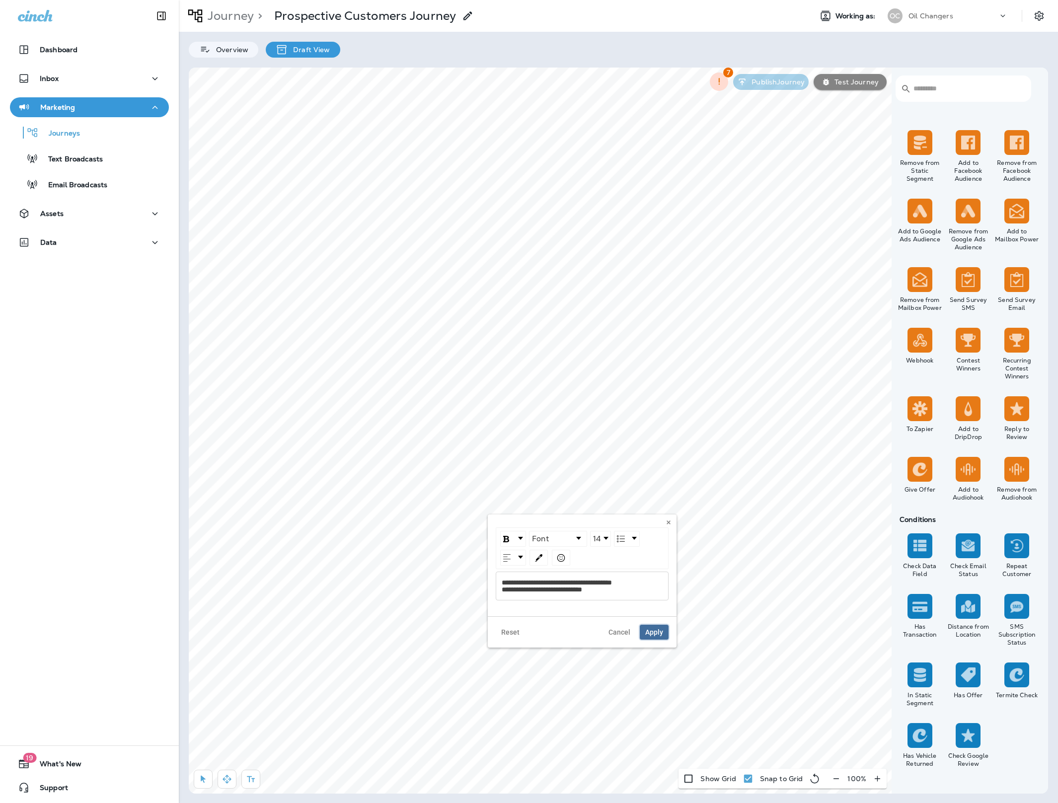
click at [657, 636] on span "Apply" at bounding box center [654, 632] width 18 height 7
click at [477, 35] on body "Dashboard Inbox Marketing Journeys Text Broadcasts Email Broadcasts Assets Data…" at bounding box center [529, 17] width 1058 height 35
click at [662, 419] on span "Apply" at bounding box center [661, 416] width 18 height 7
drag, startPoint x: 544, startPoint y: 219, endPoint x: 497, endPoint y: 218, distance: 47.2
click at [497, 218] on div "**********" at bounding box center [587, 202] width 189 height 102
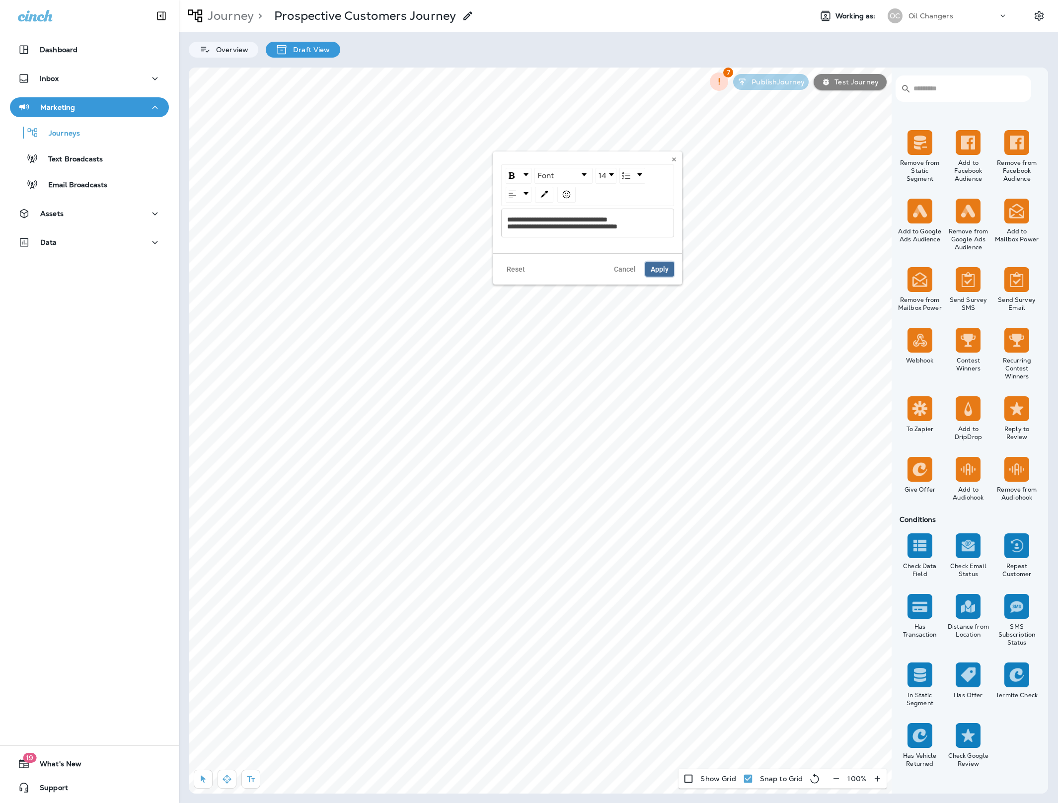
click at [656, 267] on span "Apply" at bounding box center [660, 269] width 18 height 7
click at [491, 35] on body "Dashboard Inbox Marketing Journeys Text Broadcasts Email Broadcasts Assets Data…" at bounding box center [529, 17] width 1058 height 35
click at [510, 169] on link "rdw-dropdown" at bounding box center [518, 173] width 25 height 15
click at [516, 190] on img "rdw-dropdown" at bounding box center [519, 191] width 6 height 6
click at [675, 268] on div "Reset Cancel Apply" at bounding box center [587, 266] width 189 height 31
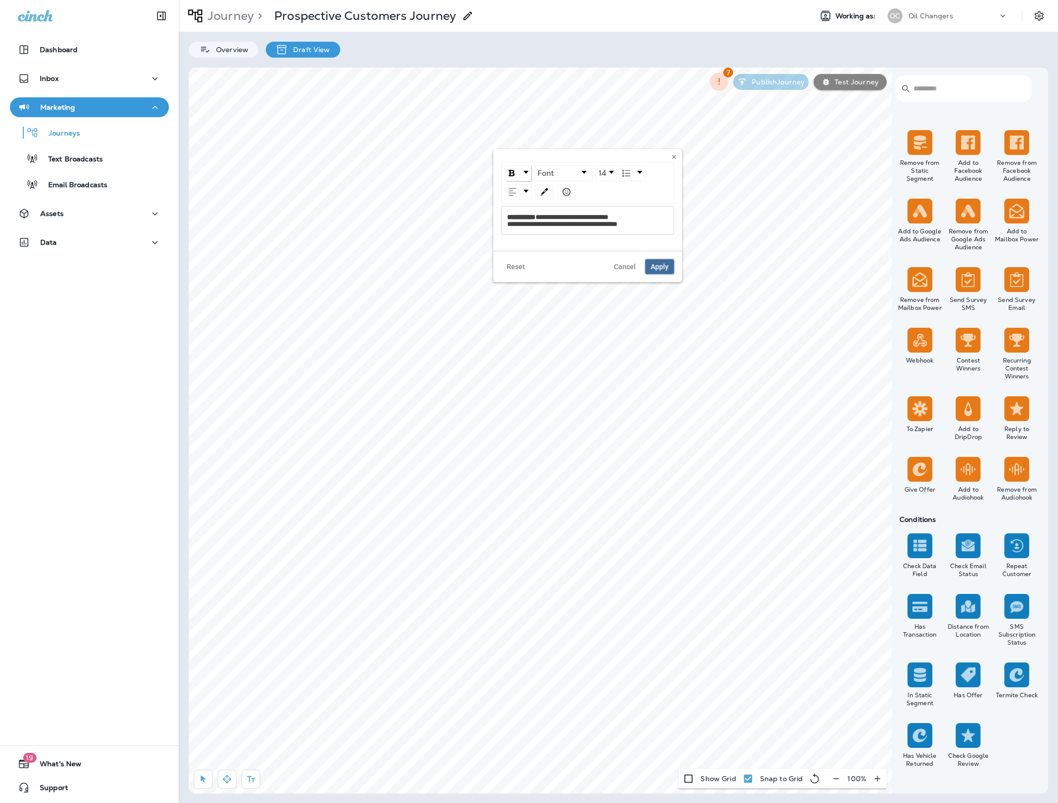
click at [657, 266] on span "Apply" at bounding box center [660, 266] width 18 height 7
click at [492, 35] on body "Dashboard Inbox Marketing Journeys Text Broadcasts Email Broadcasts Assets Data…" at bounding box center [529, 17] width 1058 height 35
click at [531, 389] on link "rdw-dropdown" at bounding box center [520, 392] width 25 height 15
click at [520, 408] on img "rdw-dropdown" at bounding box center [520, 410] width 6 height 6
click at [545, 413] on img "rdw-color-picker" at bounding box center [545, 411] width 7 height 7
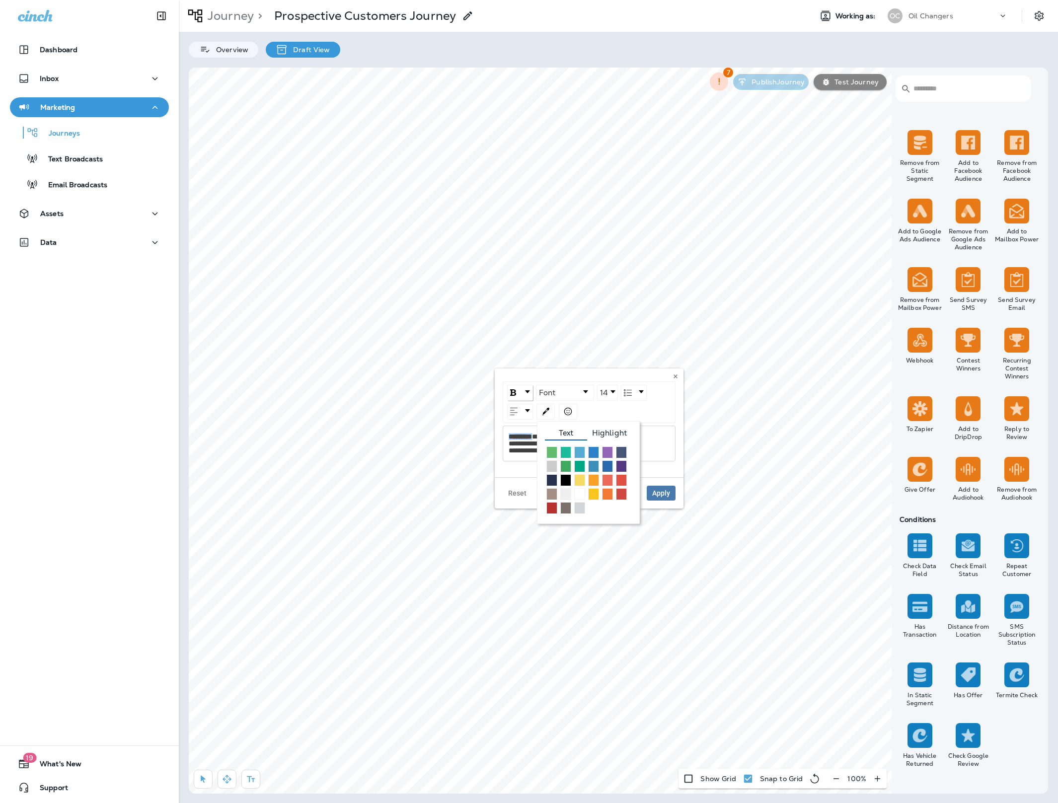
click at [606, 434] on span "Highlight" at bounding box center [609, 434] width 45 height 11
click at [579, 478] on span "rdw-color-picker" at bounding box center [579, 480] width 11 height 12
click at [669, 493] on span "Apply" at bounding box center [661, 493] width 18 height 7
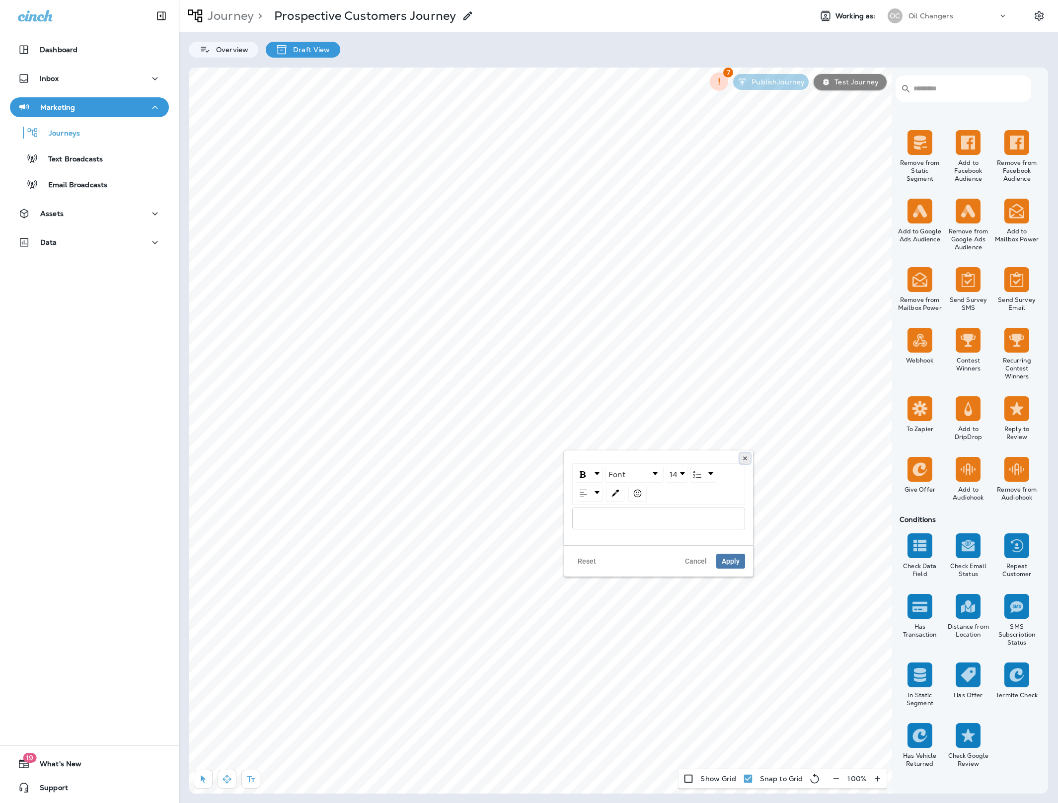
click at [741, 457] on button at bounding box center [744, 458] width 11 height 11
drag, startPoint x: 541, startPoint y: 216, endPoint x: 494, endPoint y: 213, distance: 47.8
click at [494, 213] on div "**********" at bounding box center [587, 200] width 189 height 102
click at [489, 35] on body "Dashboard Inbox Marketing Journeys Text Broadcasts Email Broadcasts Assets Data…" at bounding box center [529, 17] width 1058 height 35
click at [545, 190] on img "rdw-color-picker" at bounding box center [543, 191] width 7 height 7
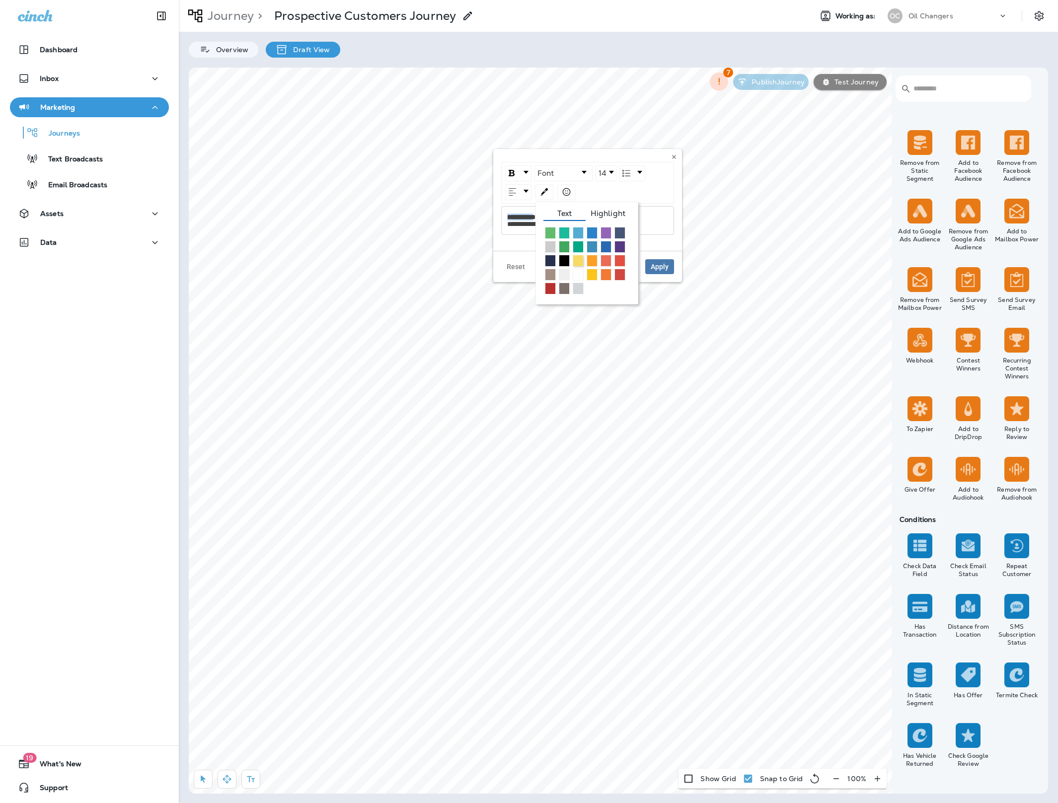
click at [581, 262] on span "rdw-color-picker" at bounding box center [578, 261] width 11 height 12
click at [660, 267] on span "Apply" at bounding box center [660, 266] width 18 height 7
drag, startPoint x: 540, startPoint y: 217, endPoint x: 519, endPoint y: 207, distance: 23.8
click at [505, 215] on div "**********" at bounding box center [587, 220] width 173 height 29
click at [544, 196] on div "rdw-color-picker" at bounding box center [544, 192] width 18 height 16
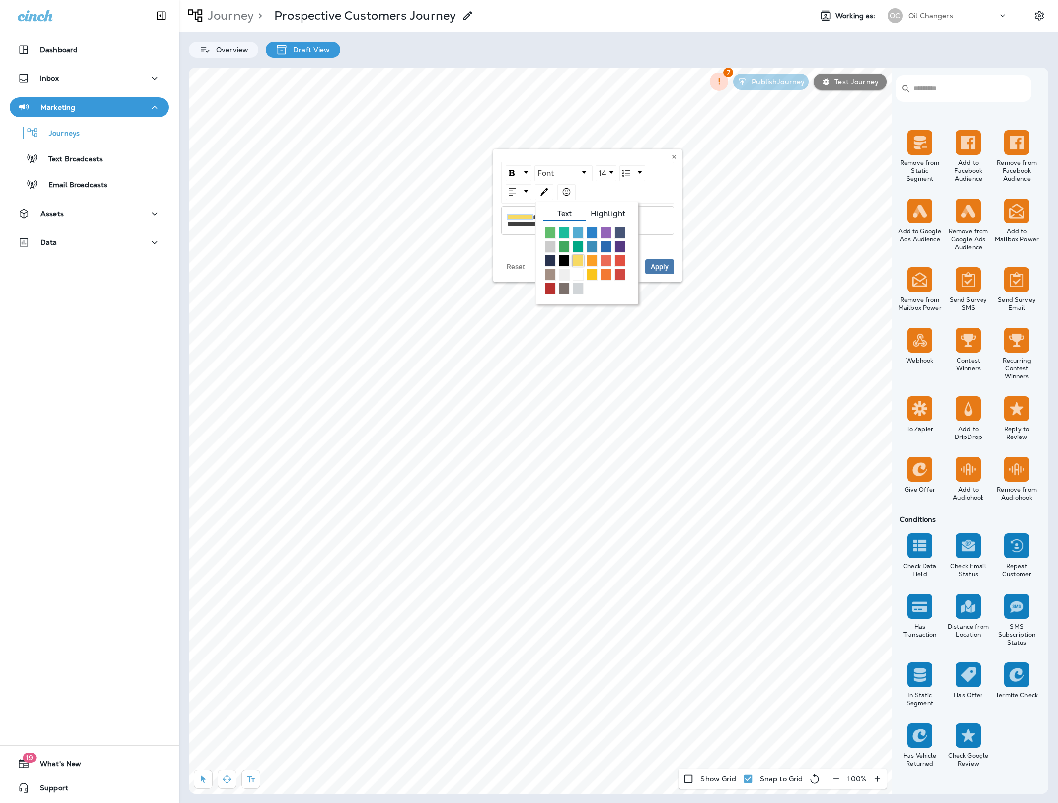
click at [564, 261] on span "rdw-color-picker" at bounding box center [564, 261] width 11 height 12
click at [549, 191] on div "rdw-color-picker" at bounding box center [544, 192] width 18 height 16
click at [608, 213] on span "Highlight" at bounding box center [607, 215] width 45 height 11
click at [579, 263] on span "rdw-color-picker" at bounding box center [578, 261] width 11 height 12
click at [654, 268] on span "Apply" at bounding box center [660, 266] width 18 height 7
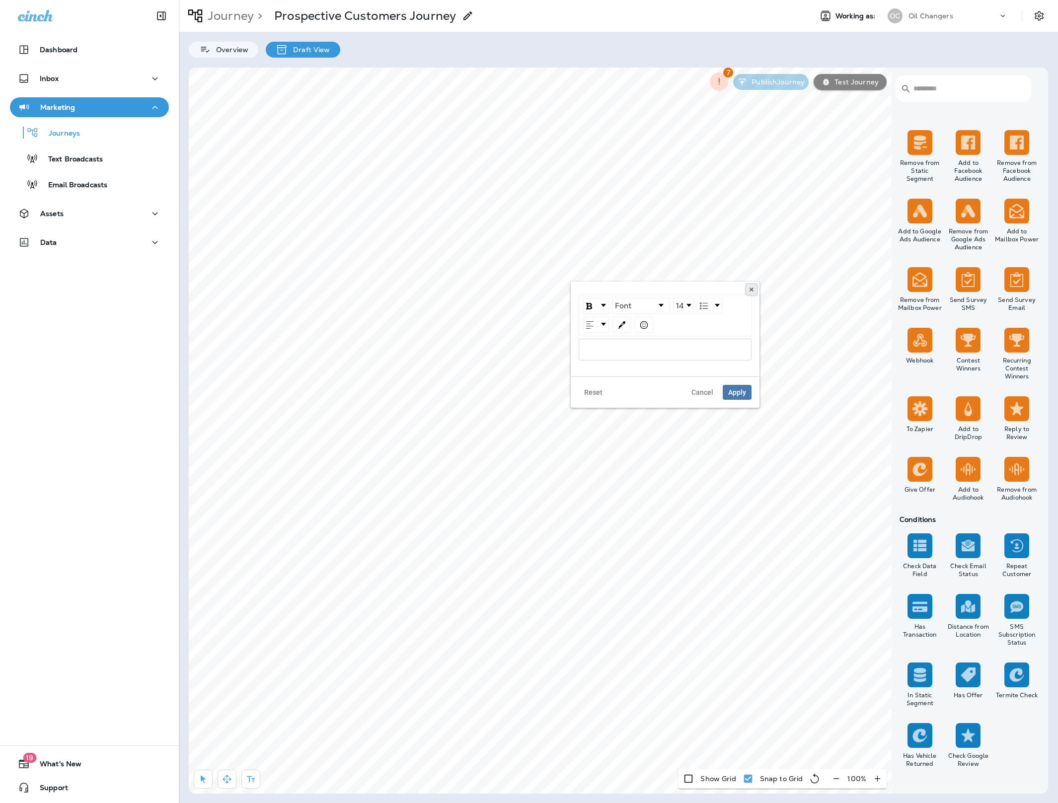
click at [751, 287] on icon at bounding box center [751, 290] width 6 height 6
drag, startPoint x: 536, startPoint y: 631, endPoint x: 513, endPoint y: 585, distance: 51.3
click at [491, 630] on div "**********" at bounding box center [583, 611] width 189 height 102
click at [521, 582] on div "rdw-dropdown" at bounding box center [521, 583] width 5 height 3
click at [517, 600] on img "rdw-dropdown" at bounding box center [514, 602] width 6 height 6
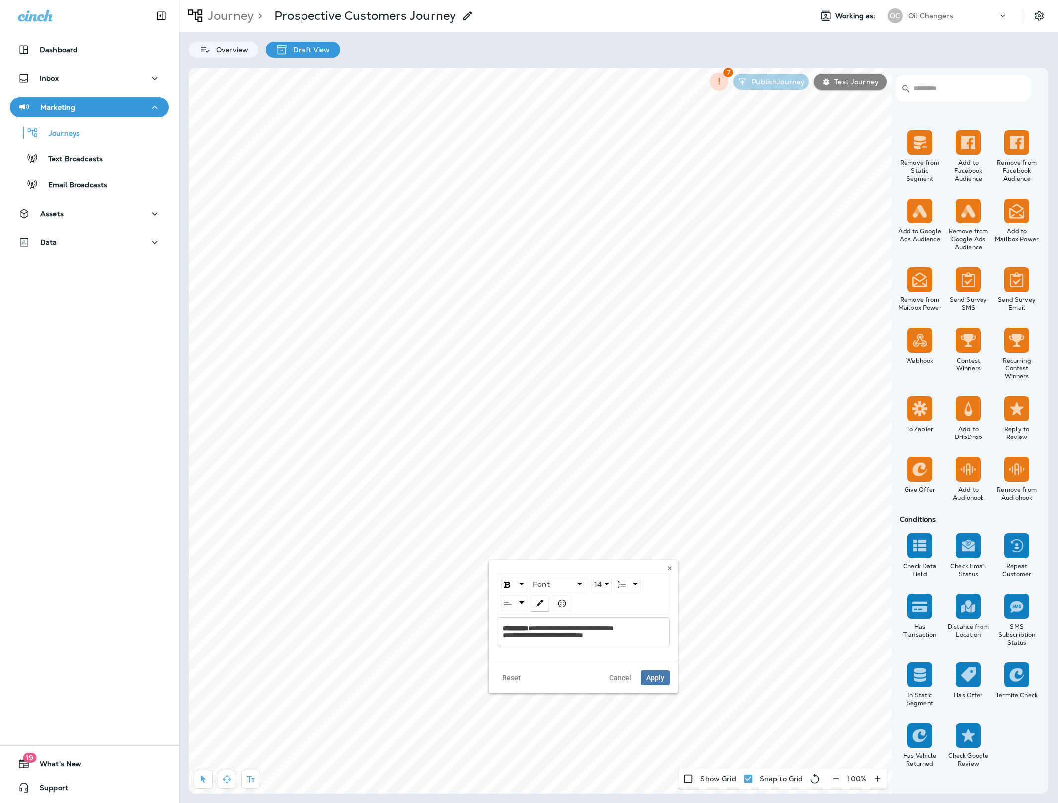
click at [540, 599] on div "rdw-color-picker" at bounding box center [539, 603] width 18 height 16
click at [601, 622] on span "Highlight" at bounding box center [603, 626] width 45 height 11
click at [602, 672] on span "rdw-color-picker" at bounding box center [601, 672] width 11 height 12
click at [542, 607] on img "rdw-color-picker" at bounding box center [539, 603] width 7 height 7
click at [602, 627] on span "Highlight" at bounding box center [603, 626] width 45 height 11
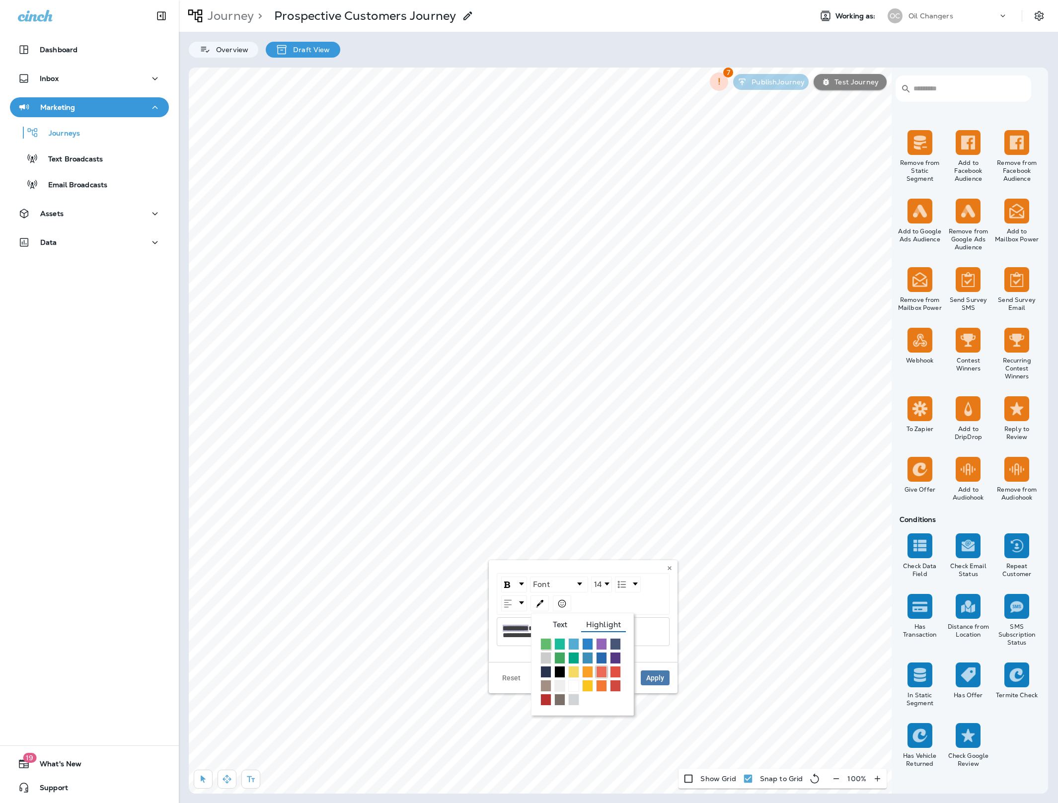
click at [548, 644] on span "rdw-color-picker" at bounding box center [545, 644] width 11 height 12
click at [654, 680] on span "Apply" at bounding box center [655, 677] width 18 height 7
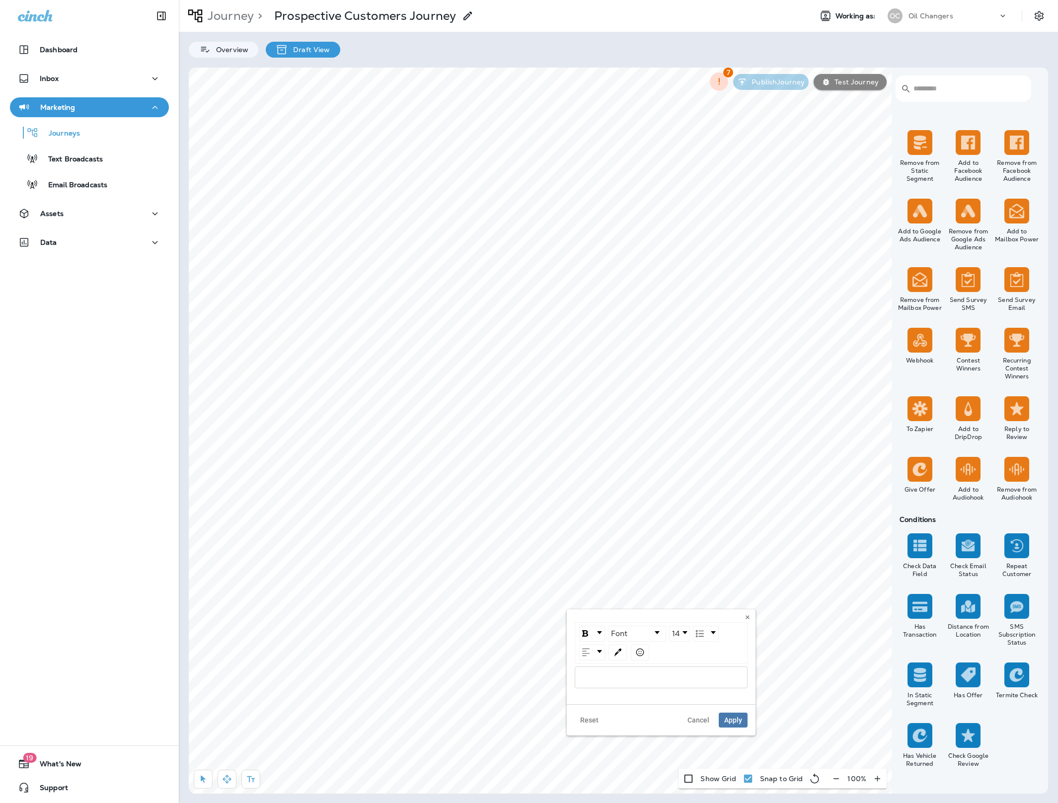
click at [748, 611] on div "Font 14" at bounding box center [661, 656] width 189 height 95
click at [749, 617] on icon at bounding box center [747, 617] width 6 height 6
drag, startPoint x: 544, startPoint y: 433, endPoint x: 499, endPoint y: 432, distance: 45.2
click at [499, 432] on div "**********" at bounding box center [590, 417] width 189 height 109
click at [548, 406] on img "rdw-color-picker" at bounding box center [546, 405] width 7 height 7
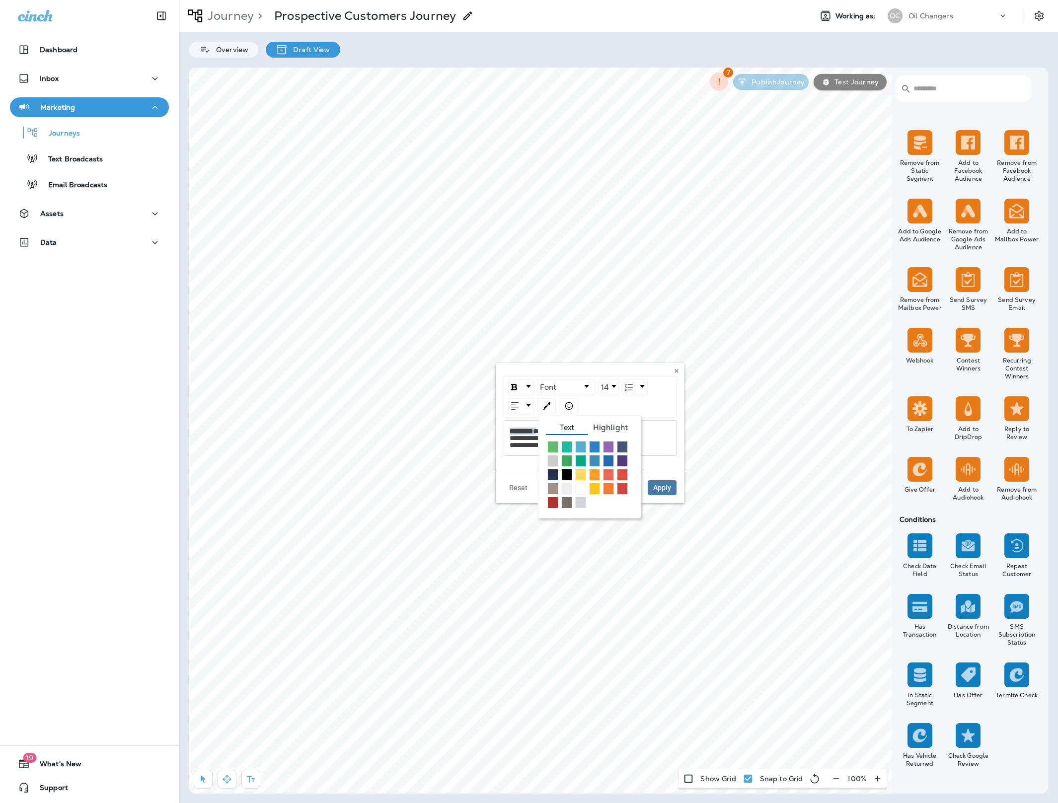
click at [615, 426] on span "Highlight" at bounding box center [610, 429] width 45 height 11
click at [552, 444] on span "rdw-color-picker" at bounding box center [552, 447] width 11 height 12
click at [663, 487] on span "Apply" at bounding box center [662, 487] width 18 height 7
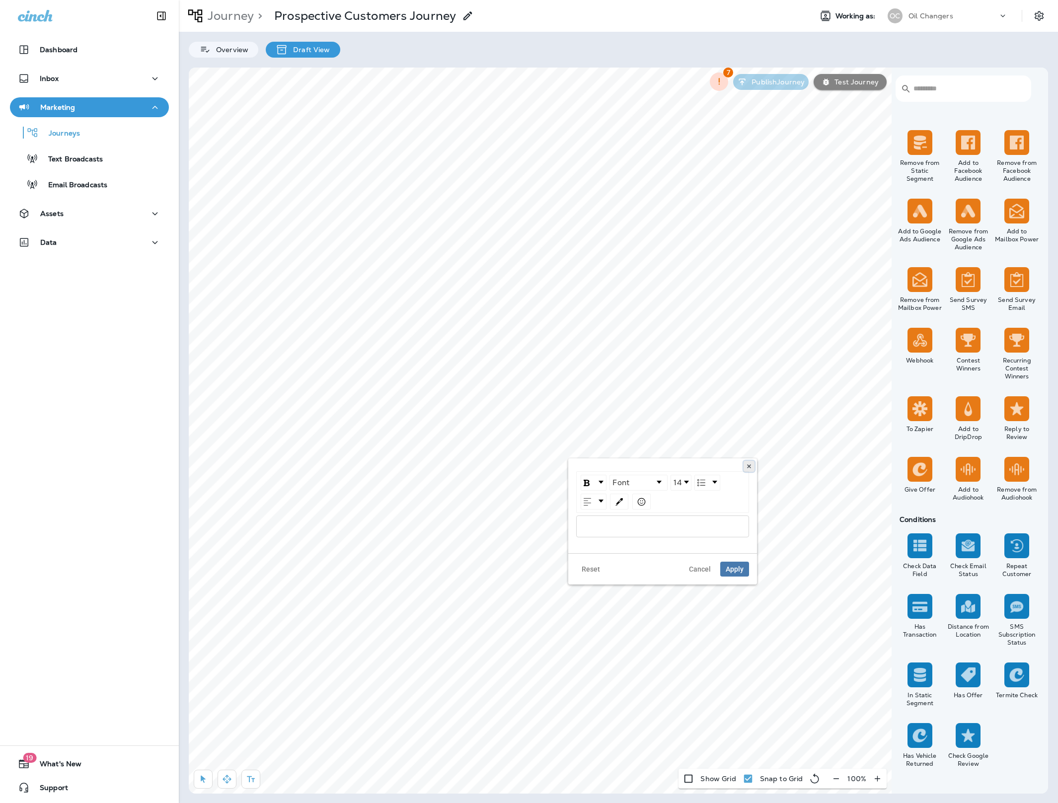
click at [747, 463] on icon at bounding box center [749, 466] width 6 height 6
drag, startPoint x: 541, startPoint y: 316, endPoint x: 494, endPoint y: 316, distance: 47.7
click at [494, 316] on div "**********" at bounding box center [588, 298] width 189 height 102
drag, startPoint x: 545, startPoint y: 289, endPoint x: 575, endPoint y: 286, distance: 29.4
click at [546, 289] on img "rdw-color-picker" at bounding box center [544, 289] width 7 height 7
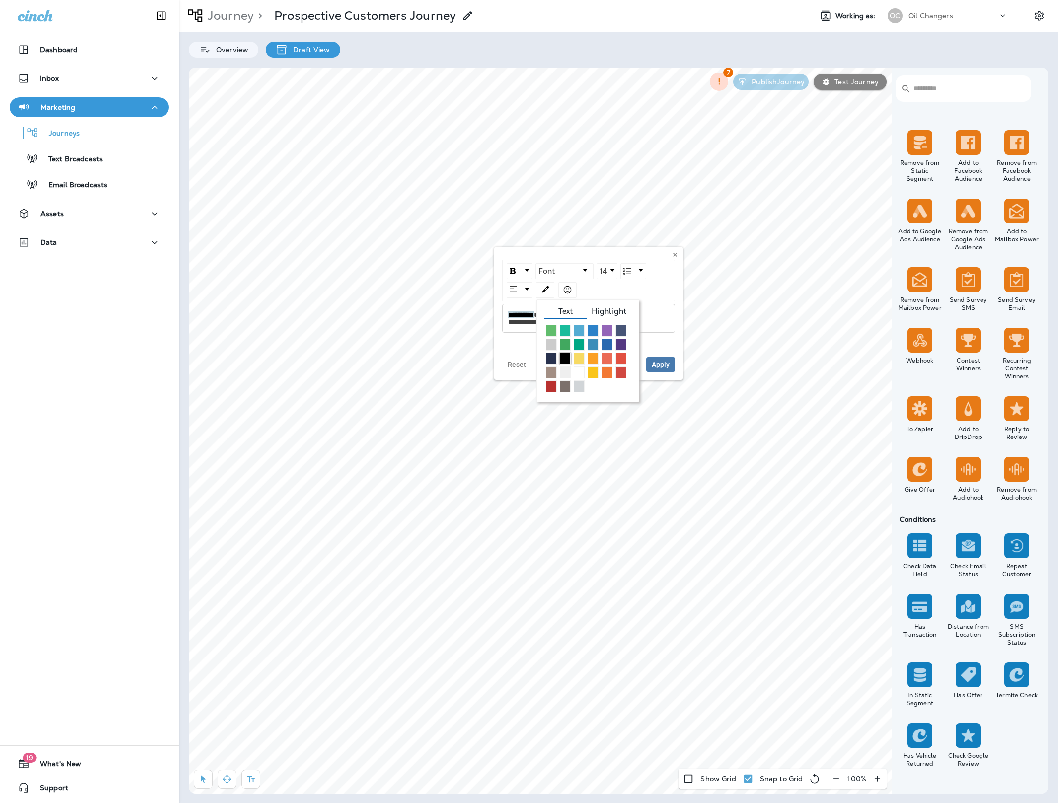
click at [614, 310] on span "Highlight" at bounding box center [608, 312] width 45 height 11
click at [554, 328] on span "rdw-color-picker" at bounding box center [551, 331] width 11 height 12
click at [657, 363] on span "Apply" at bounding box center [661, 364] width 18 height 7
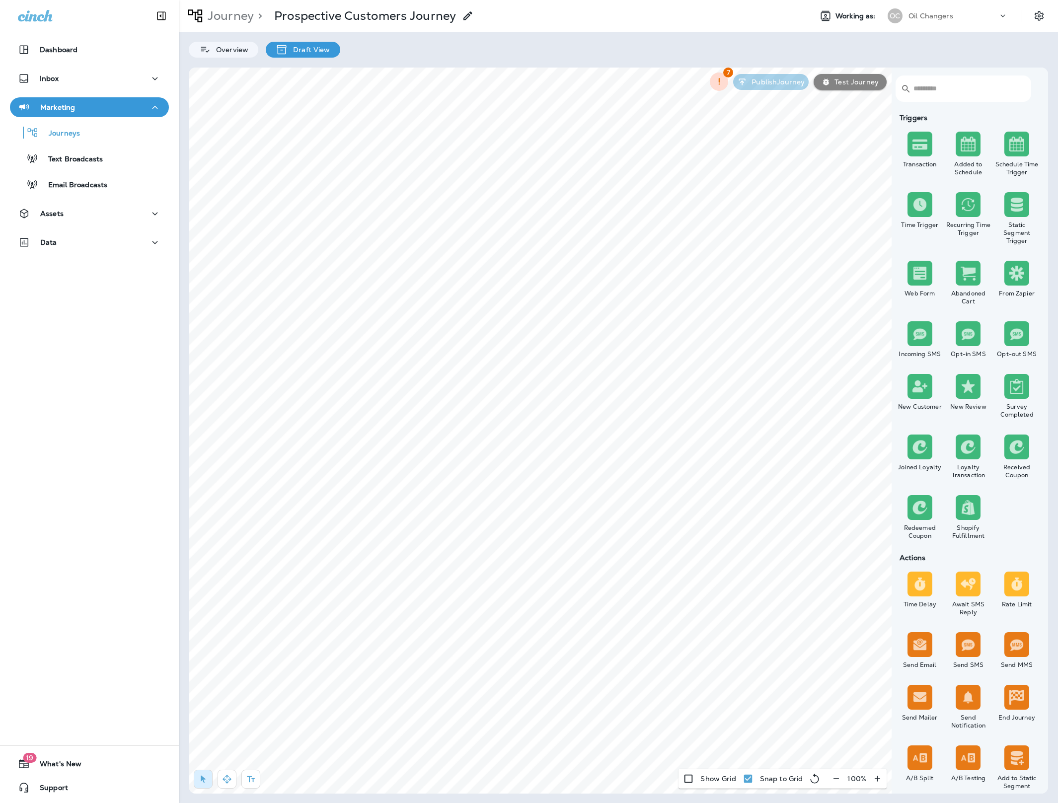
select select "****"
click at [418, 527] on input "*" at bounding box center [407, 529] width 37 height 15
type input "*"
click at [418, 527] on input "*" at bounding box center [407, 529] width 37 height 15
click at [540, 584] on span "Apply" at bounding box center [548, 585] width 18 height 7
